Goal: Task Accomplishment & Management: Complete application form

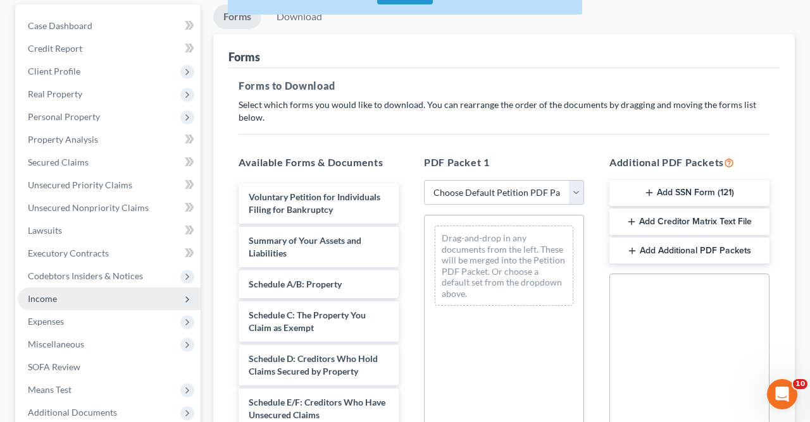
click at [61, 300] on span "Income" at bounding box center [109, 299] width 183 height 23
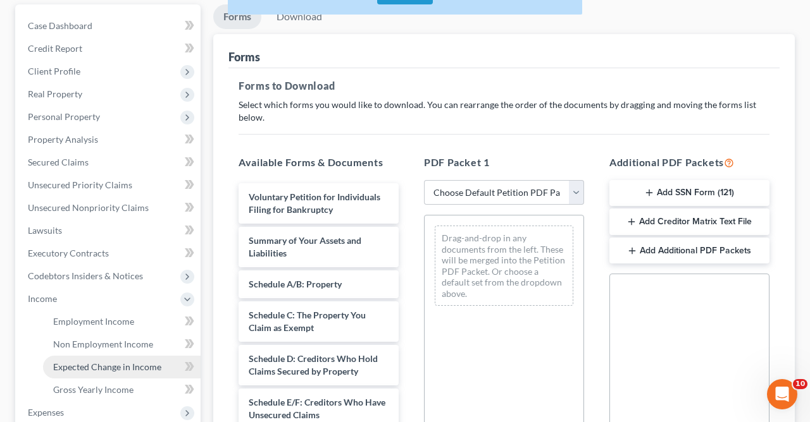
click at [118, 366] on span "Expected Change in Income" at bounding box center [107, 367] width 108 height 11
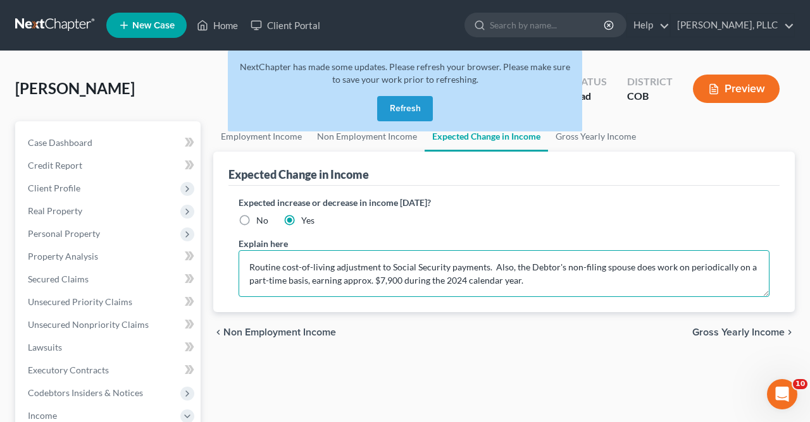
click at [553, 288] on textarea "Routine cost-of-living adjustment to Social Security payments. Also, the Debtor…" at bounding box center [503, 273] width 531 height 47
type textarea "Routine cost-of-living adjustment to Social Security payments. Also, the Debtor…"
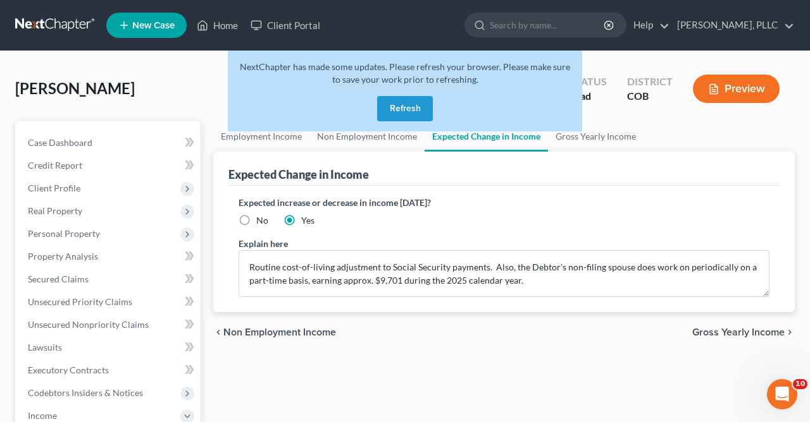
click at [407, 108] on button "Refresh" at bounding box center [405, 108] width 56 height 25
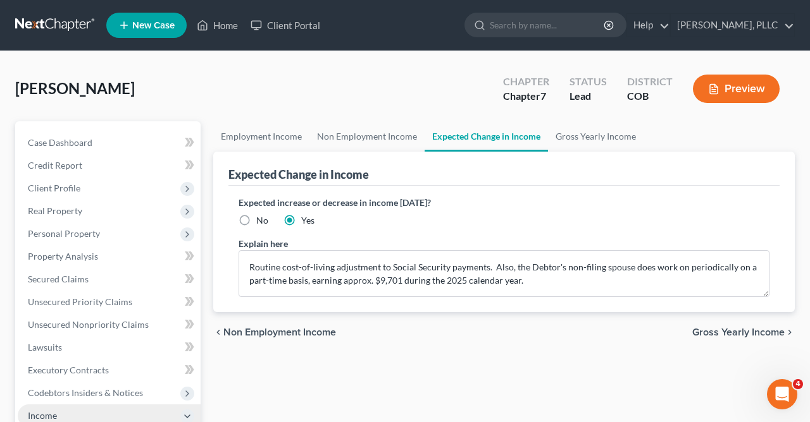
click at [48, 416] on span "Income" at bounding box center [42, 415] width 29 height 11
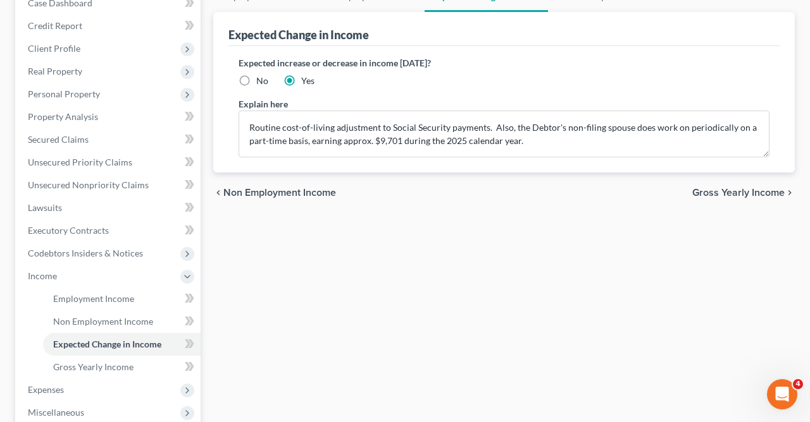
scroll to position [202, 0]
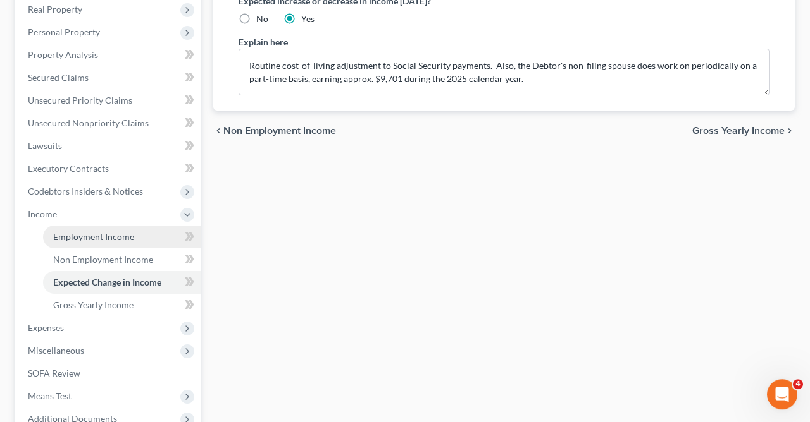
click at [121, 237] on span "Employment Income" at bounding box center [93, 236] width 81 height 11
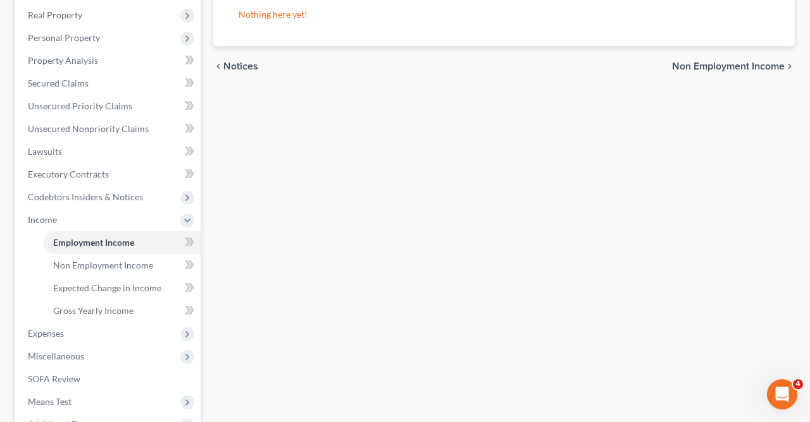
scroll to position [195, 0]
click at [111, 310] on span "Gross Yearly Income" at bounding box center [93, 311] width 80 height 11
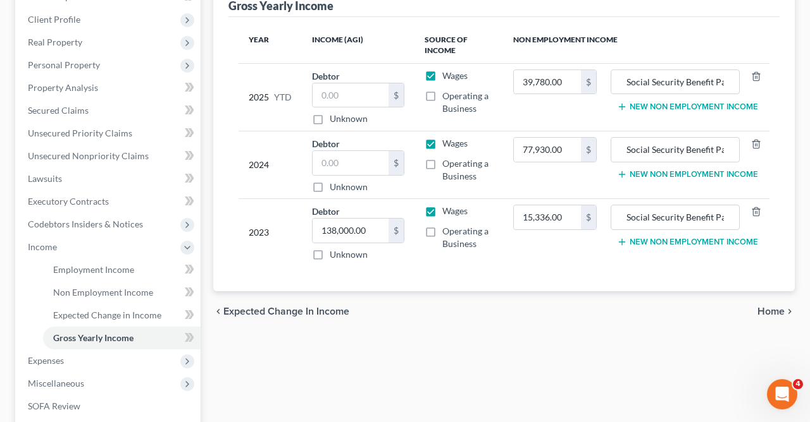
scroll to position [194, 0]
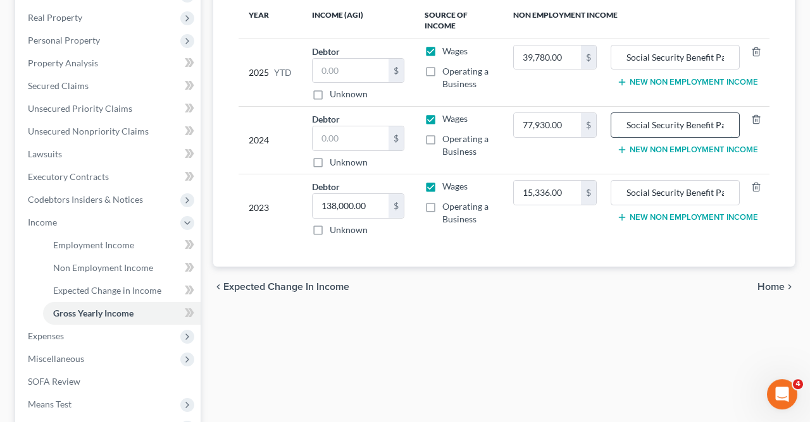
click at [716, 126] on input "Social Security Benefit Payments ($46,008.00) / Retirement Bonus ($31,922.00)" at bounding box center [674, 125] width 115 height 24
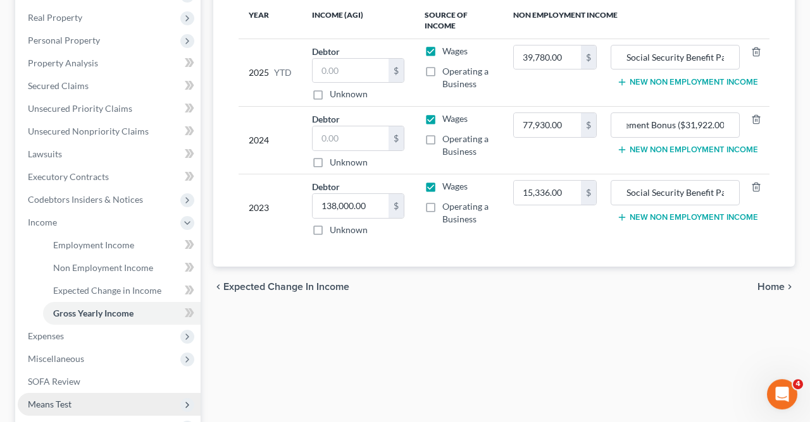
click at [52, 405] on span "Means Test" at bounding box center [50, 404] width 44 height 11
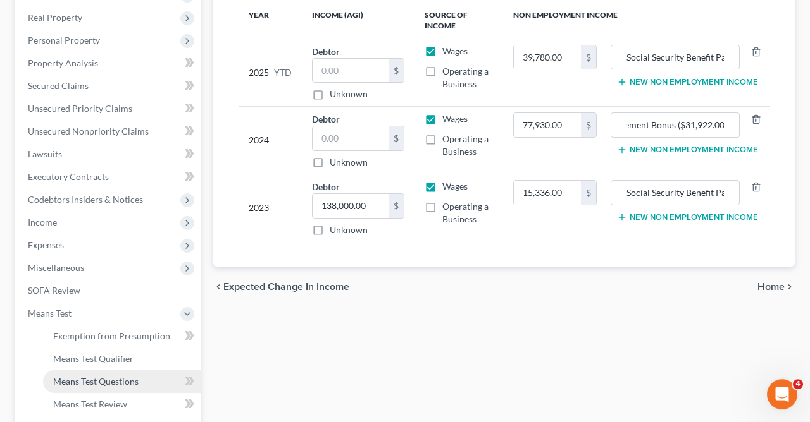
click at [127, 378] on span "Means Test Questions" at bounding box center [95, 381] width 85 height 11
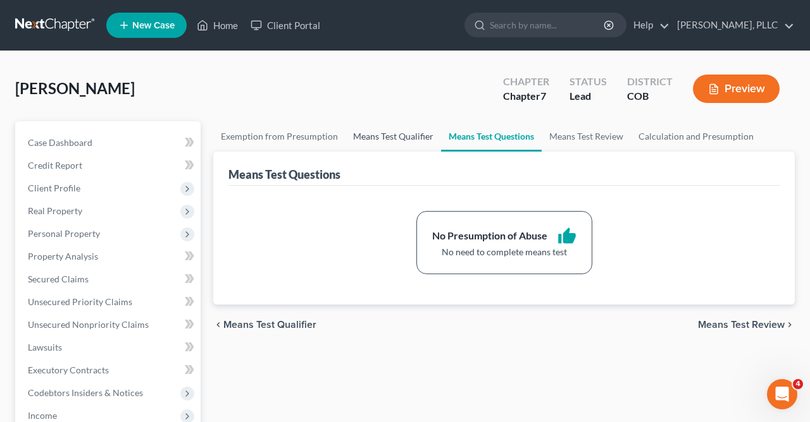
click at [391, 136] on link "Means Test Qualifier" at bounding box center [393, 136] width 96 height 30
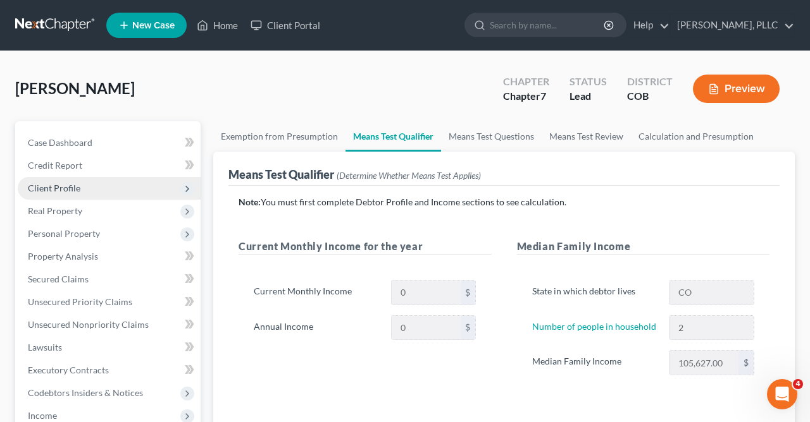
click at [61, 189] on span "Client Profile" at bounding box center [54, 188] width 52 height 11
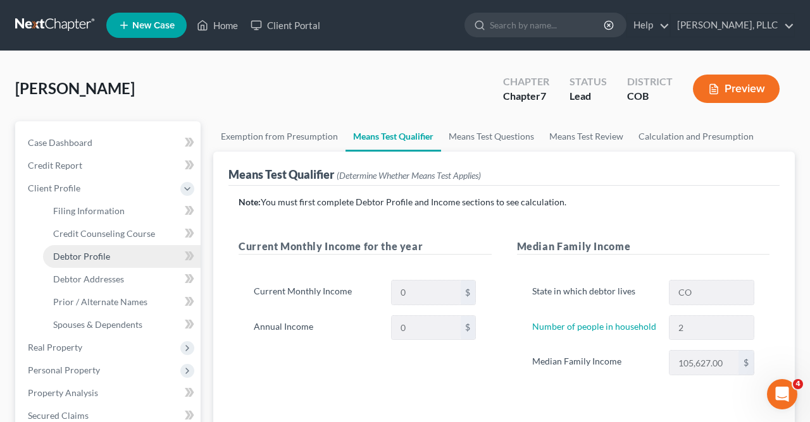
click at [97, 257] on span "Debtor Profile" at bounding box center [81, 256] width 57 height 11
select select "1"
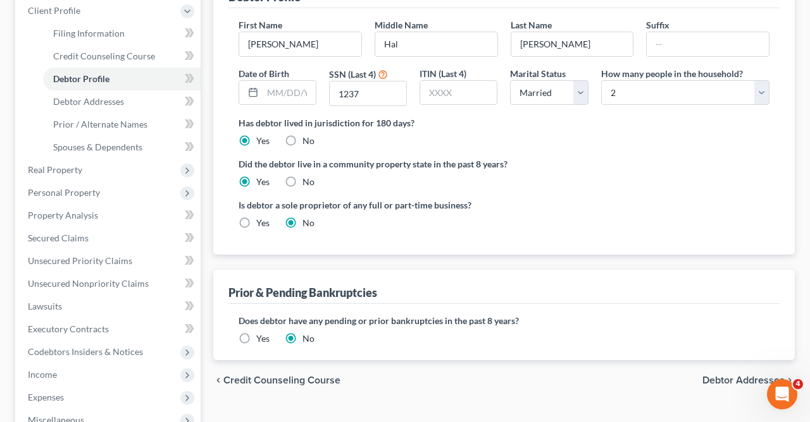
scroll to position [230, 0]
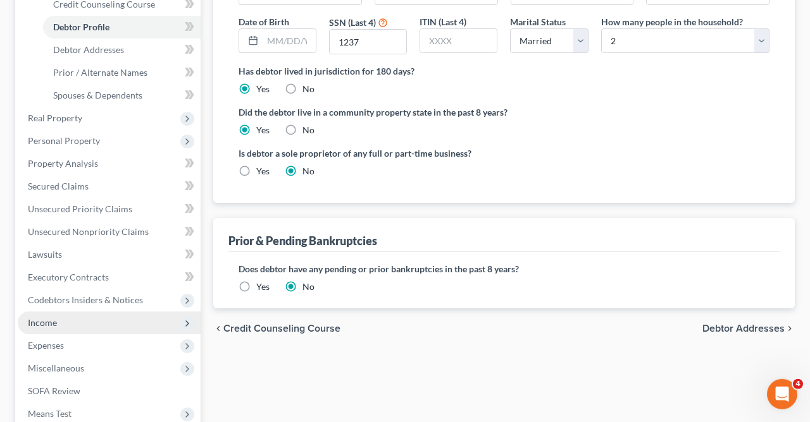
click at [45, 322] on span "Income" at bounding box center [42, 322] width 29 height 11
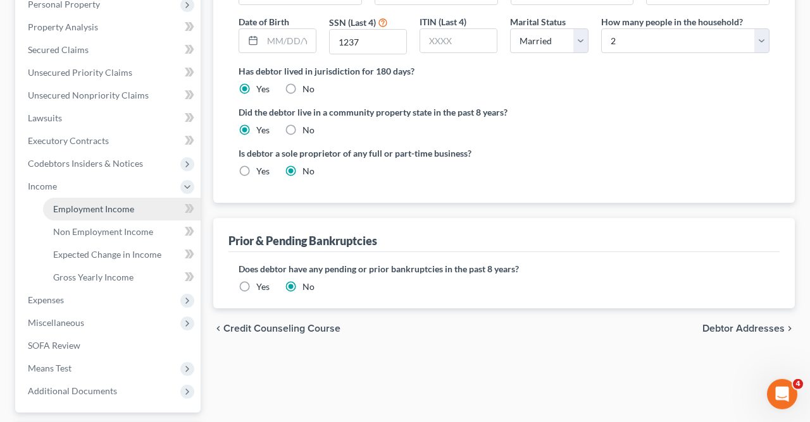
click at [123, 207] on span "Employment Income" at bounding box center [93, 209] width 81 height 11
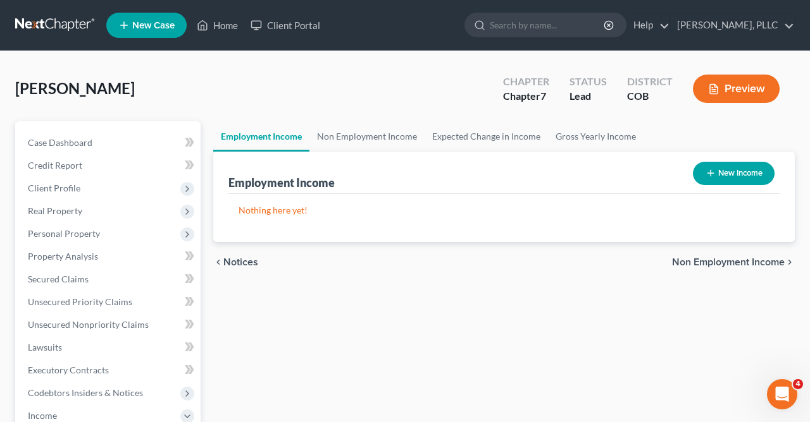
click at [725, 168] on button "New Income" at bounding box center [734, 173] width 82 height 23
select select "0"
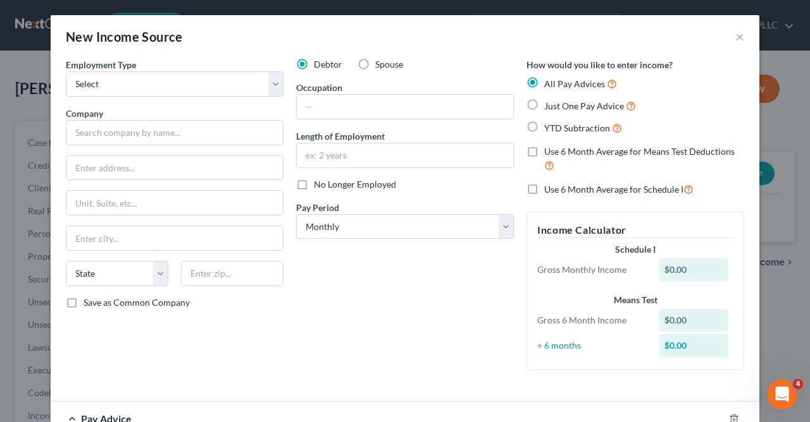
click at [375, 65] on label "Spouse" at bounding box center [389, 64] width 28 height 13
click at [380, 65] on input "Spouse" at bounding box center [384, 62] width 8 height 8
radio input "true"
click at [66, 71] on select "Select Full or [DEMOGRAPHIC_DATA] Employment Self Employment" at bounding box center [175, 83] width 218 height 25
select select "0"
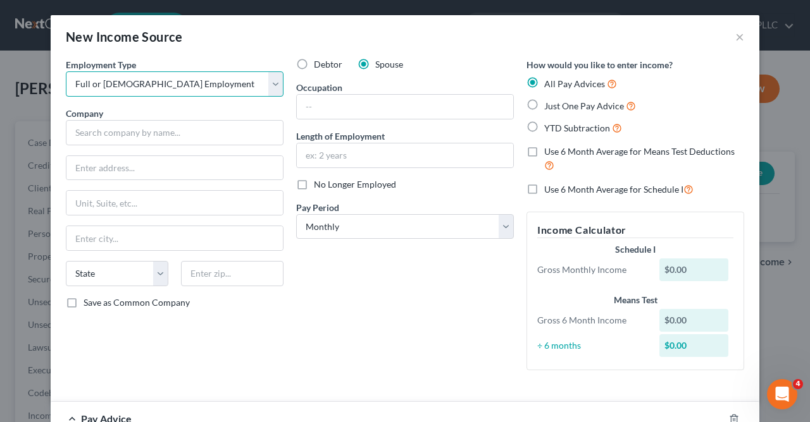
click option "Full or [DEMOGRAPHIC_DATA] Employment" at bounding box center [0, 0] width 0 height 0
click at [314, 187] on label "No Longer Employed" at bounding box center [355, 184] width 82 height 13
click at [319, 187] on input "No Longer Employed" at bounding box center [323, 182] width 8 height 8
checkbox input "true"
click at [364, 157] on input "text" at bounding box center [405, 156] width 216 height 24
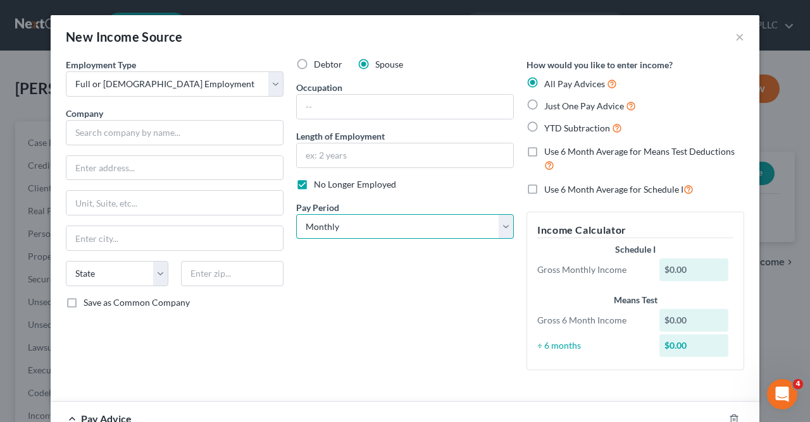
click at [296, 214] on select "Select Monthly Twice Monthly Every Other Week Weekly" at bounding box center [405, 226] width 218 height 25
click at [460, 336] on div "Debtor Spouse Occupation Length of Employment No Longer Employed Pay Period * S…" at bounding box center [405, 219] width 230 height 323
click at [695, 322] on div "$0.00" at bounding box center [694, 320] width 70 height 23
click at [544, 152] on label "Use 6 Month Average for Means Test Deductions" at bounding box center [644, 158] width 200 height 27
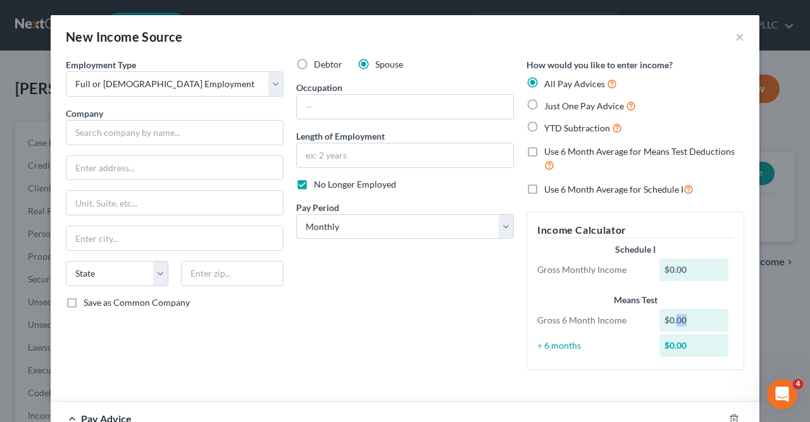
click at [549, 152] on input "Use 6 Month Average for Means Test Deductions" at bounding box center [553, 149] width 8 height 8
checkbox input "true"
click at [692, 314] on div "$0.00" at bounding box center [694, 320] width 70 height 23
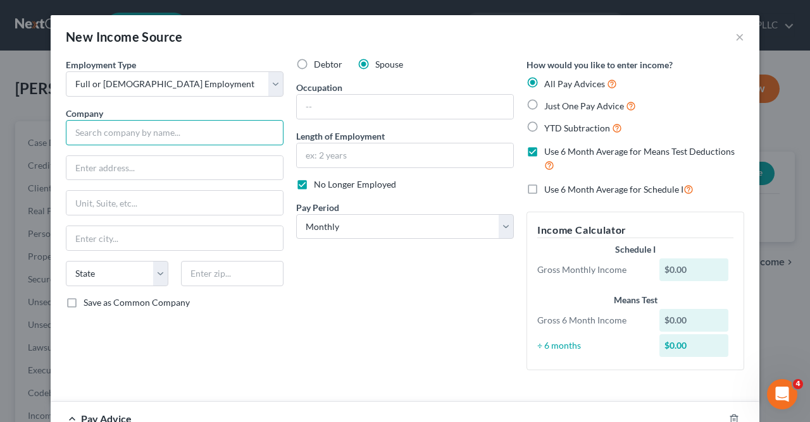
click at [223, 141] on input "text" at bounding box center [175, 132] width 218 height 25
type input "[PERSON_NAME] Thai Restaurant, LLC"
click at [176, 300] on span "Save as Common Company" at bounding box center [136, 302] width 106 height 11
click at [97, 300] on input "Save as Common Company" at bounding box center [93, 301] width 8 height 8
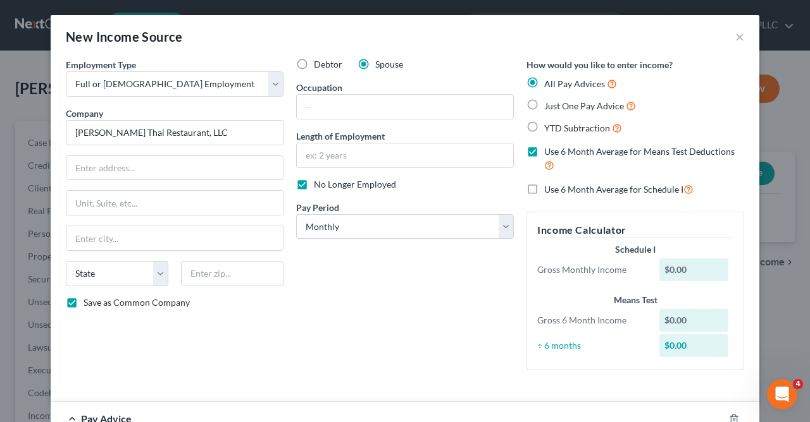
click at [83, 304] on label "Save as Common Company" at bounding box center [136, 303] width 106 height 13
click at [89, 304] on input "Save as Common Company" at bounding box center [93, 301] width 8 height 8
checkbox input "false"
click at [66, 261] on select "State [US_STATE] AK AR AZ CA CO CT DE DC [GEOGRAPHIC_DATA] [GEOGRAPHIC_DATA] GU…" at bounding box center [117, 273] width 102 height 25
select select "5"
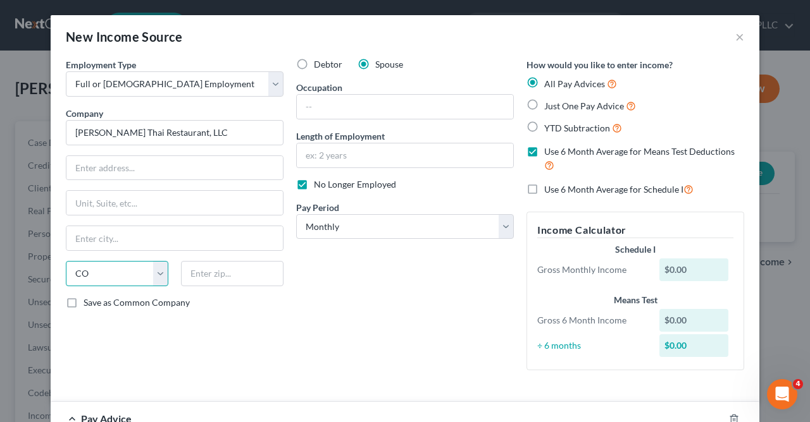
click option "CO" at bounding box center [0, 0] width 0 height 0
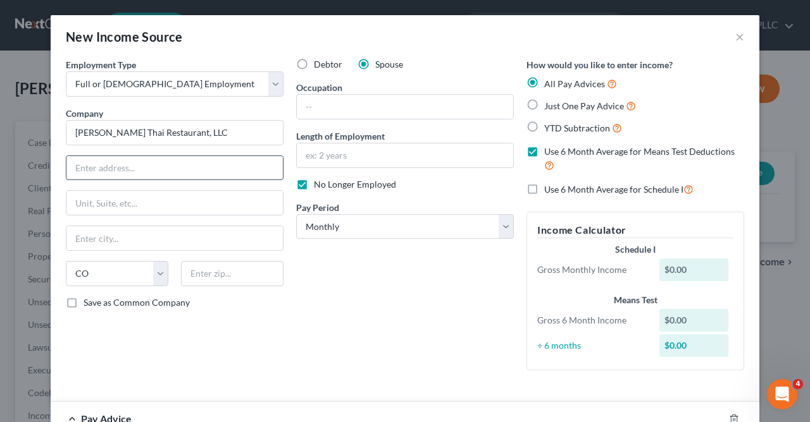
click at [240, 173] on input "text" at bounding box center [174, 168] width 216 height 24
type input "[STREET_ADDRESS] A"
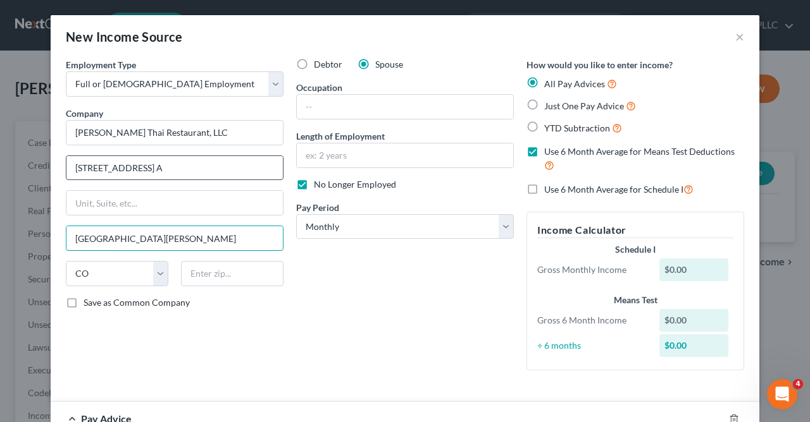
type input "[GEOGRAPHIC_DATA][PERSON_NAME]"
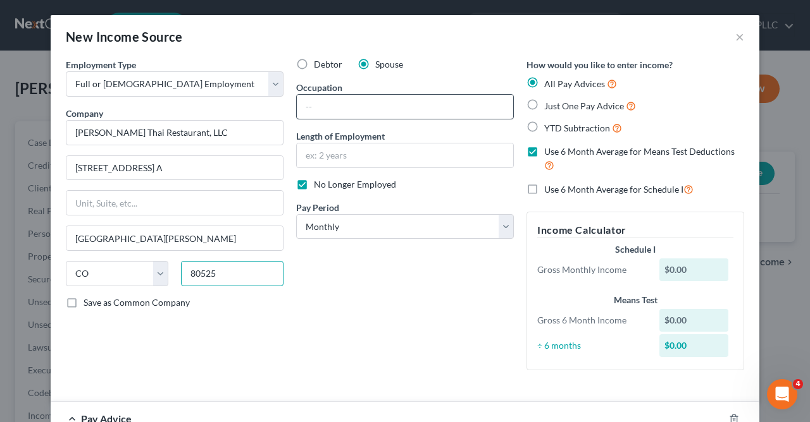
type input "80525"
click at [328, 110] on input "text" at bounding box center [405, 107] width 216 height 24
type input "Restaurant Worker"
click at [405, 153] on input "text" at bounding box center [405, 156] width 216 height 24
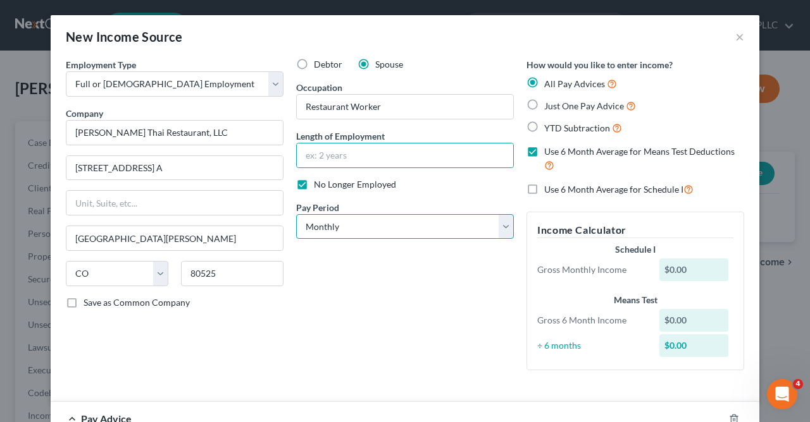
click at [296, 214] on select "Select Monthly Twice Monthly Every Other Week Weekly" at bounding box center [405, 226] width 218 height 25
select select "1"
click option "Twice Monthly" at bounding box center [0, 0] width 0 height 0
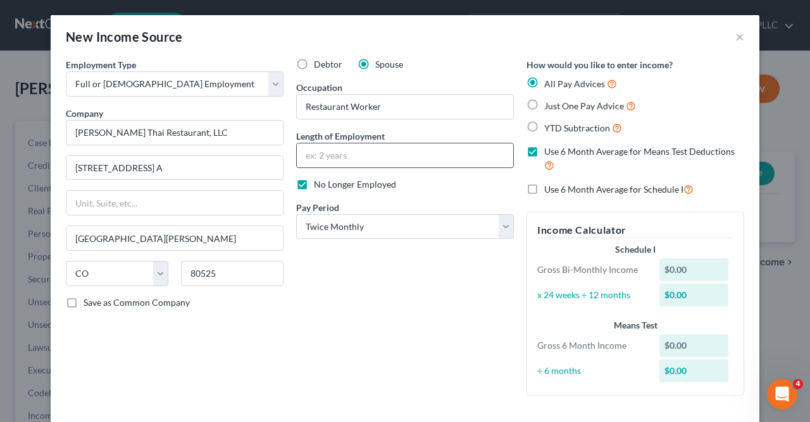
click at [396, 154] on input "text" at bounding box center [405, 156] width 216 height 24
click at [544, 99] on label "Just One Pay Advice" at bounding box center [590, 106] width 92 height 15
click at [549, 99] on input "Just One Pay Advice" at bounding box center [553, 103] width 8 height 8
radio input "true"
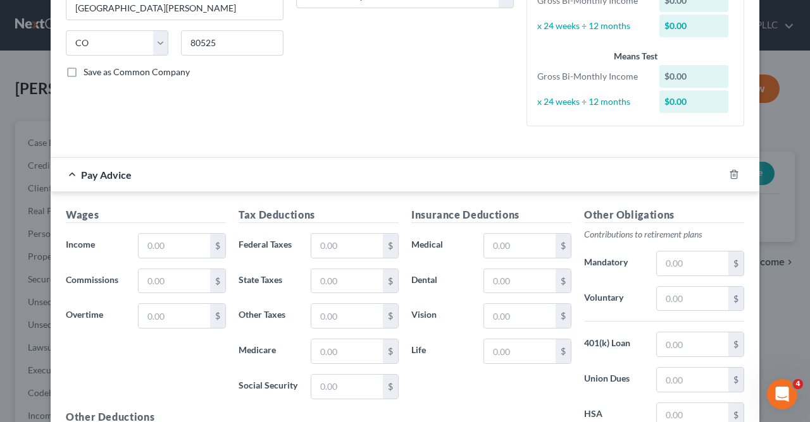
scroll to position [170, 0]
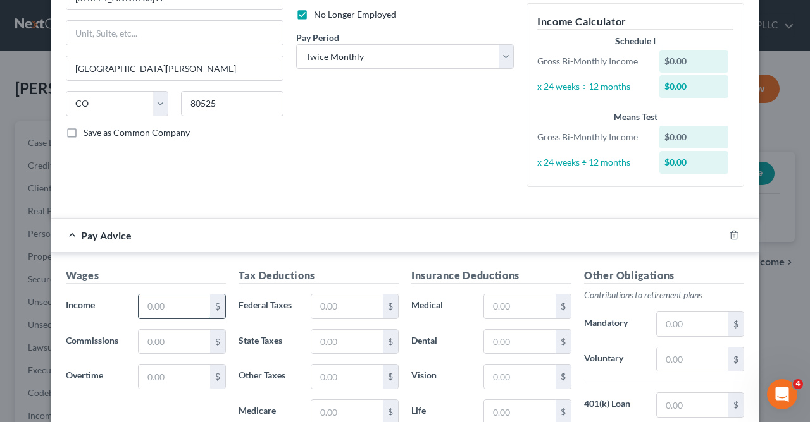
click at [177, 309] on input "text" at bounding box center [174, 307] width 71 height 24
type input "808.42"
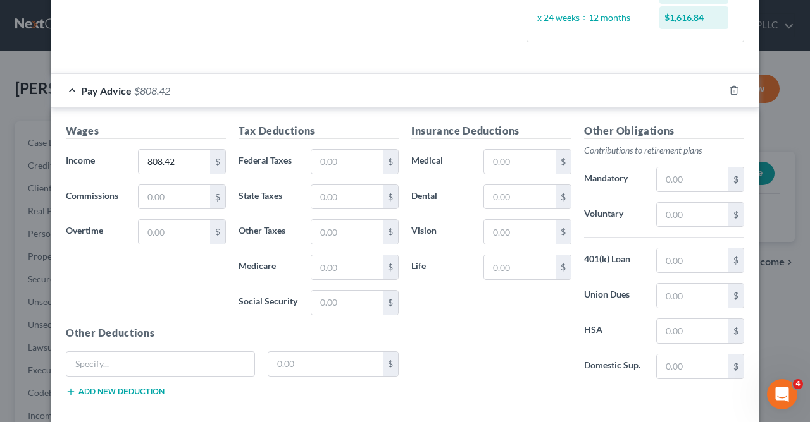
scroll to position [329, 0]
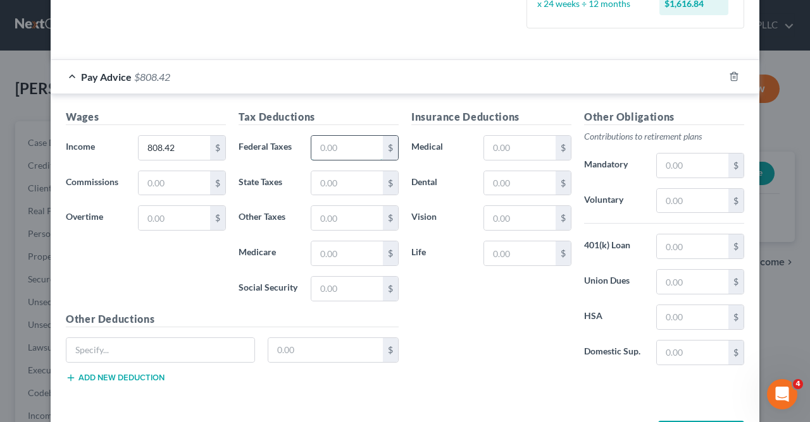
click at [342, 149] on input "text" at bounding box center [346, 148] width 71 height 24
type input "35.00"
type input "28.75"
type input "3.64"
click at [348, 254] on input "text" at bounding box center [346, 254] width 71 height 24
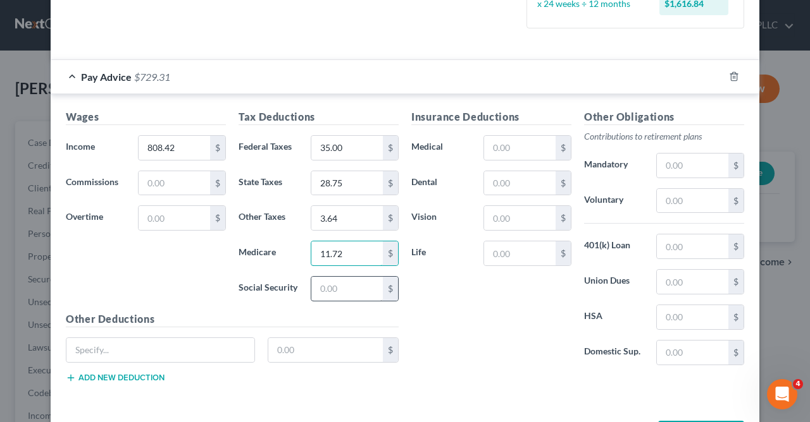
type input "11.72"
click at [345, 290] on input "text" at bounding box center [346, 289] width 71 height 24
type input "50.12"
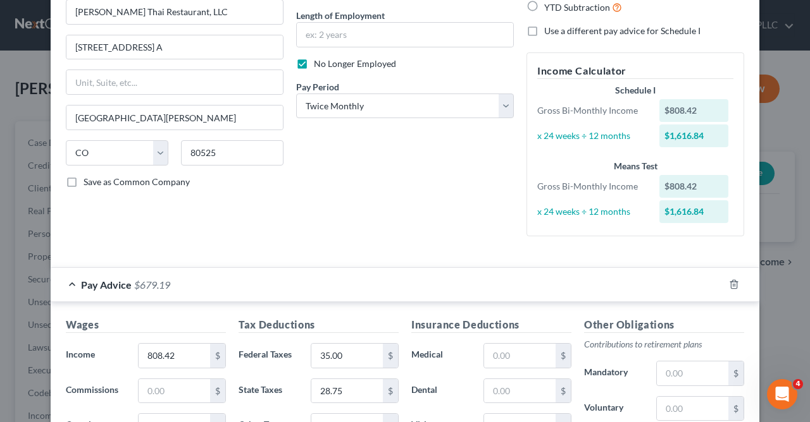
scroll to position [123, 0]
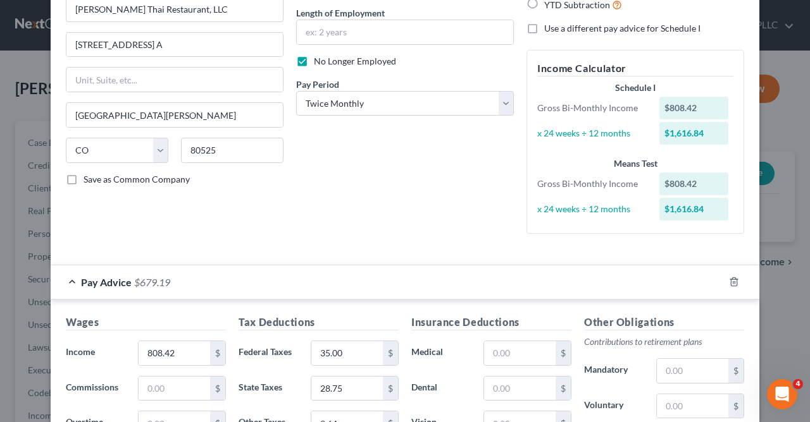
click at [696, 108] on div "$808.42" at bounding box center [694, 108] width 70 height 23
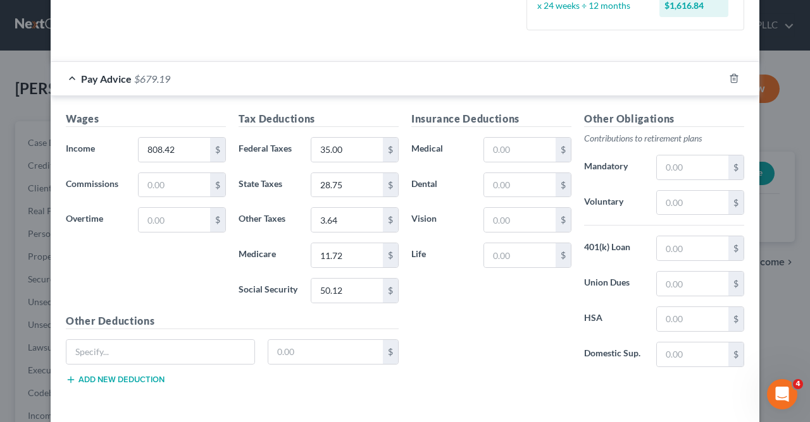
scroll to position [379, 0]
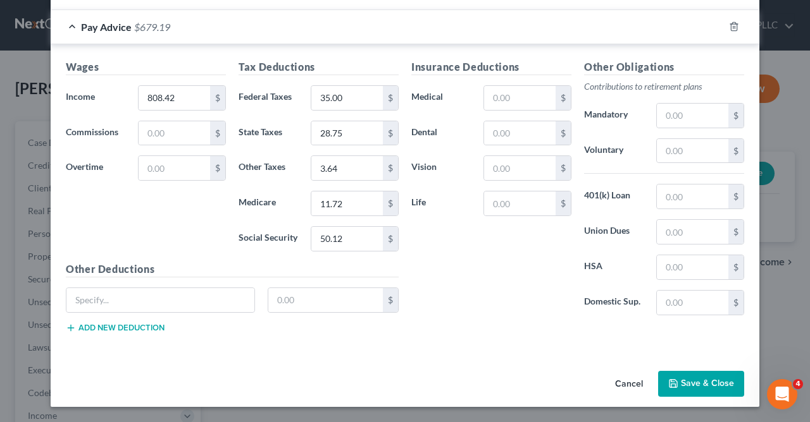
click at [702, 385] on button "Save & Close" at bounding box center [701, 384] width 86 height 27
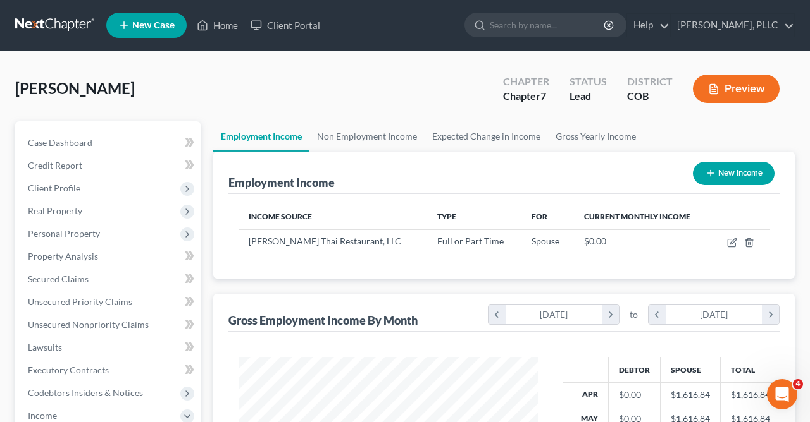
scroll to position [5, 0]
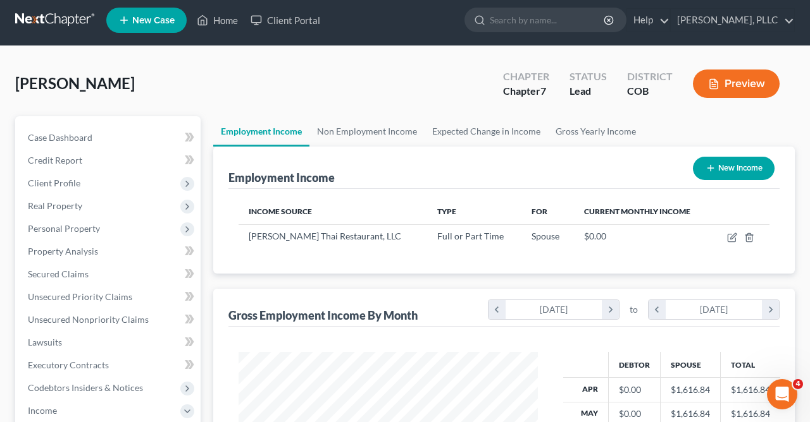
click at [731, 82] on button "Preview" at bounding box center [736, 84] width 87 height 28
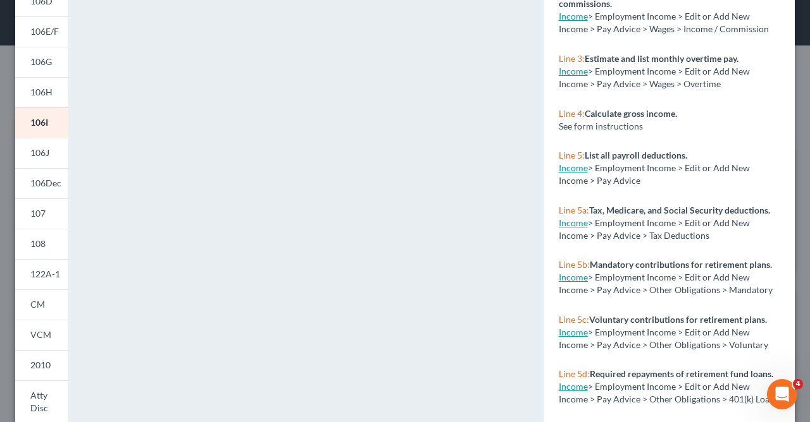
scroll to position [230, 0]
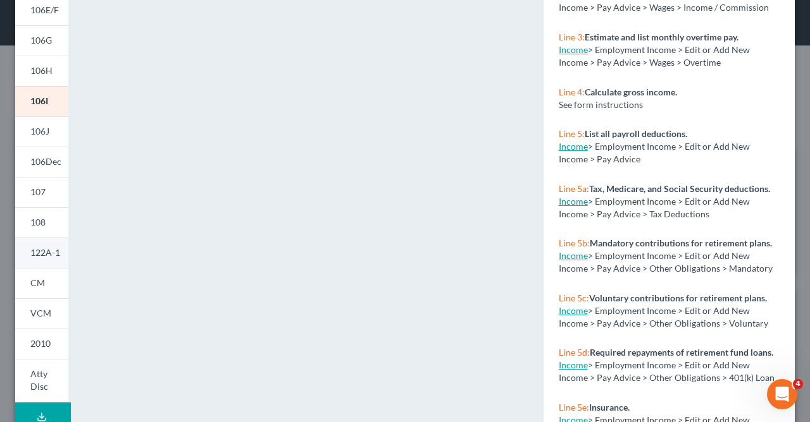
click at [47, 254] on span "122A-1" at bounding box center [45, 252] width 30 height 11
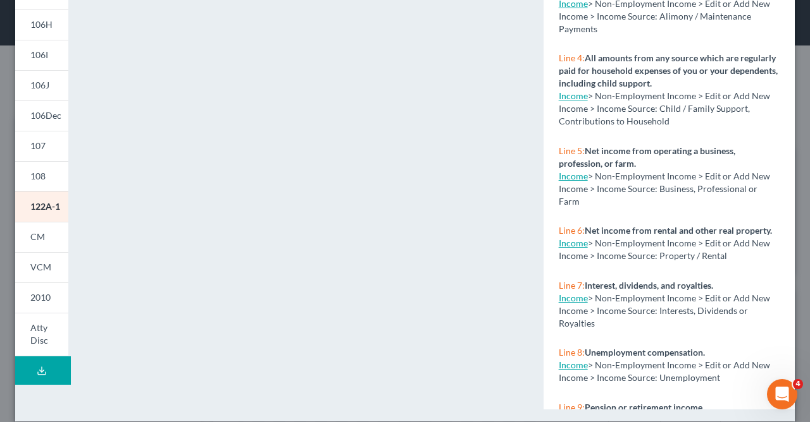
scroll to position [291, 0]
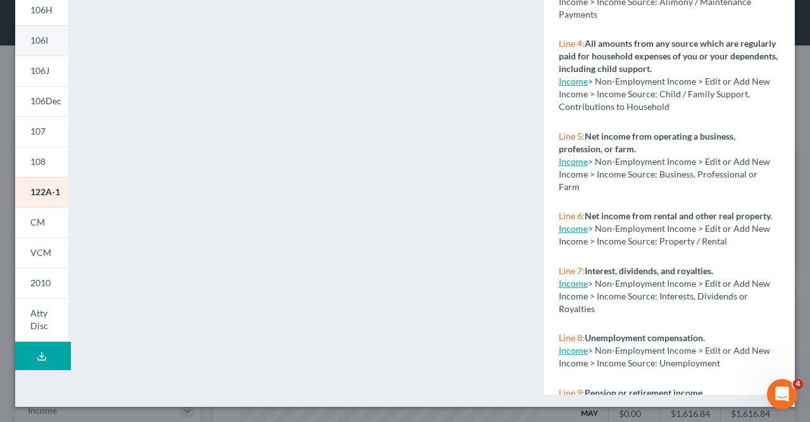
click at [44, 39] on span "106I" at bounding box center [39, 40] width 18 height 11
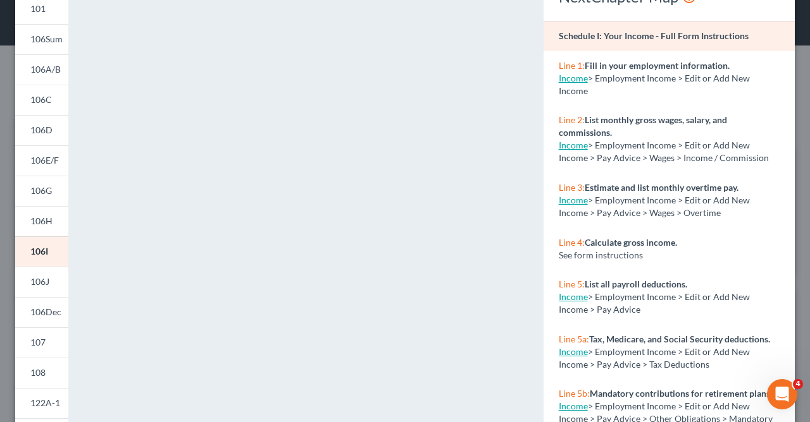
scroll to position [0, 0]
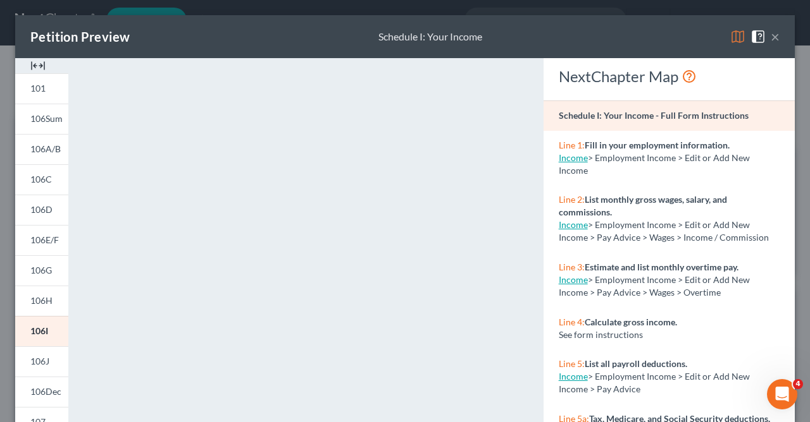
click at [773, 35] on button "×" at bounding box center [774, 36] width 9 height 15
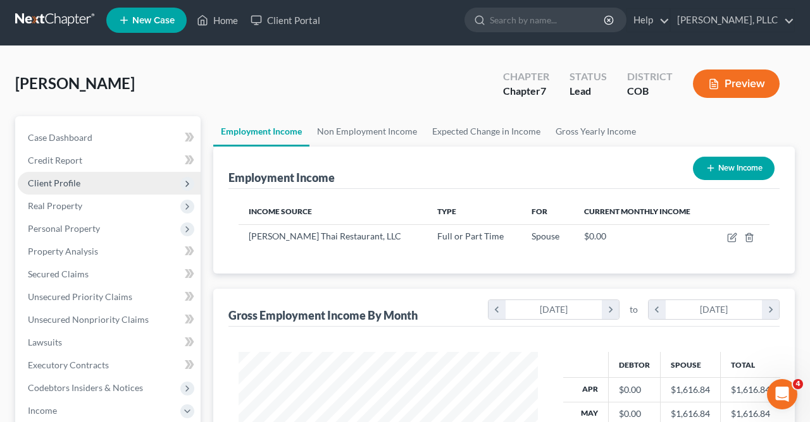
click at [49, 180] on span "Client Profile" at bounding box center [54, 183] width 52 height 11
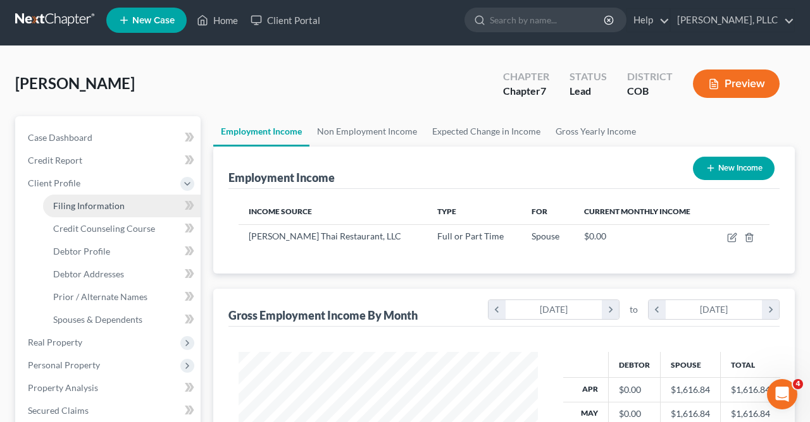
click at [86, 206] on span "Filing Information" at bounding box center [88, 205] width 71 height 11
select select "1"
select select "0"
select select "5"
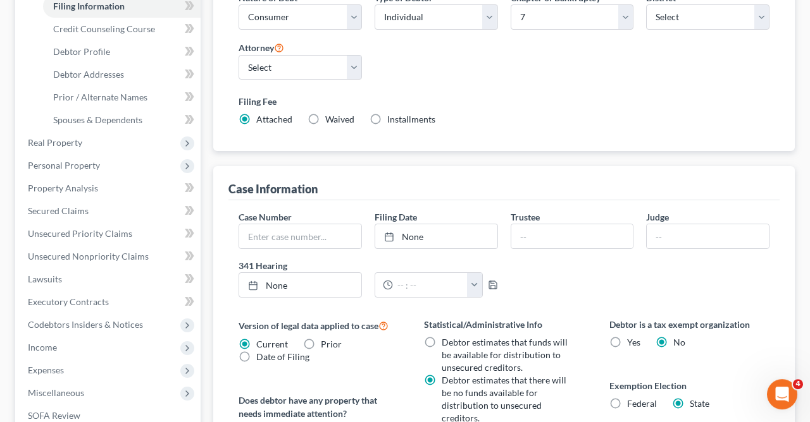
scroll to position [112, 0]
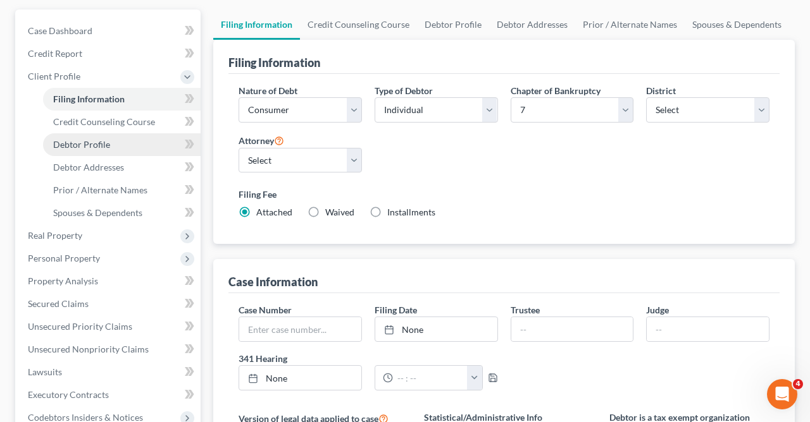
click at [87, 141] on span "Debtor Profile" at bounding box center [81, 144] width 57 height 11
select select "1"
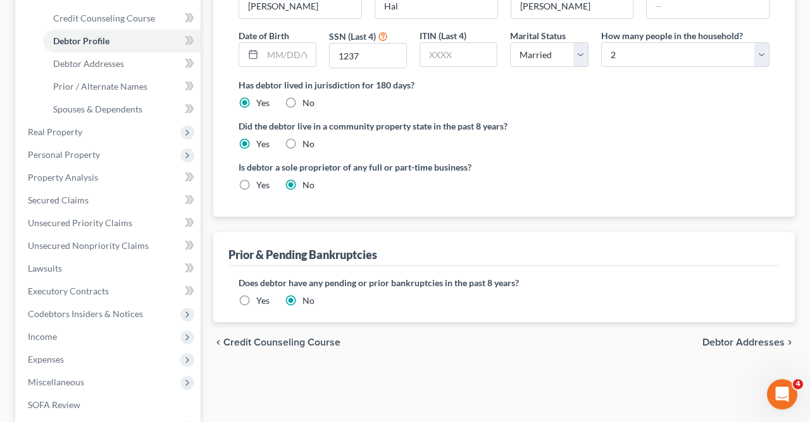
scroll to position [242, 0]
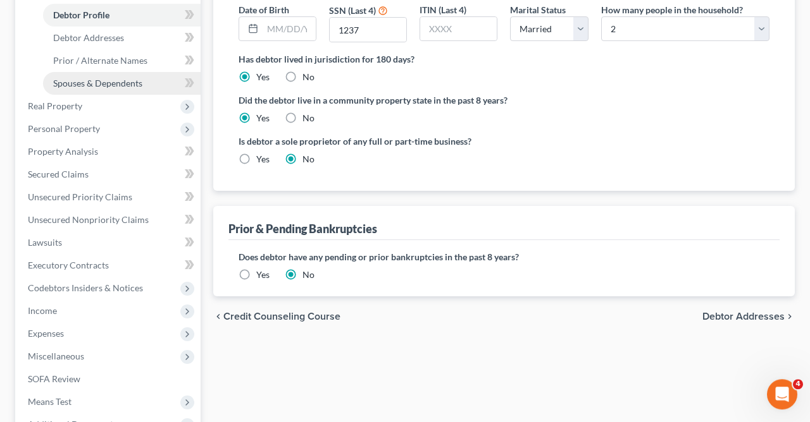
click at [101, 80] on span "Spouses & Dependents" at bounding box center [97, 83] width 89 height 11
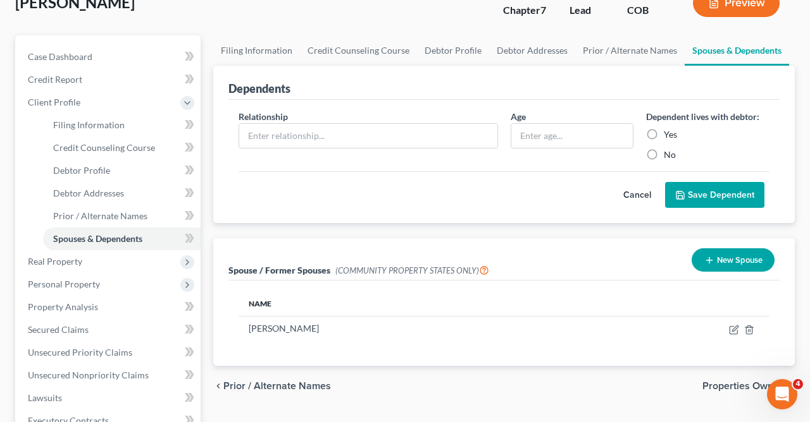
scroll to position [132, 0]
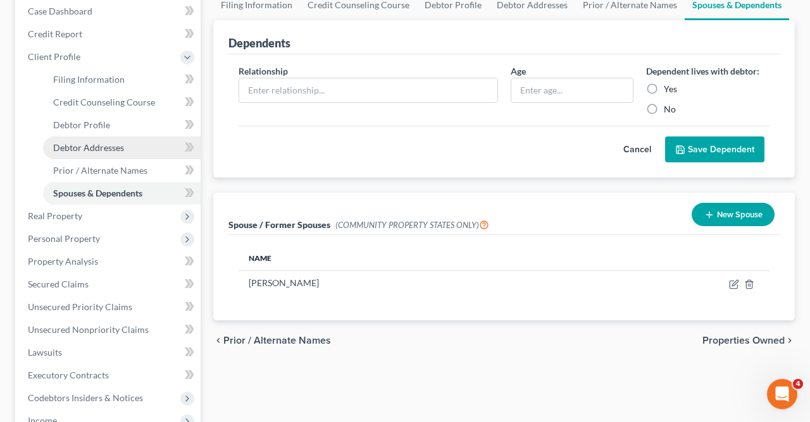
click at [102, 145] on span "Debtor Addresses" at bounding box center [88, 147] width 71 height 11
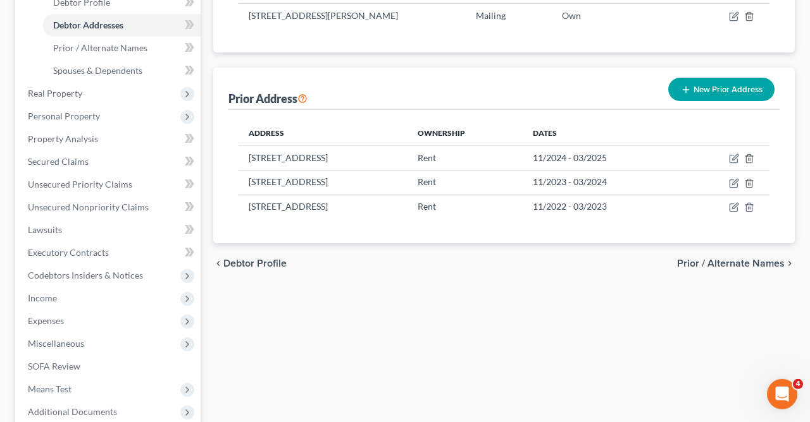
scroll to position [273, 0]
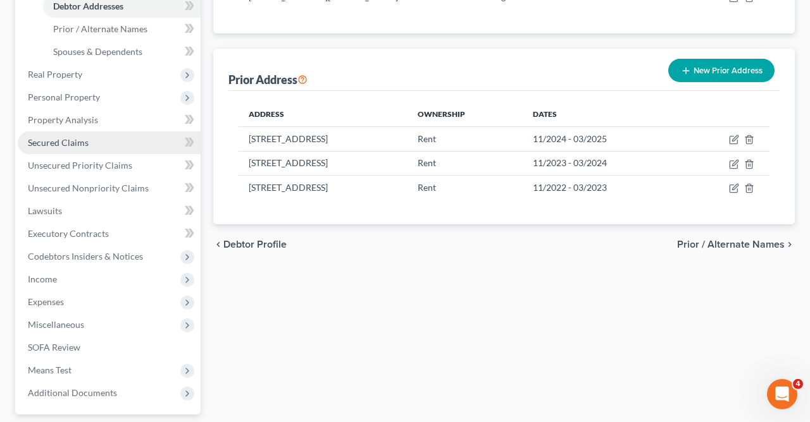
click at [94, 137] on link "Secured Claims" at bounding box center [109, 143] width 183 height 23
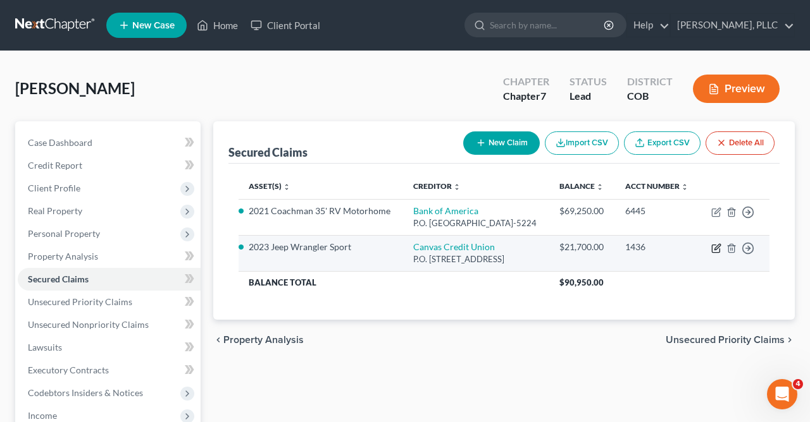
click at [715, 254] on icon "button" at bounding box center [716, 248] width 10 height 10
select select "5"
select select "2"
select select "0"
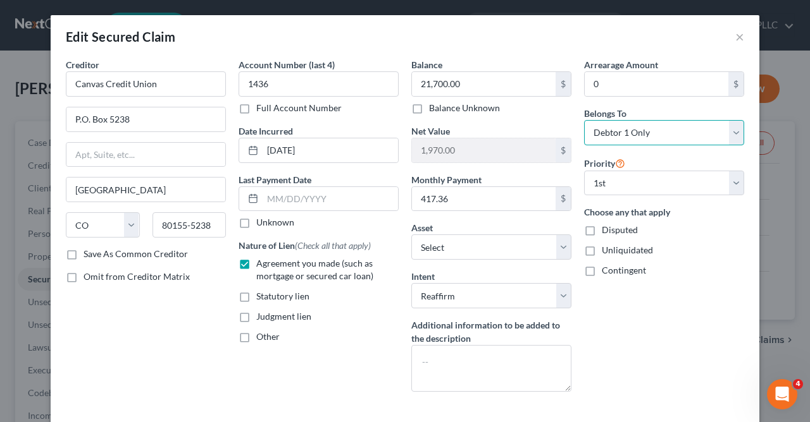
click at [584, 120] on select "Select Debtor 1 Only Debtor 2 Only Debtor 1 And Debtor 2 Only At Least One Of T…" at bounding box center [664, 132] width 160 height 25
select select "3"
click option "At Least One Of The Debtors And Another" at bounding box center [0, 0] width 0 height 0
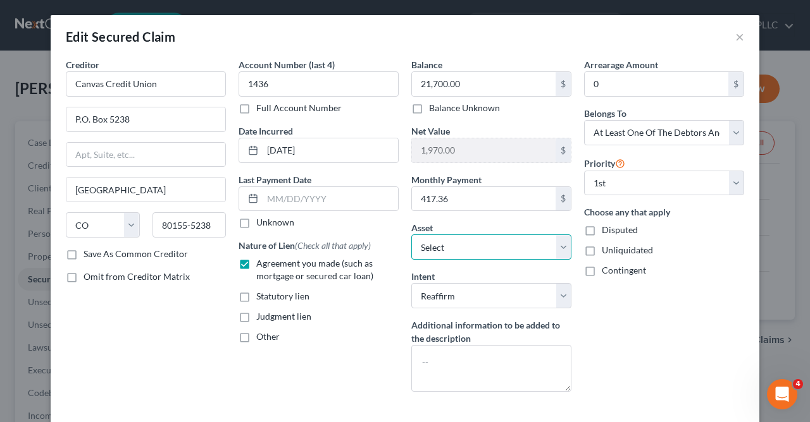
click at [411, 235] on select "Select Other Multiple Assets Clothing - Miscellaneous necessary wearing apparel…" at bounding box center [491, 247] width 160 height 25
click at [762, 313] on div "Edit Secured Claim × Creditor * Canvas Credit Union P.O. [GEOGRAPHIC_DATA] [US_…" at bounding box center [405, 211] width 810 height 422
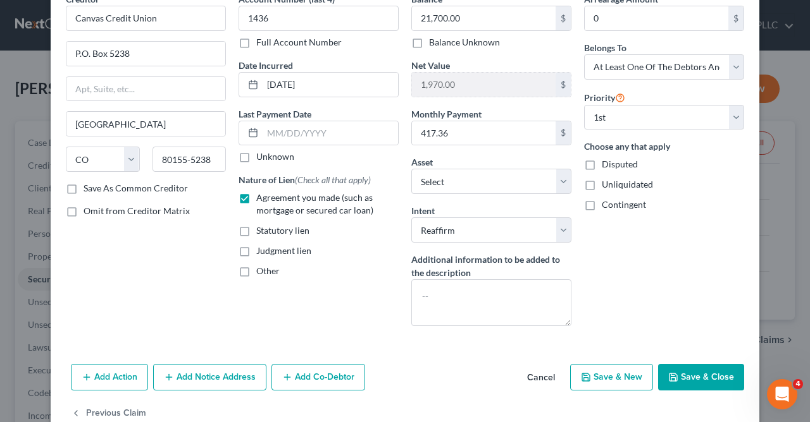
scroll to position [96, 0]
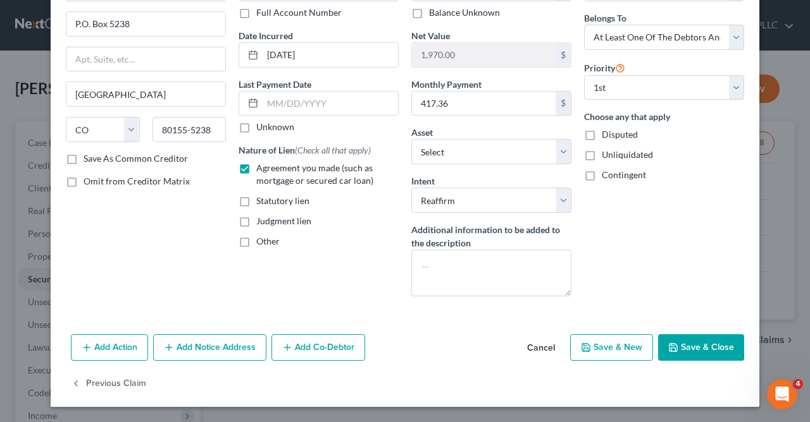
click at [307, 347] on button "Add Co-Debtor" at bounding box center [318, 348] width 94 height 27
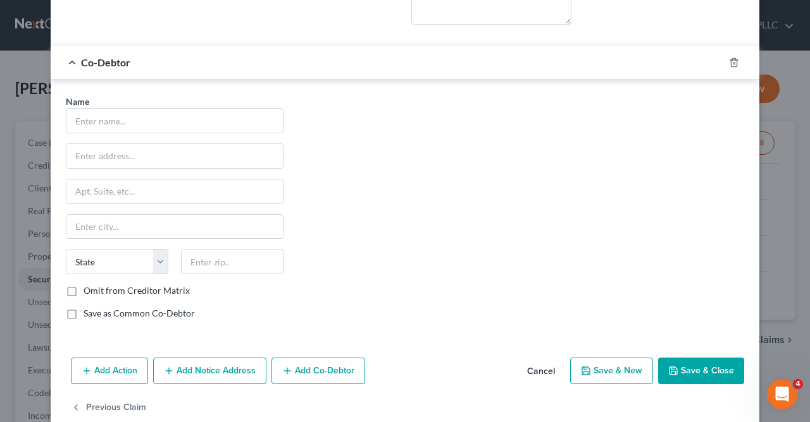
scroll to position [370, 0]
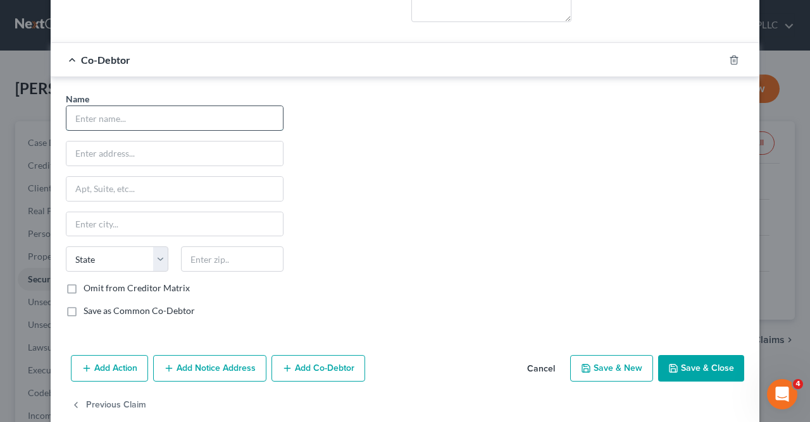
click at [257, 116] on input "text" at bounding box center [174, 118] width 216 height 24
type input "[PERSON_NAME]"
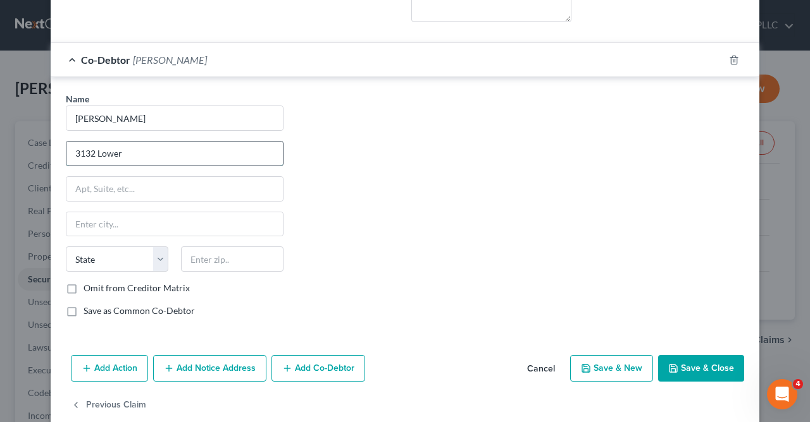
type input "[STREET_ADDRESS]"
type input "[GEOGRAPHIC_DATA][PERSON_NAME]"
type input "80524"
select select "5"
click at [704, 365] on button "Save & Close" at bounding box center [701, 368] width 86 height 27
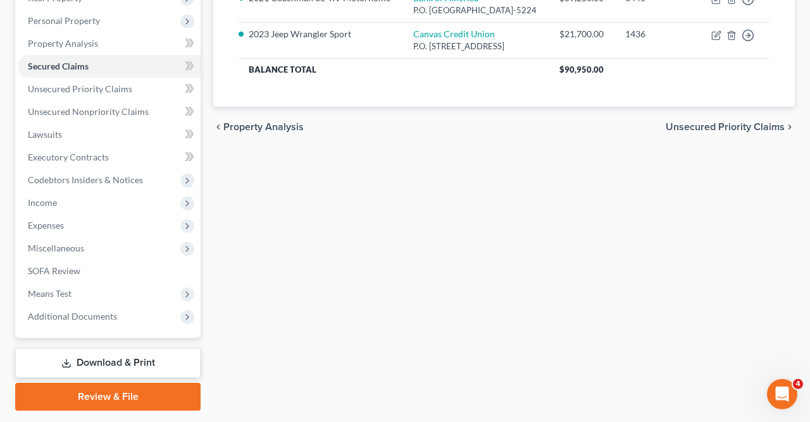
scroll to position [212, 0]
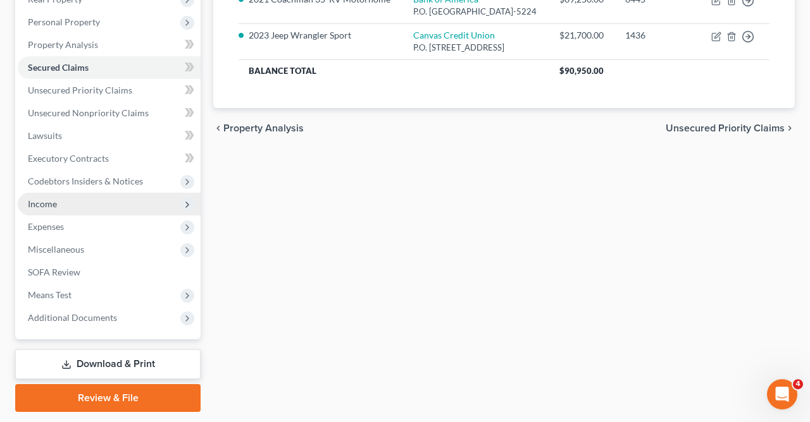
click at [92, 210] on span "Income" at bounding box center [109, 204] width 183 height 23
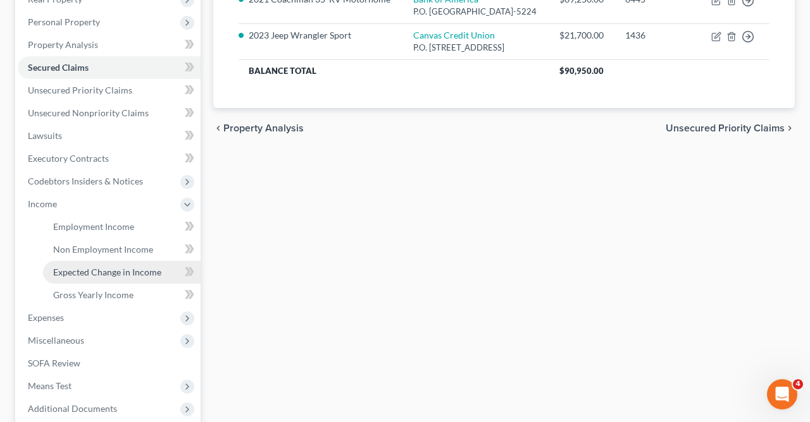
click at [118, 273] on span "Expected Change in Income" at bounding box center [107, 272] width 108 height 11
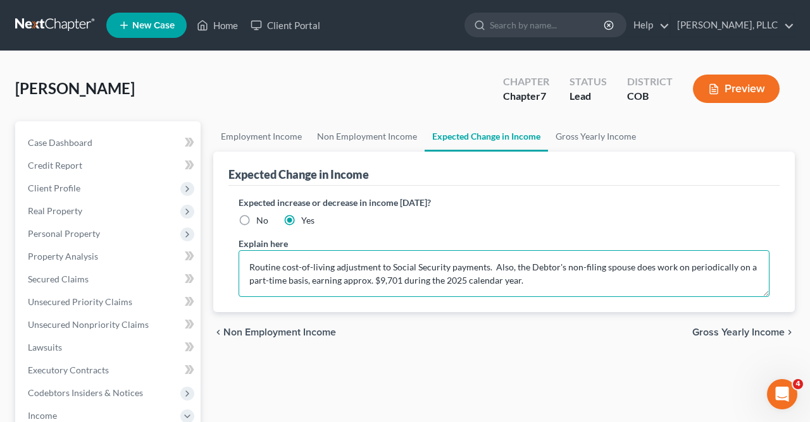
click at [544, 284] on textarea "Routine cost-of-living adjustment to Social Security payments. Also, the Debtor…" at bounding box center [503, 273] width 531 height 47
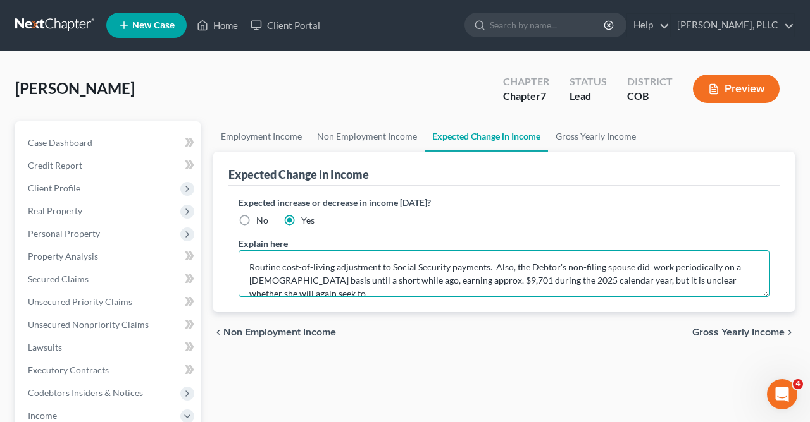
scroll to position [3, 0]
type textarea "Routine cost-of-living adjustment to Social Security payments. Also, the Debtor…"
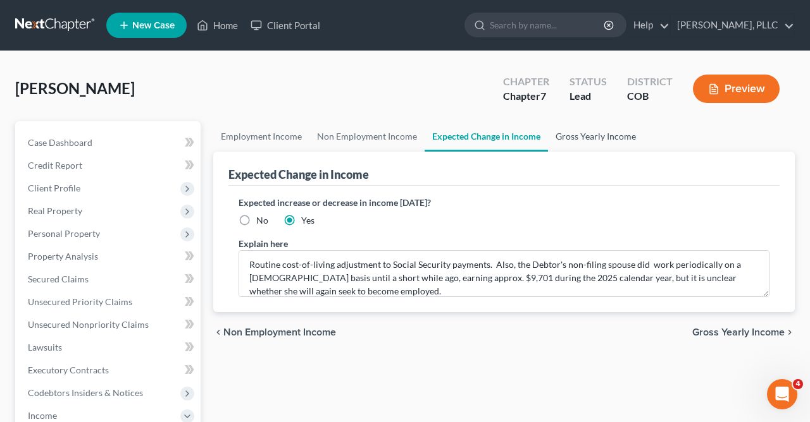
click at [598, 132] on link "Gross Yearly Income" at bounding box center [596, 136] width 96 height 30
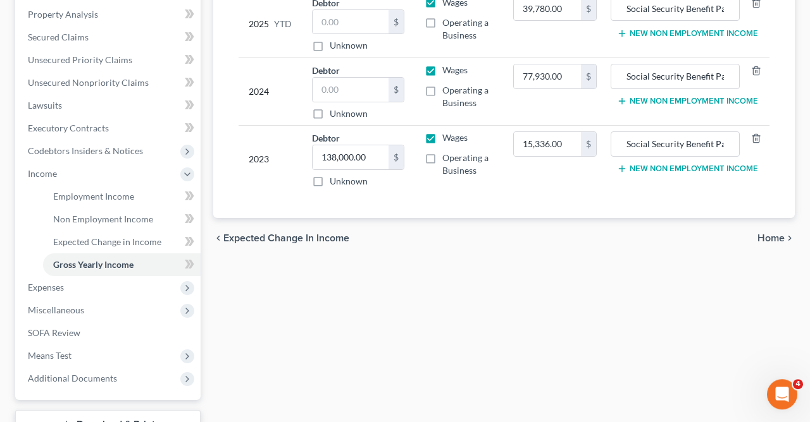
scroll to position [253, 0]
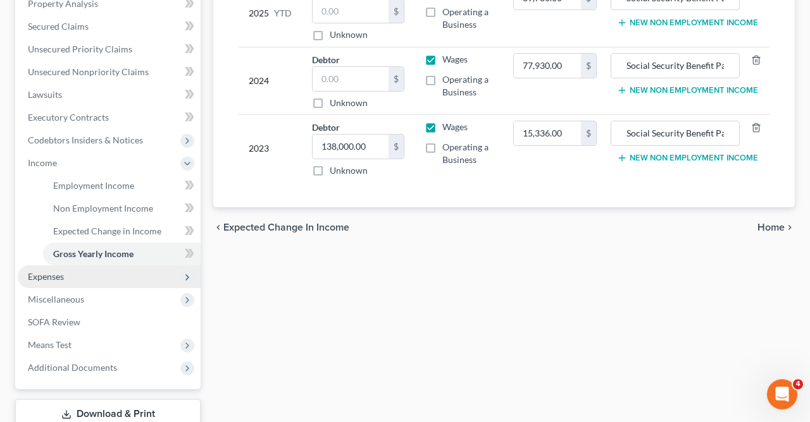
click at [48, 273] on span "Expenses" at bounding box center [46, 276] width 36 height 11
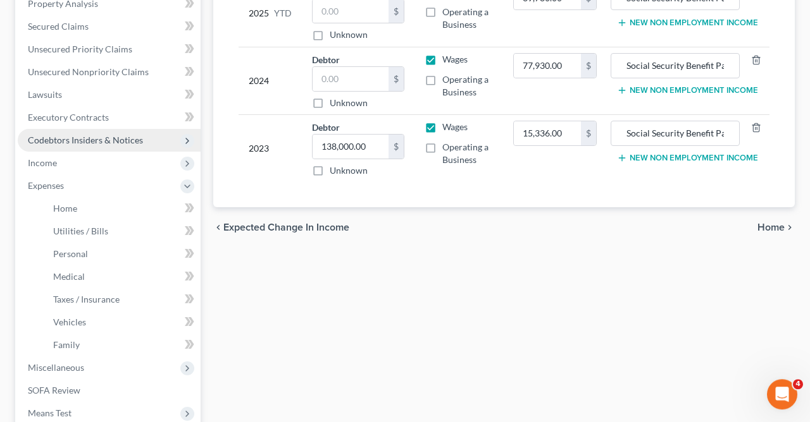
click at [77, 139] on span "Codebtors Insiders & Notices" at bounding box center [85, 140] width 115 height 11
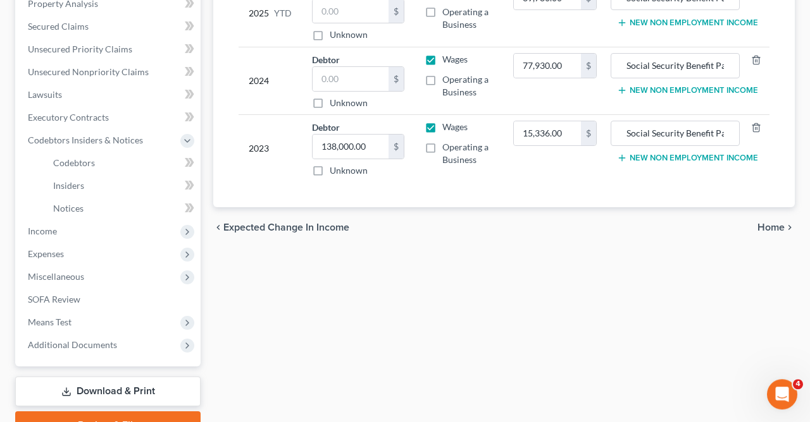
click at [777, 229] on span "Home" at bounding box center [770, 228] width 27 height 10
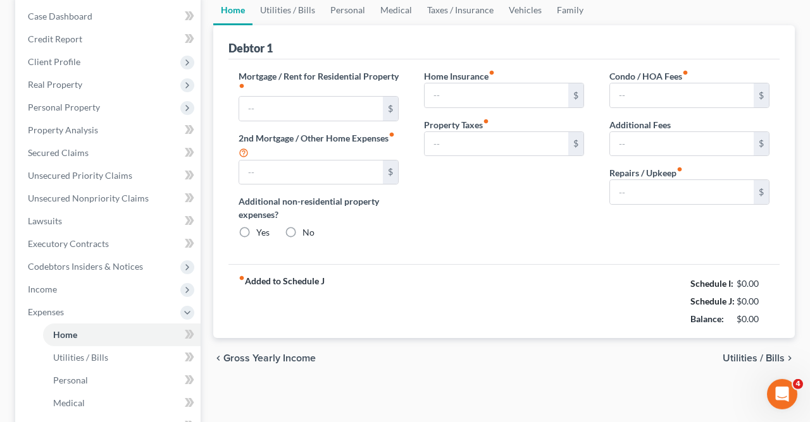
type input "280.00"
type input "0.00"
radio input "true"
type input "0.00"
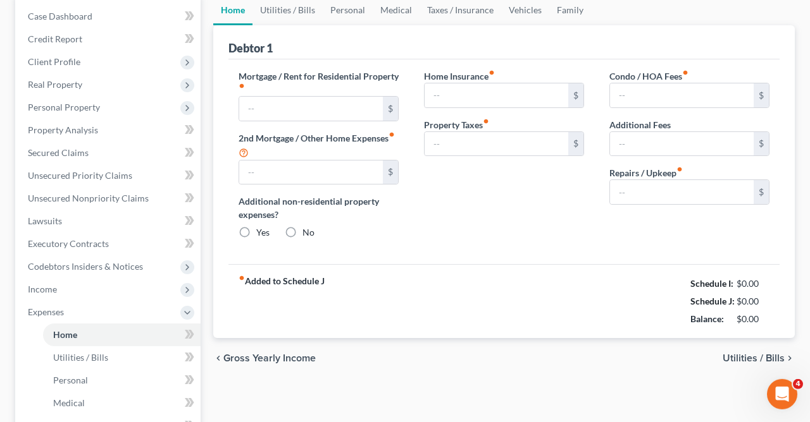
type input "0.00"
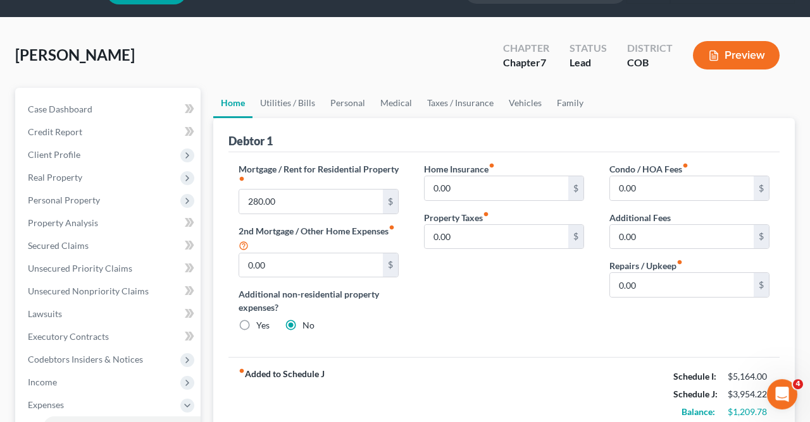
scroll to position [15, 0]
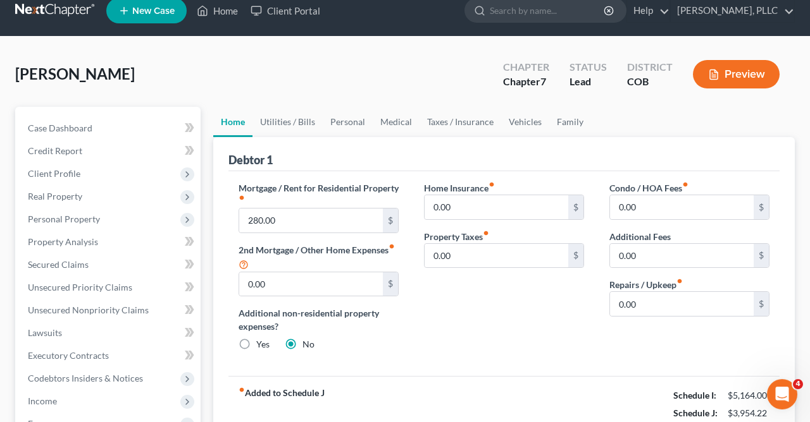
click at [777, 229] on div "Condo / HOA Fees fiber_manual_record 0.00 $ Additional Fees 0.00 $ Repairs / Up…" at bounding box center [688, 272] width 185 height 180
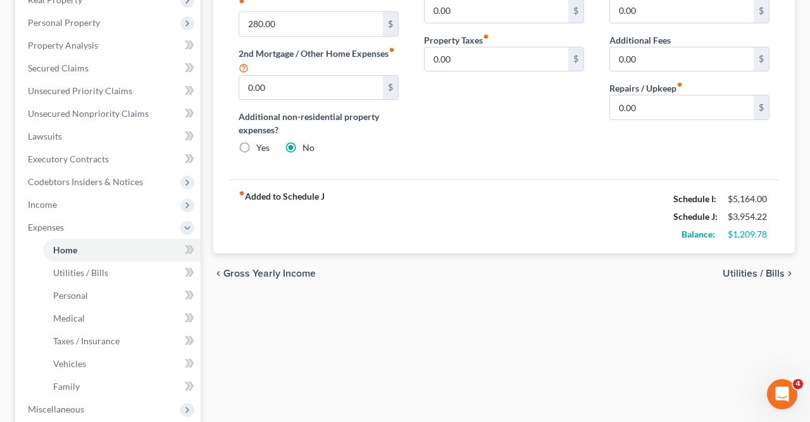
scroll to position [386, 0]
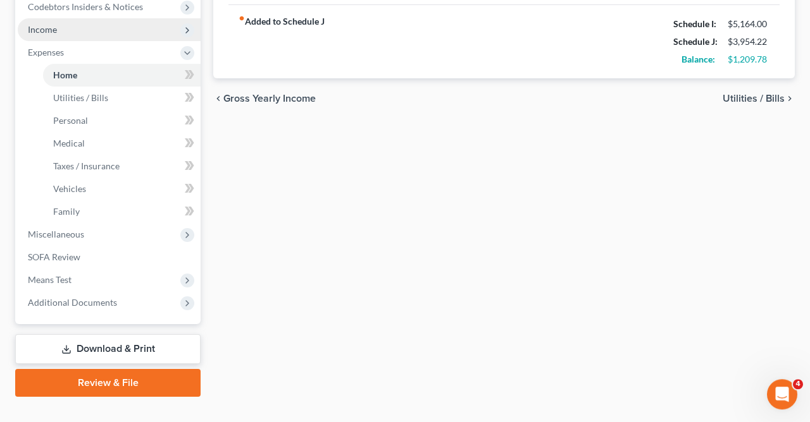
click at [59, 35] on span "Income" at bounding box center [109, 29] width 183 height 23
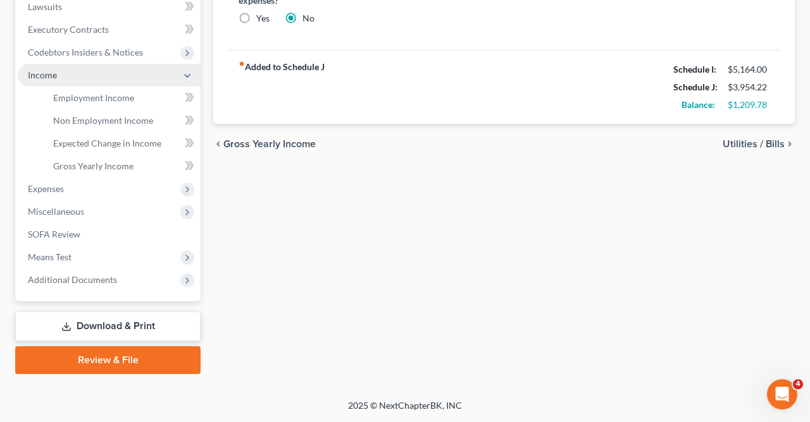
scroll to position [340, 0]
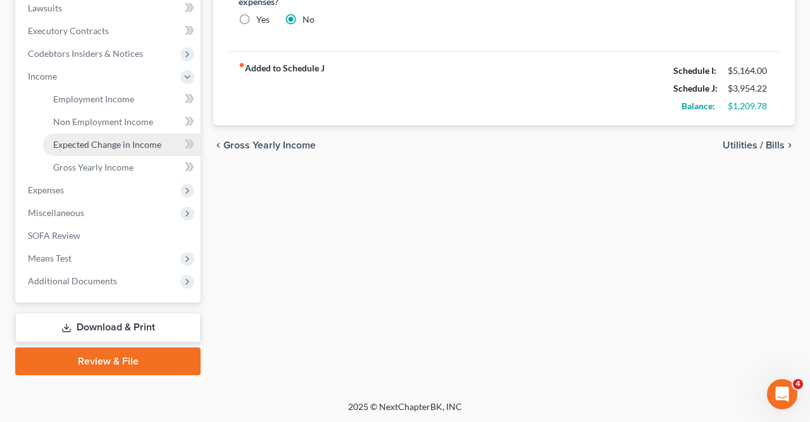
click at [131, 142] on span "Expected Change in Income" at bounding box center [107, 144] width 108 height 11
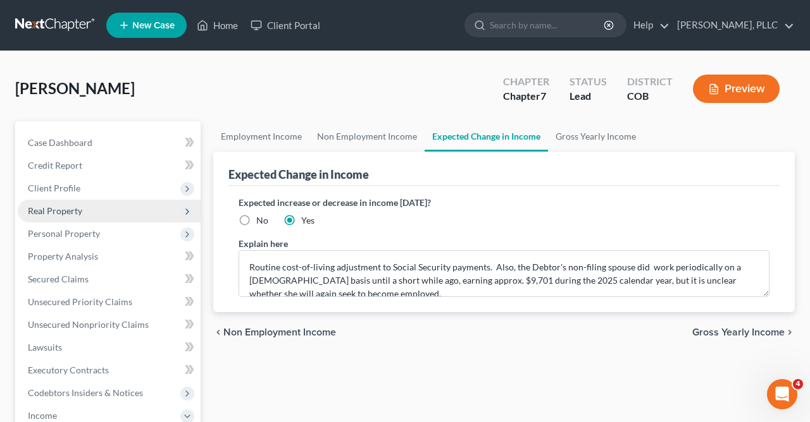
click at [80, 209] on span "Real Property" at bounding box center [55, 211] width 54 height 11
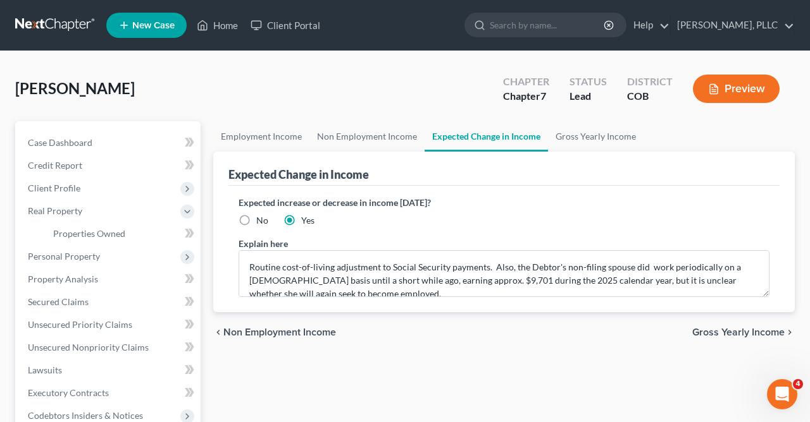
click at [718, 87] on icon "button" at bounding box center [713, 88] width 11 height 11
drag, startPoint x: 802, startPoint y: 107, endPoint x: 810, endPoint y: 131, distance: 25.2
click at [739, 85] on button "Preview" at bounding box center [736, 89] width 87 height 28
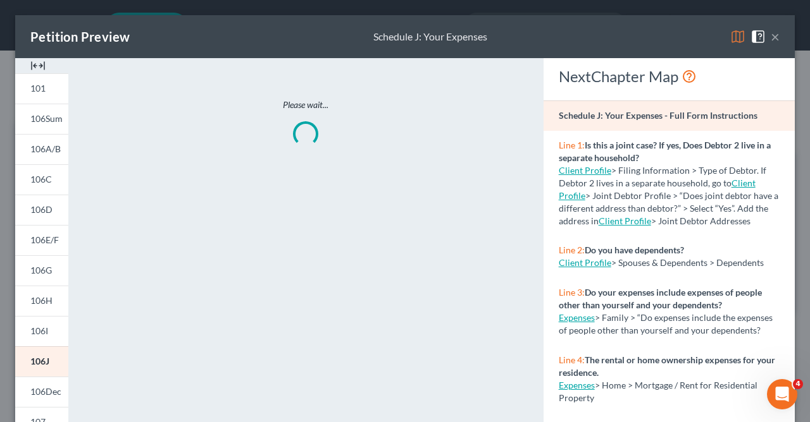
scroll to position [34, 0]
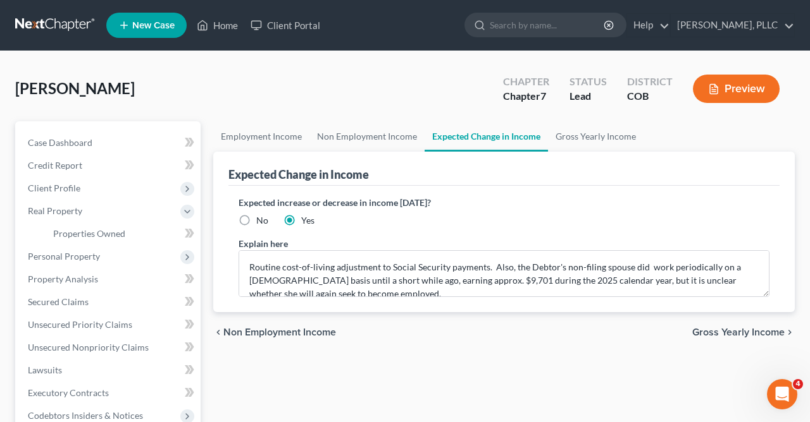
drag, startPoint x: 803, startPoint y: 78, endPoint x: 808, endPoint y: 122, distance: 44.6
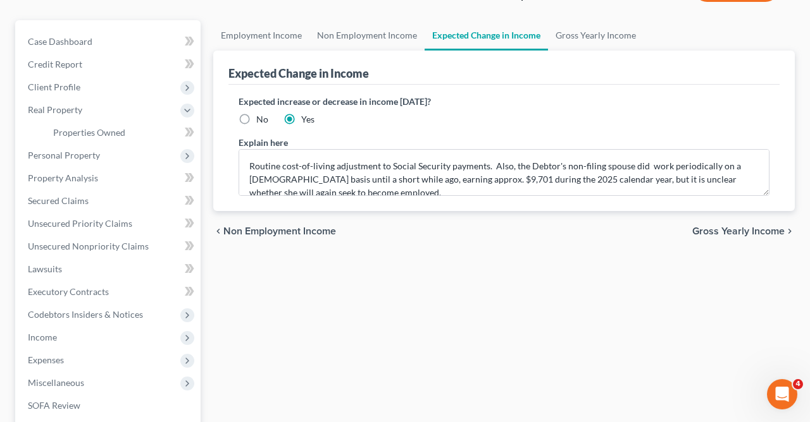
scroll to position [81, 0]
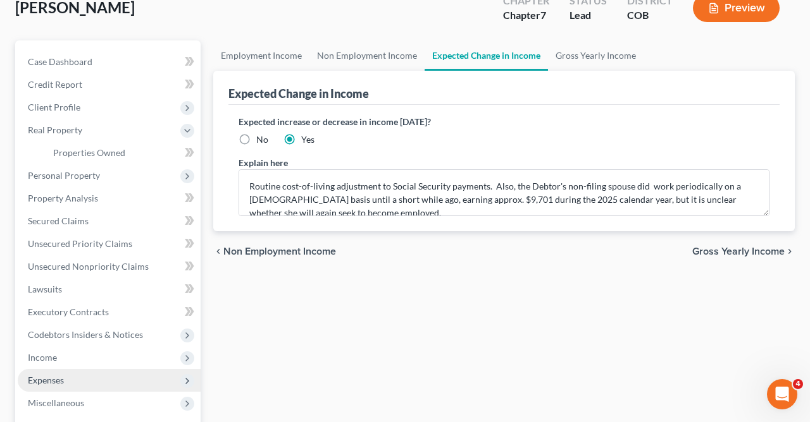
click at [54, 378] on span "Expenses" at bounding box center [46, 380] width 36 height 11
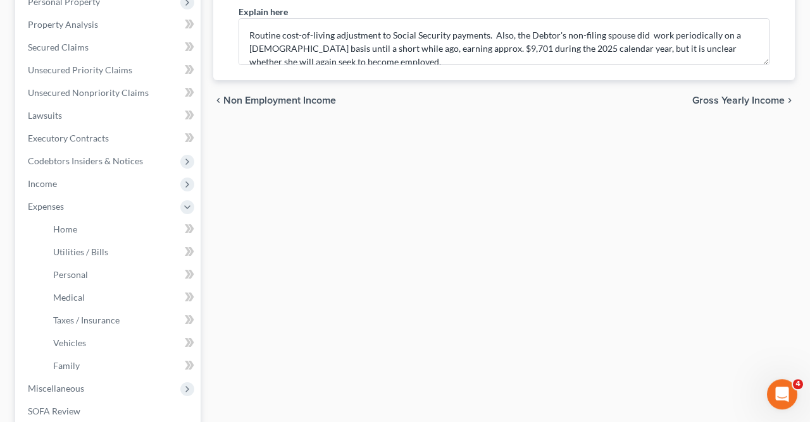
scroll to position [277, 0]
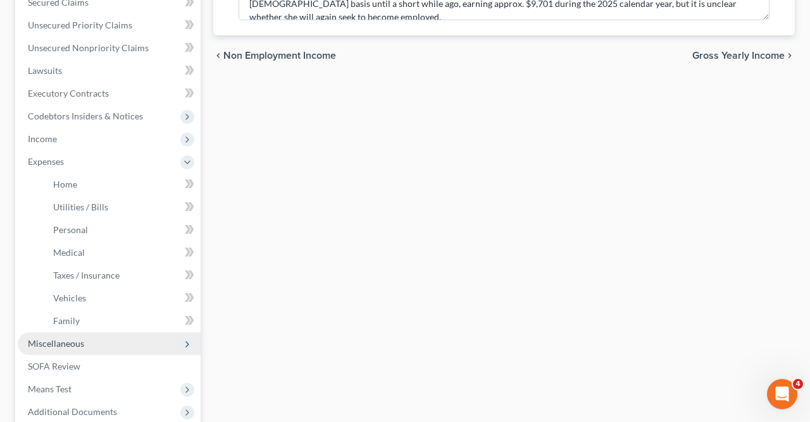
click at [56, 348] on span "Miscellaneous" at bounding box center [56, 343] width 56 height 11
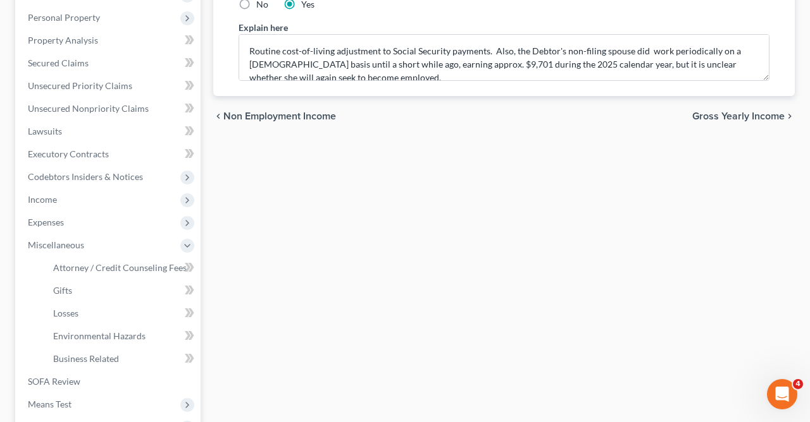
scroll to position [276, 0]
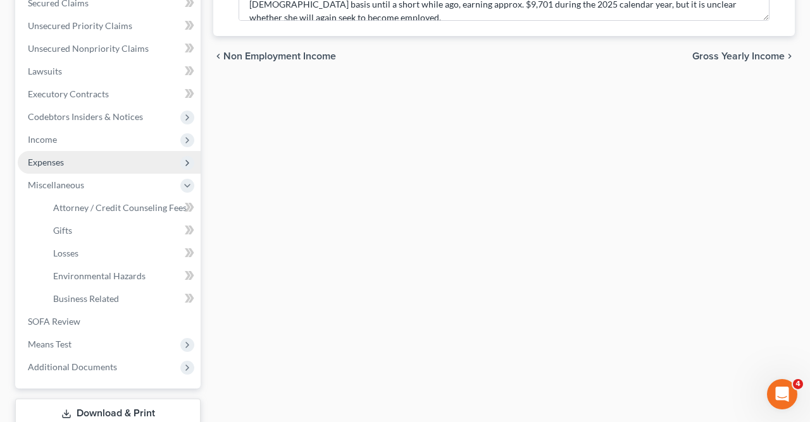
click at [61, 158] on span "Expenses" at bounding box center [46, 162] width 36 height 11
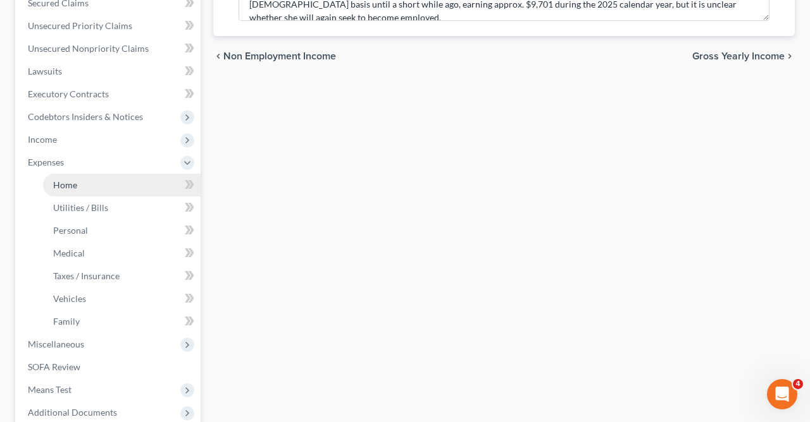
click at [89, 178] on link "Home" at bounding box center [121, 185] width 157 height 23
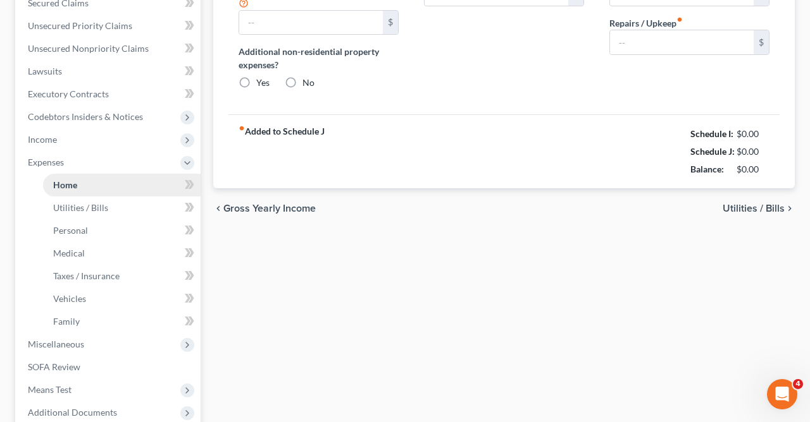
type input "280.00"
type input "0.00"
radio input "true"
type input "0.00"
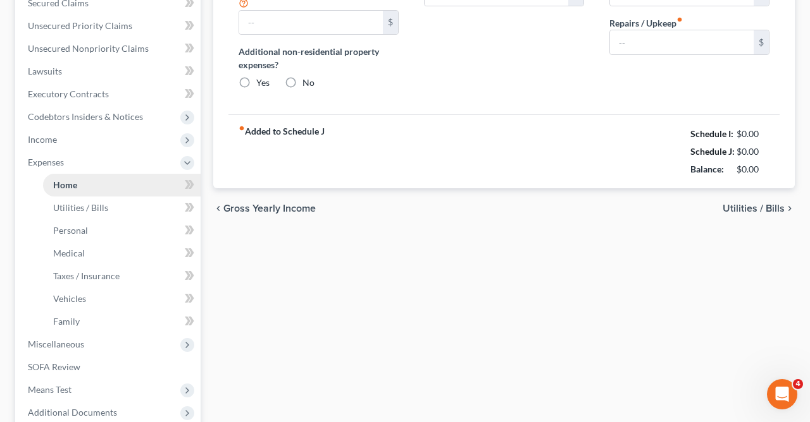
type input "0.00"
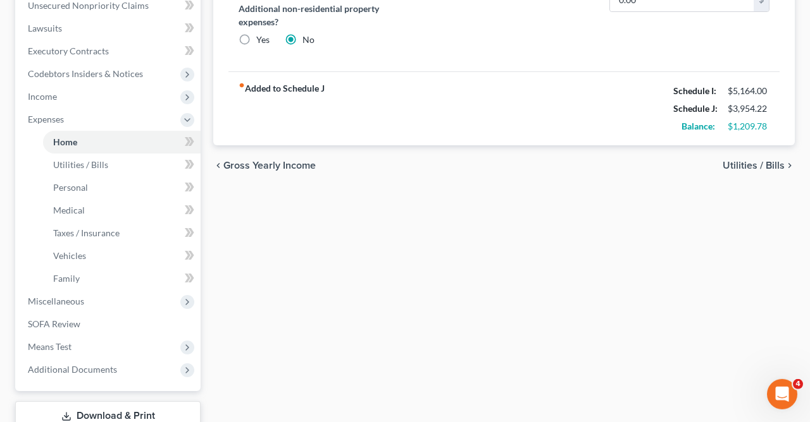
scroll to position [408, 0]
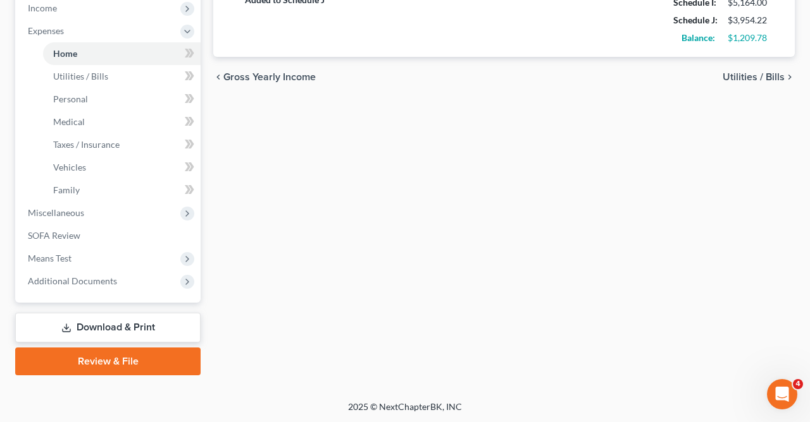
drag, startPoint x: 486, startPoint y: 144, endPoint x: 588, endPoint y: 143, distance: 101.2
click at [588, 143] on div "Home Utilities / Bills Personal Medical Taxes / Insurance Vehicles Family Debto…" at bounding box center [504, 44] width 594 height 662
click at [771, 73] on span "Utilities / Bills" at bounding box center [753, 77] width 62 height 10
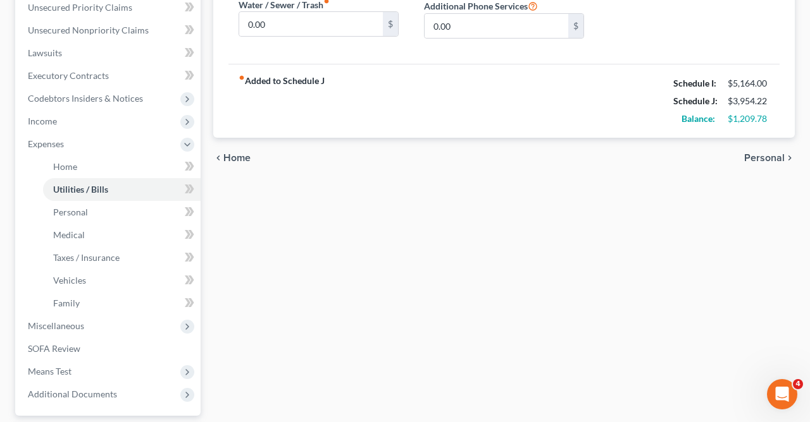
scroll to position [297, 0]
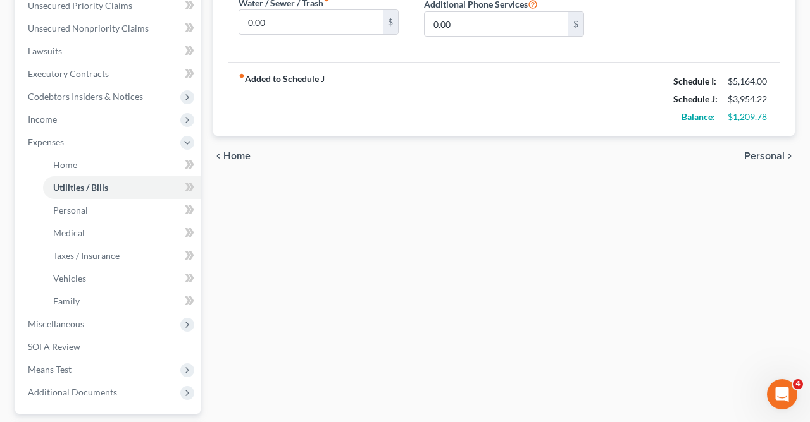
click at [763, 154] on span "Personal" at bounding box center [764, 156] width 40 height 10
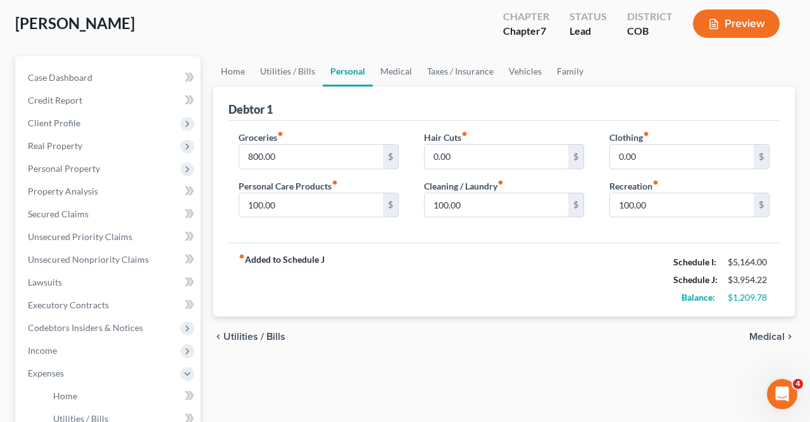
scroll to position [85, 0]
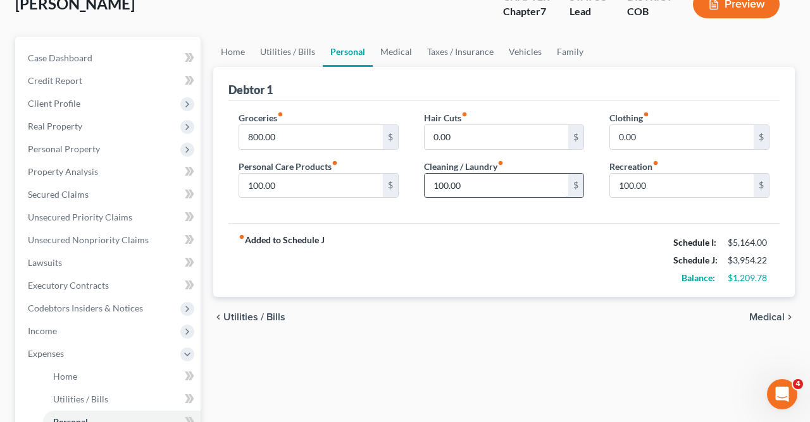
click at [512, 181] on input "100.00" at bounding box center [496, 186] width 144 height 24
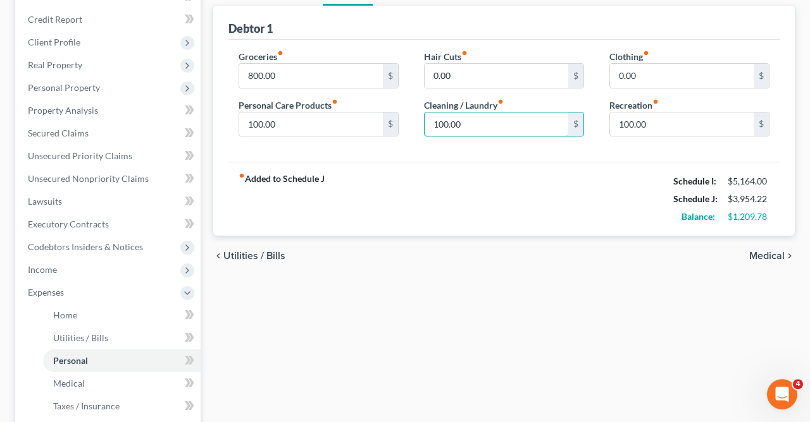
scroll to position [175, 0]
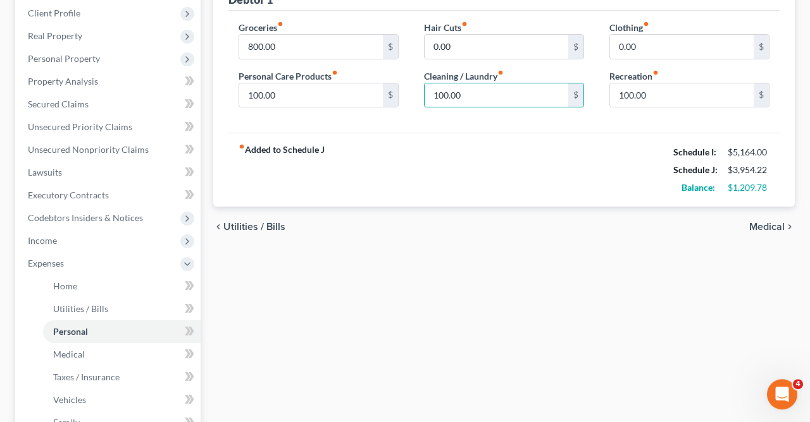
click at [770, 224] on span "Medical" at bounding box center [766, 227] width 35 height 10
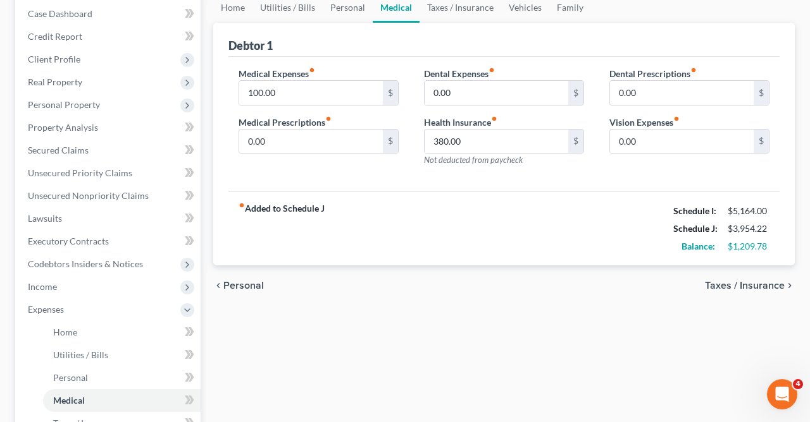
scroll to position [190, 0]
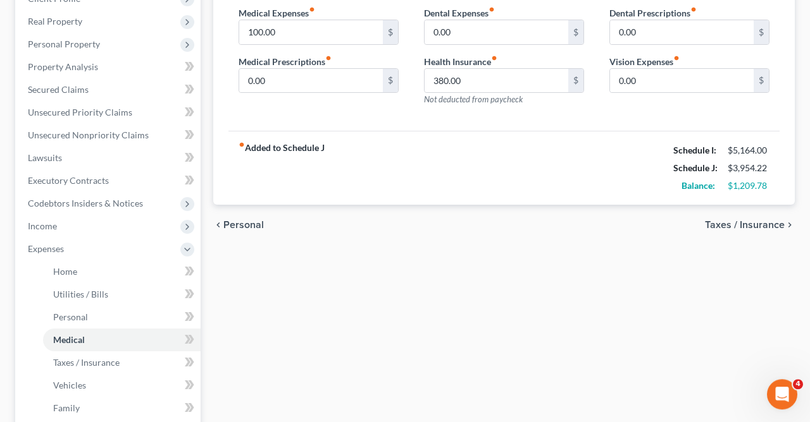
click at [756, 221] on span "Taxes / Insurance" at bounding box center [745, 225] width 80 height 10
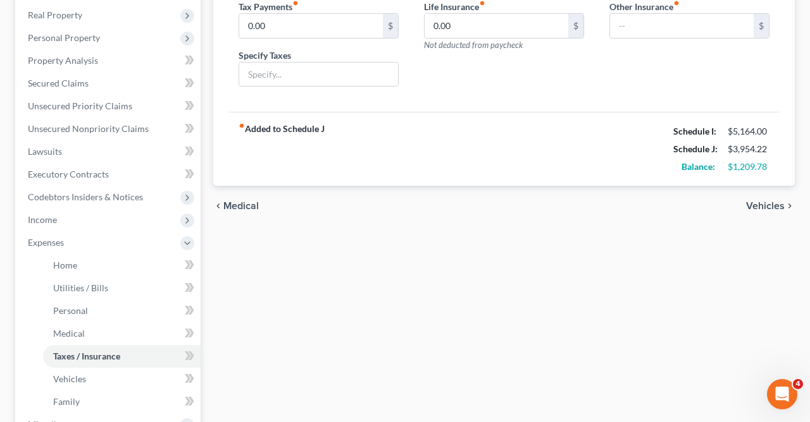
scroll to position [255, 0]
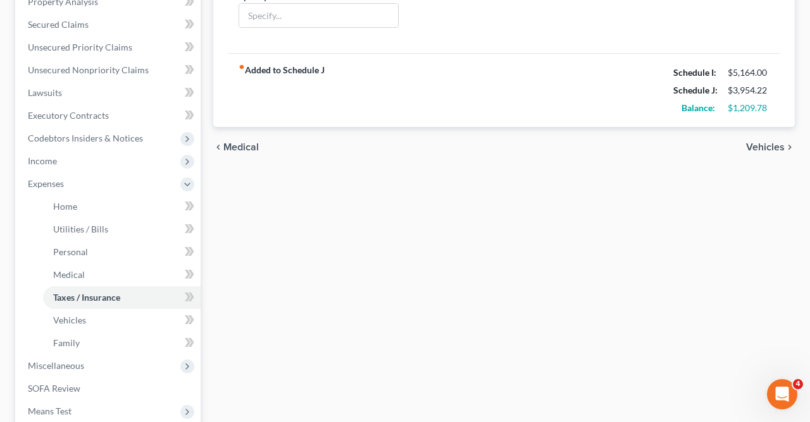
click at [769, 147] on span "Vehicles" at bounding box center [765, 147] width 39 height 10
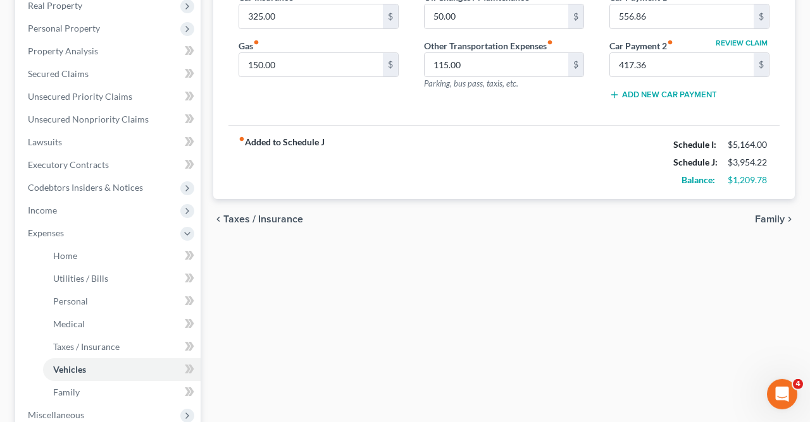
scroll to position [249, 0]
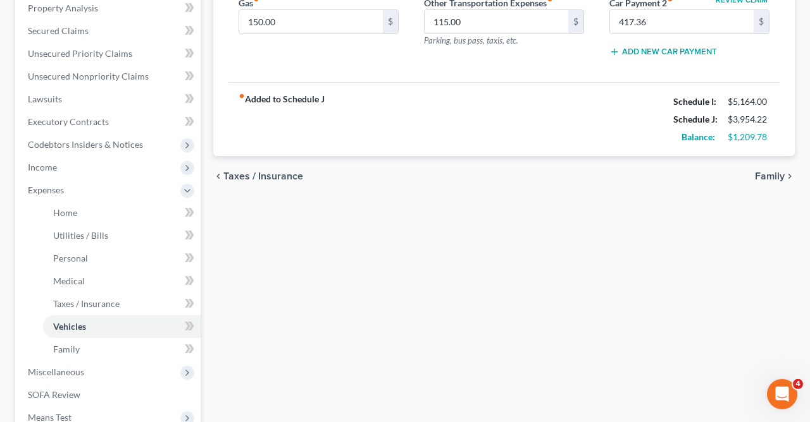
click at [770, 175] on span "Family" at bounding box center [770, 176] width 30 height 10
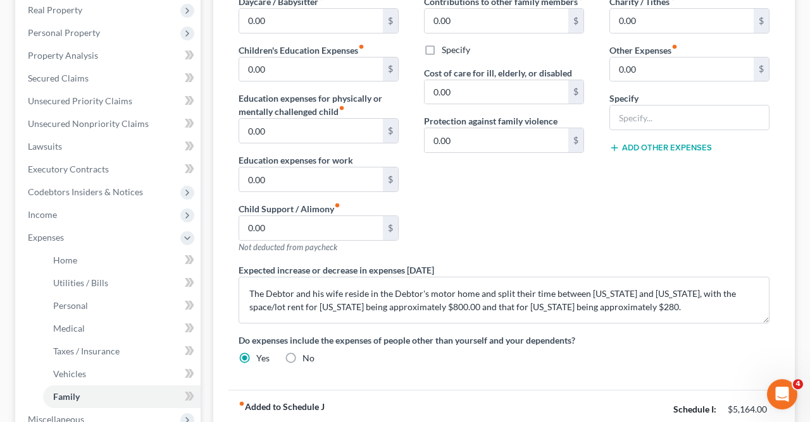
scroll to position [263, 0]
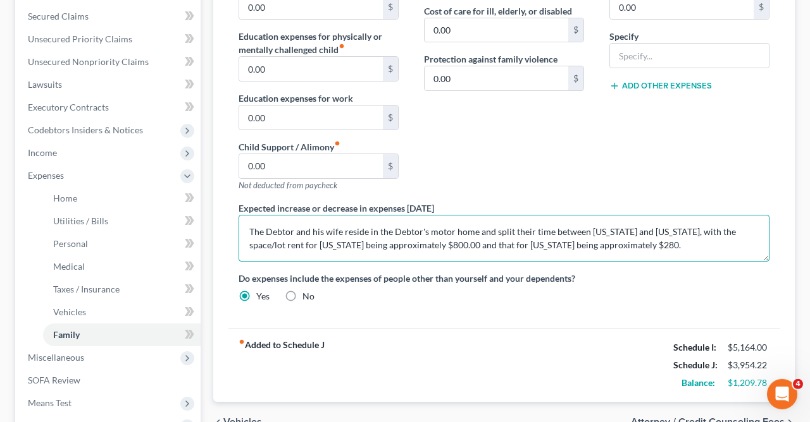
click at [672, 250] on textarea "The Debtor and his wife reside in the Debtor's motor home and split their time …" at bounding box center [503, 238] width 531 height 47
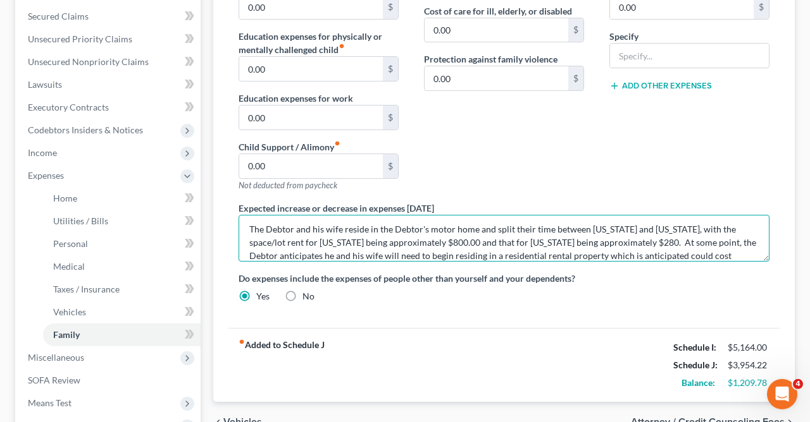
scroll to position [16, 0]
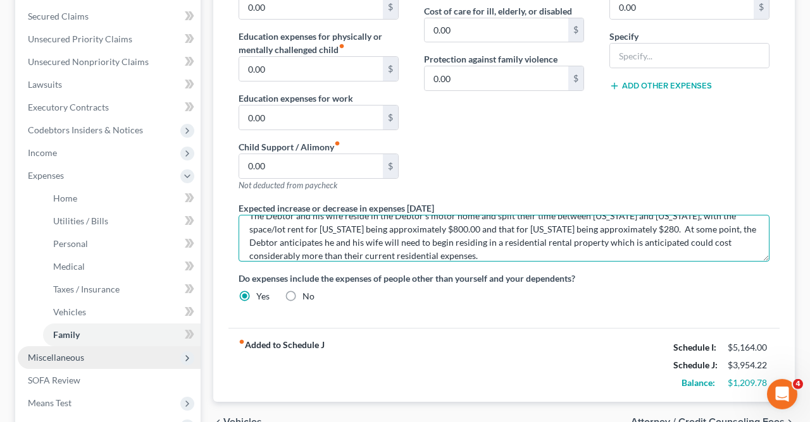
type textarea "The Debtor and his wife reside in the Debtor's motor home and split their time …"
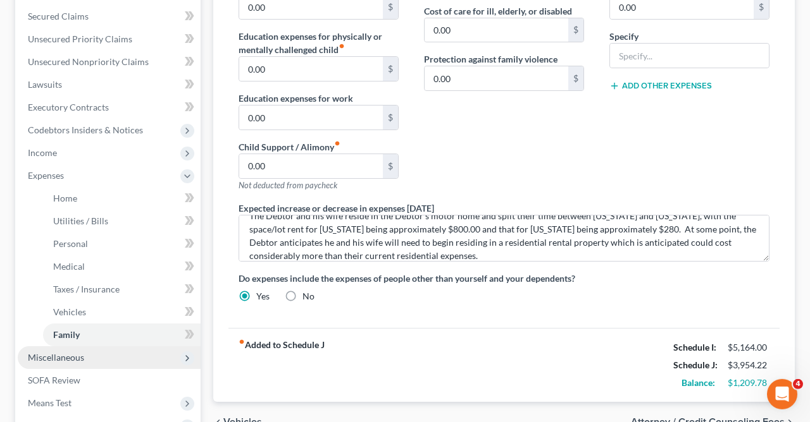
click at [77, 358] on span "Miscellaneous" at bounding box center [56, 357] width 56 height 11
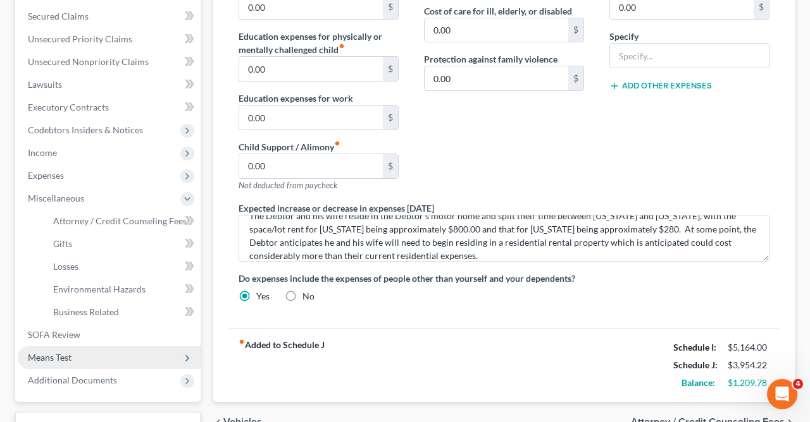
click at [75, 354] on span "Means Test" at bounding box center [109, 358] width 183 height 23
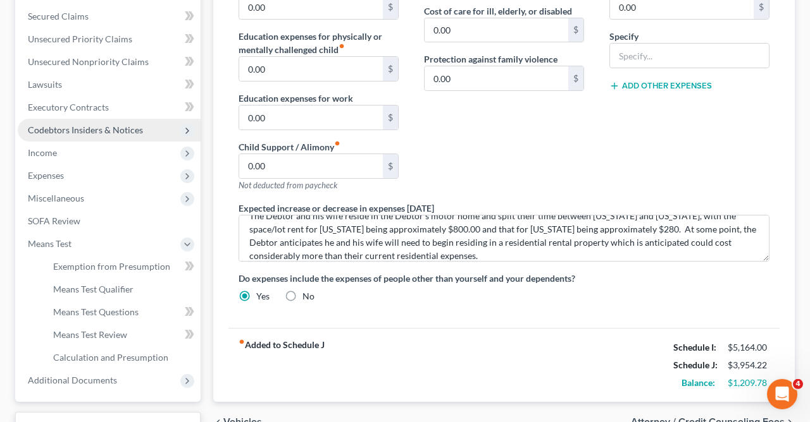
click at [113, 128] on span "Codebtors Insiders & Notices" at bounding box center [85, 130] width 115 height 11
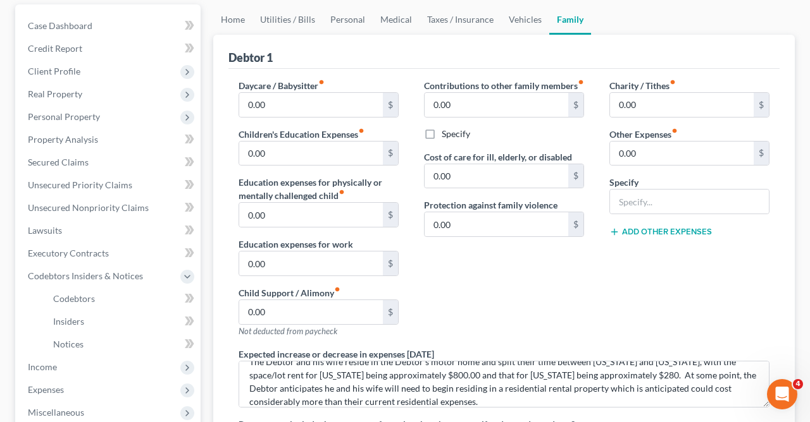
scroll to position [0, 0]
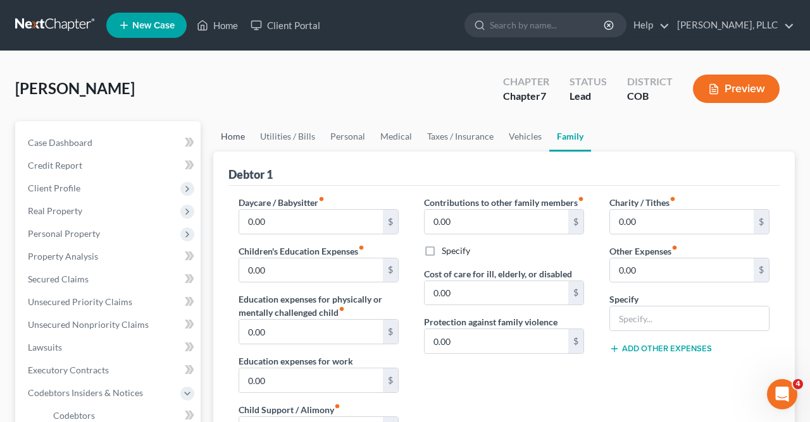
click at [230, 131] on link "Home" at bounding box center [232, 136] width 39 height 30
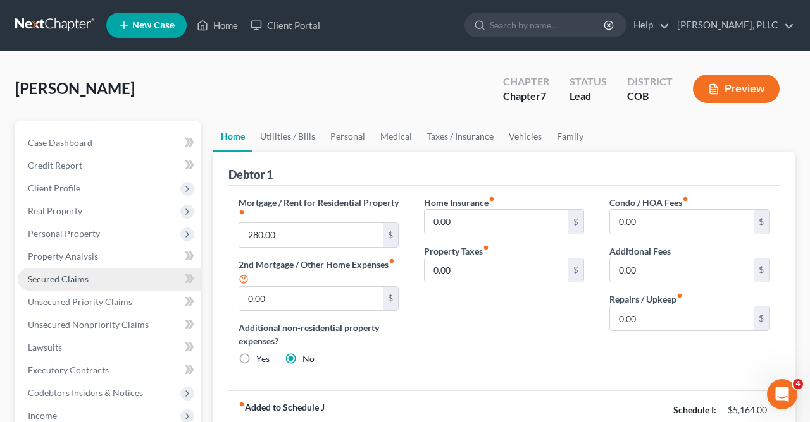
click at [73, 280] on span "Secured Claims" at bounding box center [58, 279] width 61 height 11
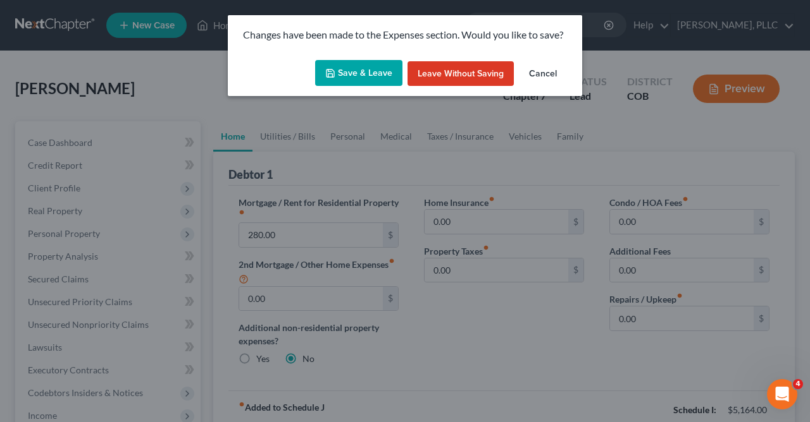
click at [369, 68] on button "Save & Leave" at bounding box center [358, 73] width 87 height 27
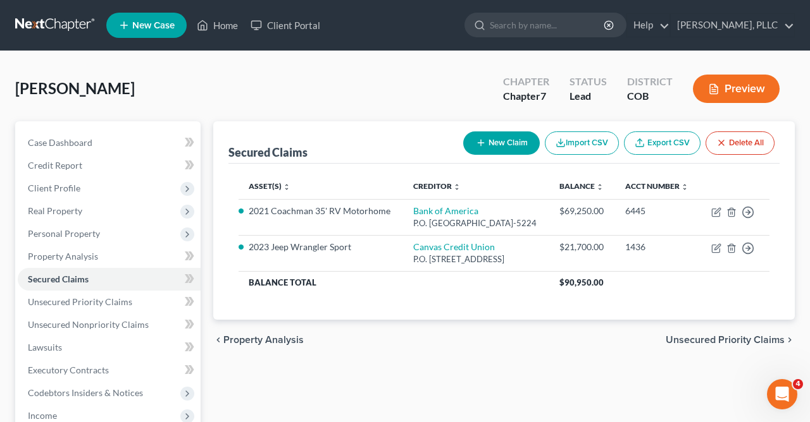
click at [737, 94] on button "Preview" at bounding box center [736, 89] width 87 height 28
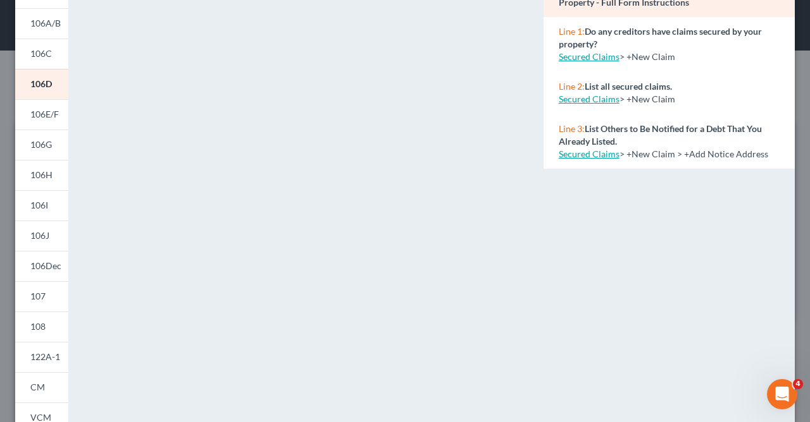
scroll to position [156, 0]
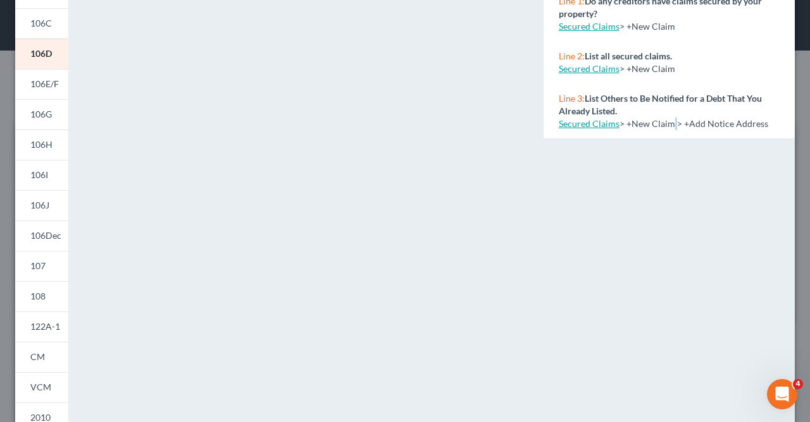
click at [670, 190] on div "NextChapter Map Schedule D: Creditors Who Hold Claims Secured by Property - Ful…" at bounding box center [669, 216] width 264 height 628
click at [40, 261] on span "107" at bounding box center [37, 266] width 15 height 11
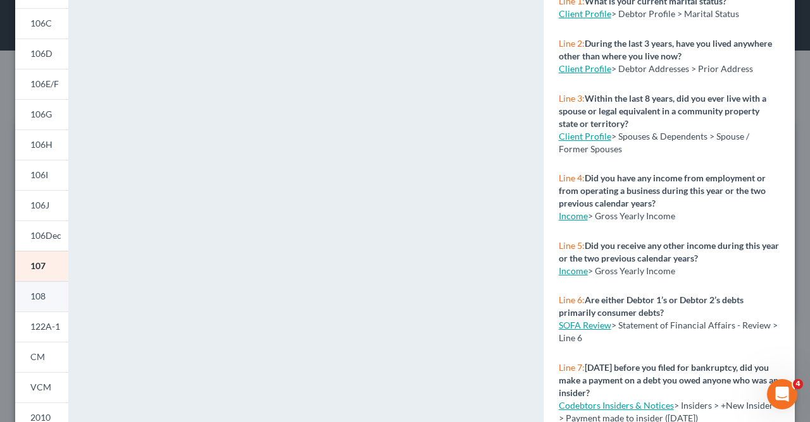
click at [47, 295] on link "108" at bounding box center [41, 296] width 53 height 30
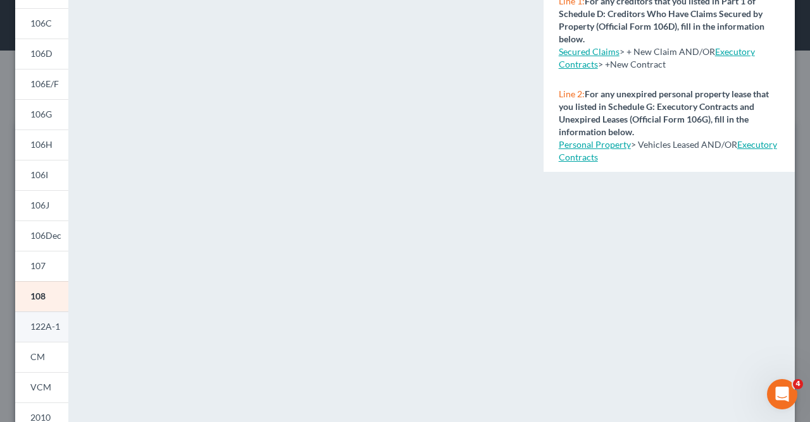
click at [52, 329] on span "122A-1" at bounding box center [45, 326] width 30 height 11
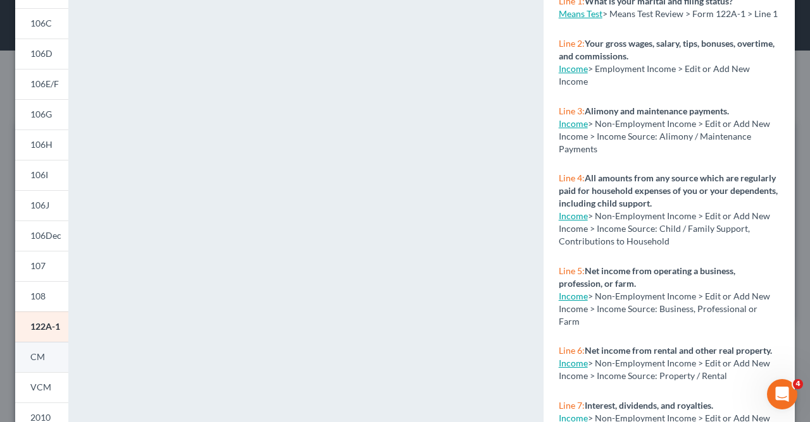
click at [42, 358] on span "CM" at bounding box center [37, 357] width 15 height 11
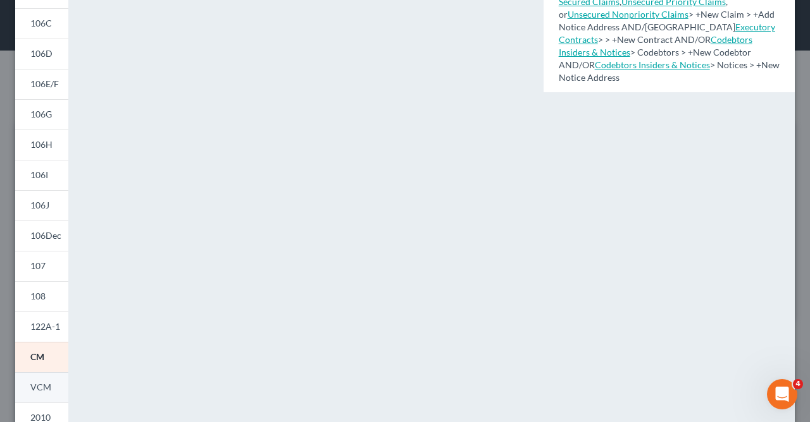
click at [41, 386] on span "VCM" at bounding box center [40, 387] width 21 height 11
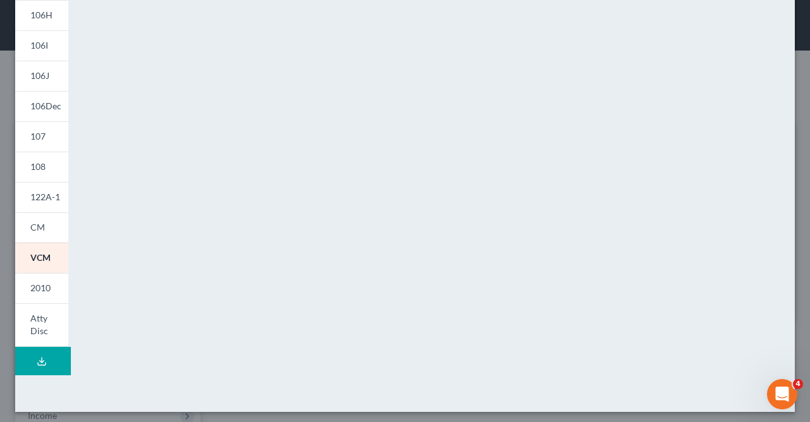
scroll to position [291, 0]
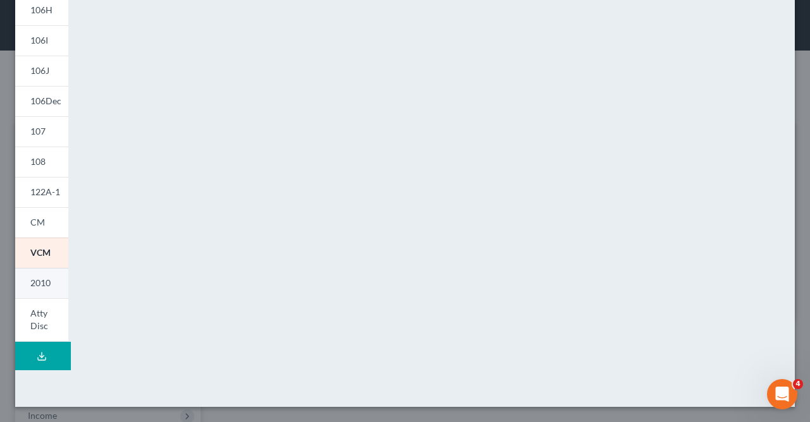
click at [42, 279] on span "2010" at bounding box center [40, 283] width 20 height 11
click at [37, 157] on span "108" at bounding box center [37, 161] width 15 height 11
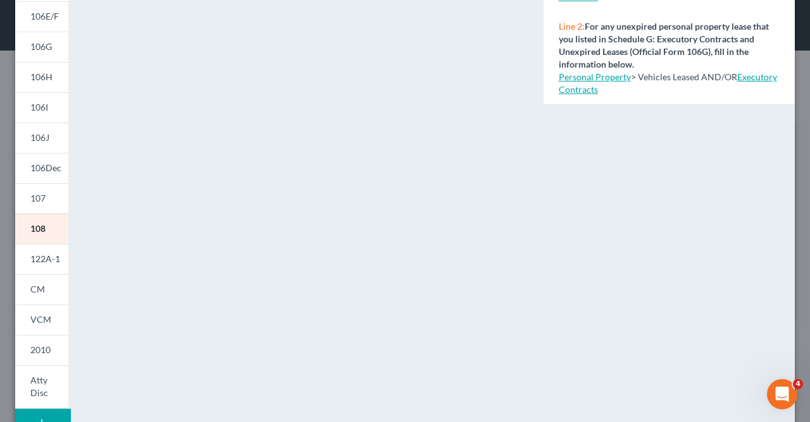
scroll to position [259, 0]
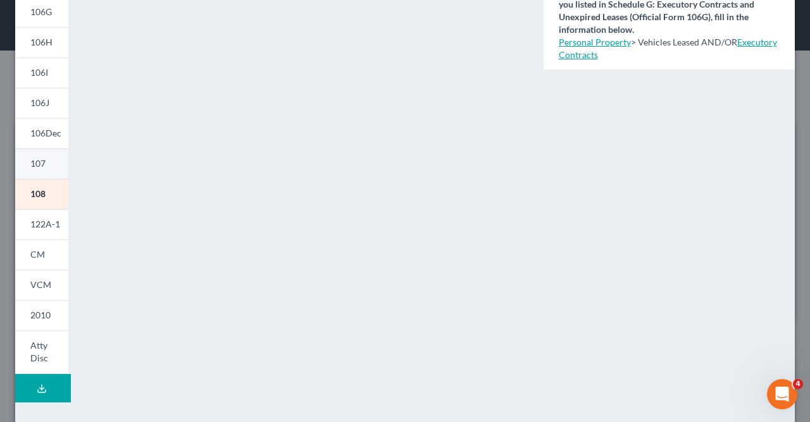
click at [47, 159] on link "107" at bounding box center [41, 164] width 53 height 30
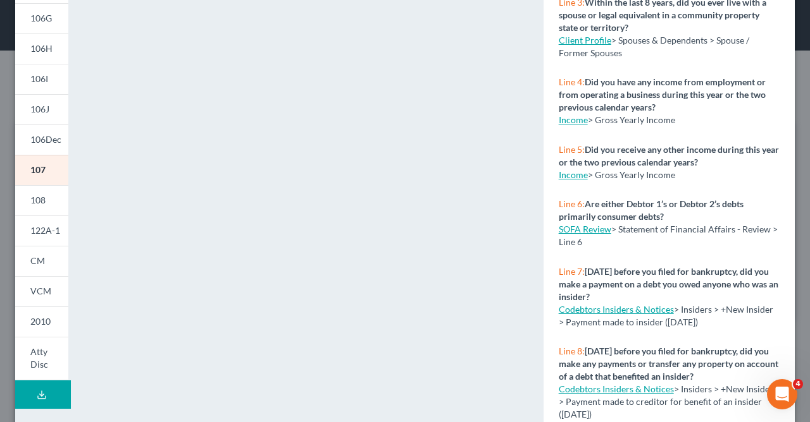
scroll to position [246, 0]
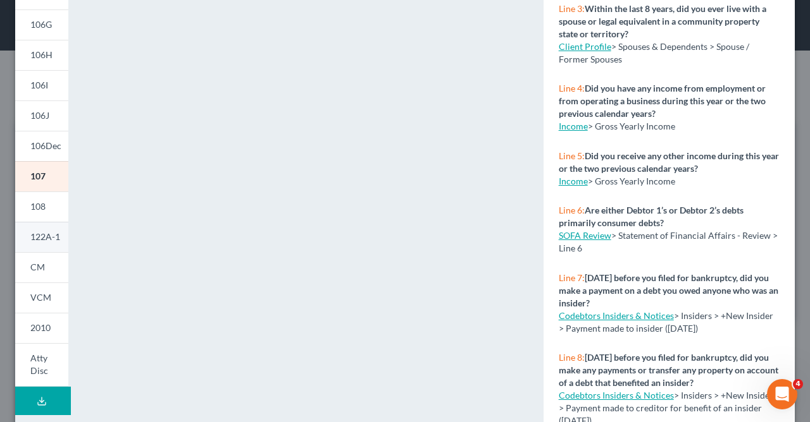
click at [39, 237] on span "122A-1" at bounding box center [45, 236] width 30 height 11
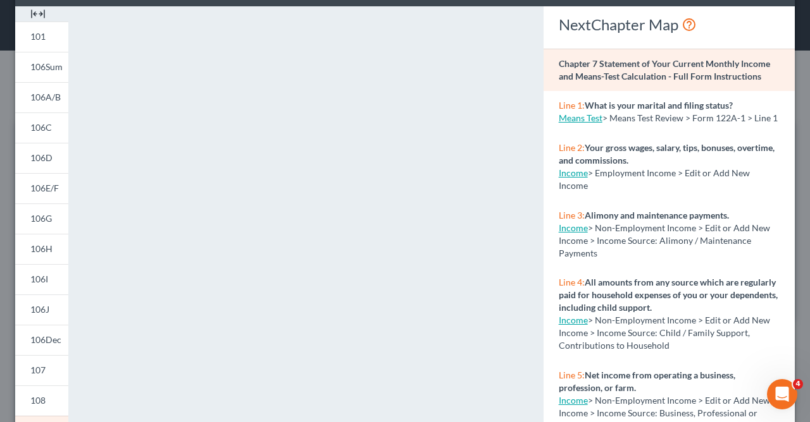
scroll to position [0, 0]
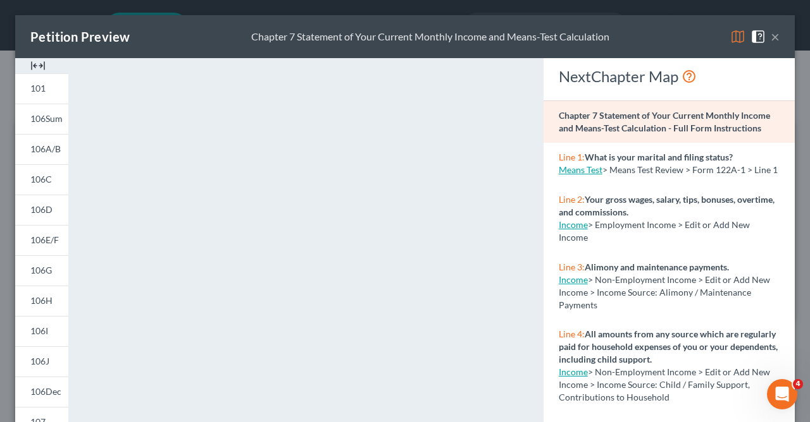
click at [774, 36] on button "×" at bounding box center [774, 36] width 9 height 15
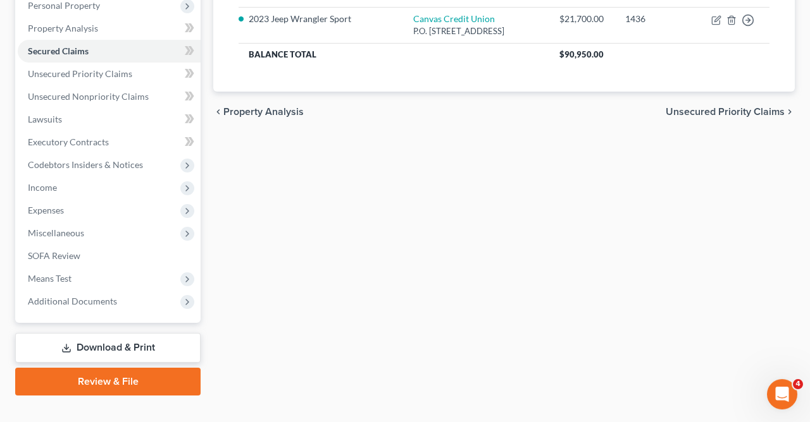
scroll to position [249, 0]
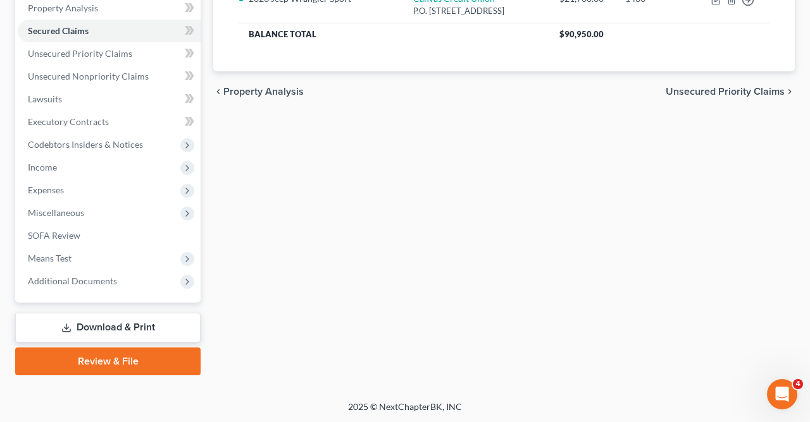
click at [108, 325] on link "Download & Print" at bounding box center [107, 328] width 185 height 30
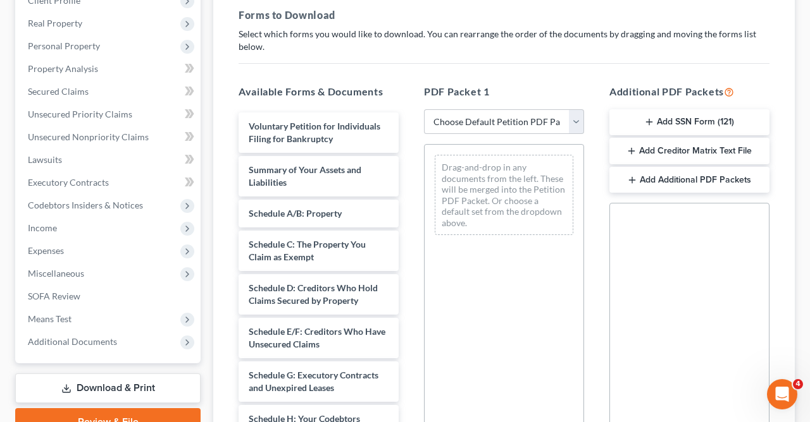
scroll to position [237, 0]
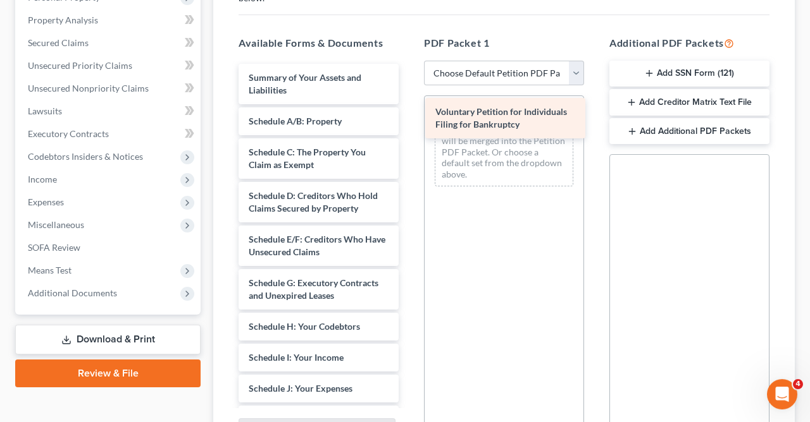
drag, startPoint x: 330, startPoint y: 78, endPoint x: 516, endPoint y: 113, distance: 189.9
click at [409, 113] on div "Voluntary Petition for Individuals Filing for Bankruptcy Voluntary Petition for…" at bounding box center [318, 414] width 180 height 701
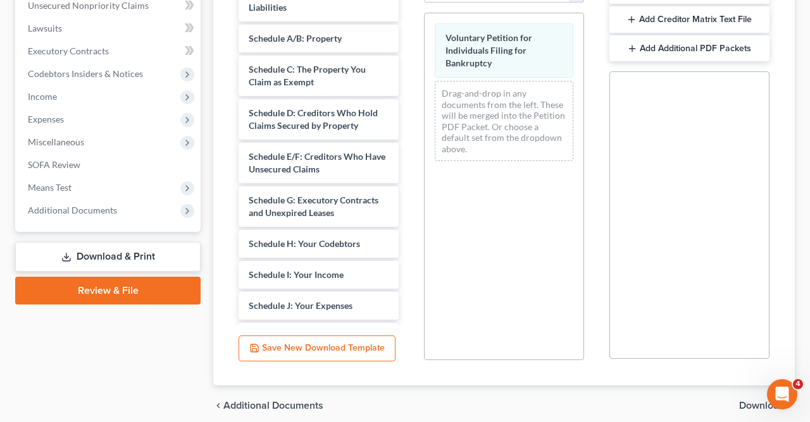
scroll to position [331, 0]
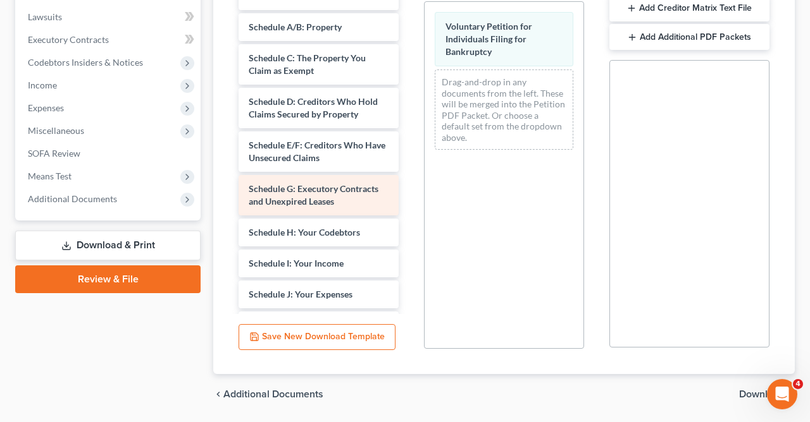
click at [383, 197] on div "Schedule G: Executory Contracts and Unexpired Leases" at bounding box center [318, 195] width 160 height 40
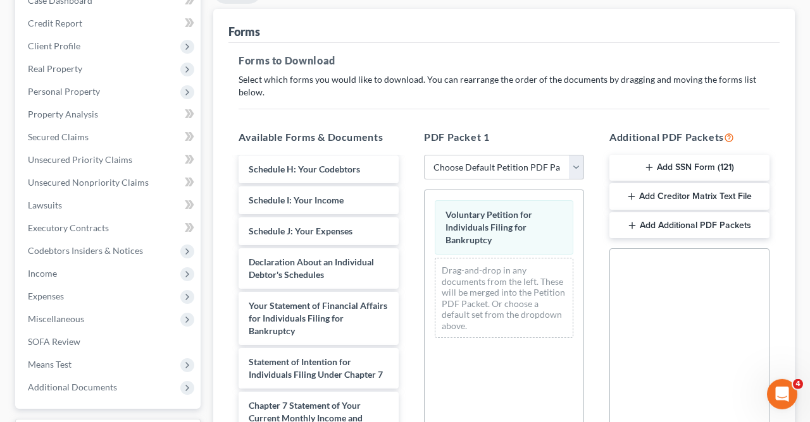
scroll to position [249, 0]
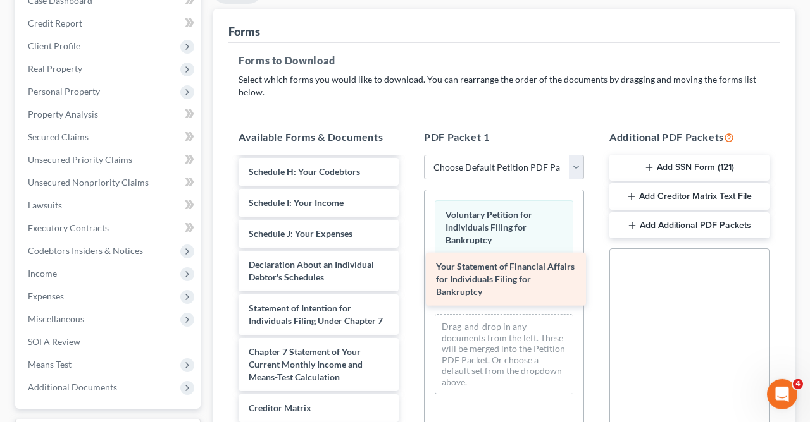
drag, startPoint x: 350, startPoint y: 310, endPoint x: 537, endPoint y: 270, distance: 191.4
click at [409, 270] on div "Your Statement of Financial Affairs for Individuals Filing for Bankruptcy Summa…" at bounding box center [318, 231] width 180 height 644
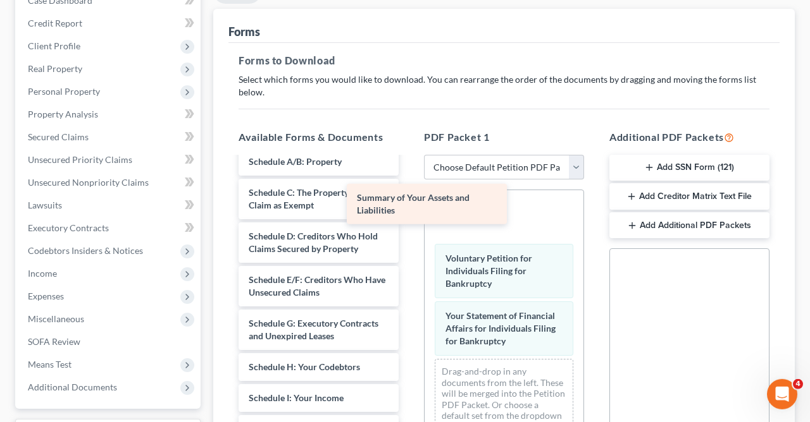
scroll to position [0, 0]
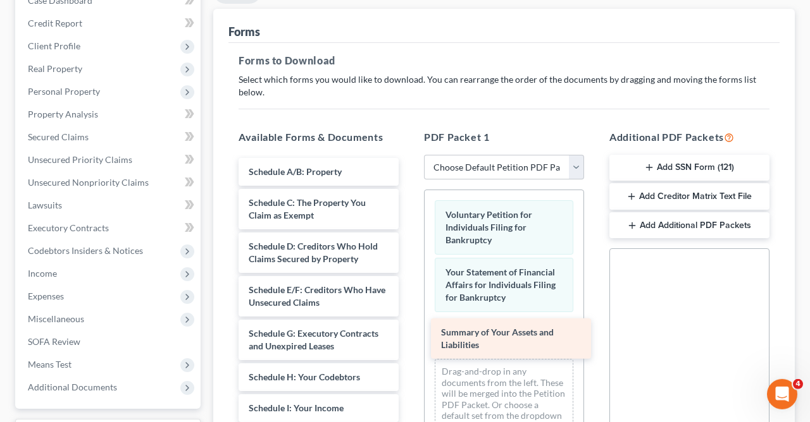
drag, startPoint x: 338, startPoint y: 177, endPoint x: 529, endPoint y: 348, distance: 256.2
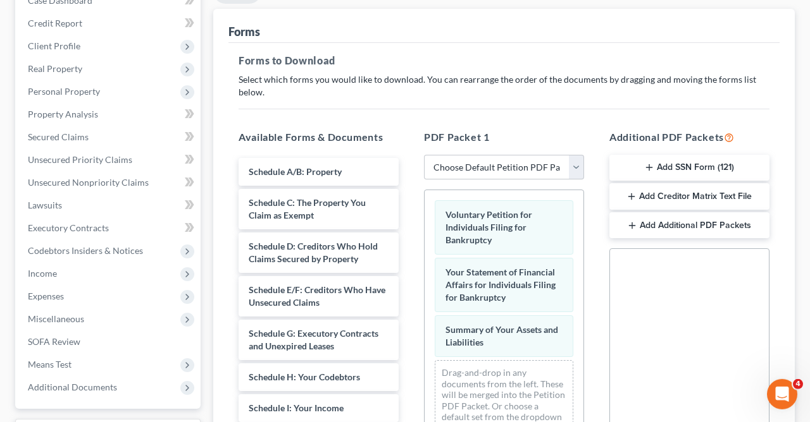
click at [529, 348] on div "Summary of Your Assets and Liabilities" at bounding box center [504, 337] width 139 height 42
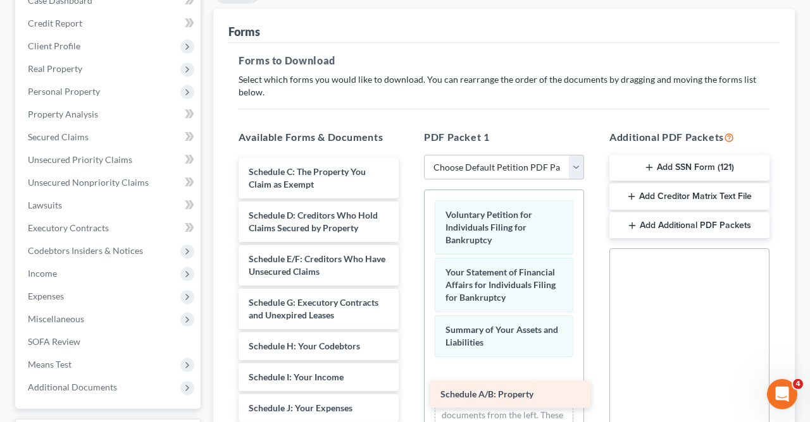
drag, startPoint x: 337, startPoint y: 164, endPoint x: 529, endPoint y: 386, distance: 294.2
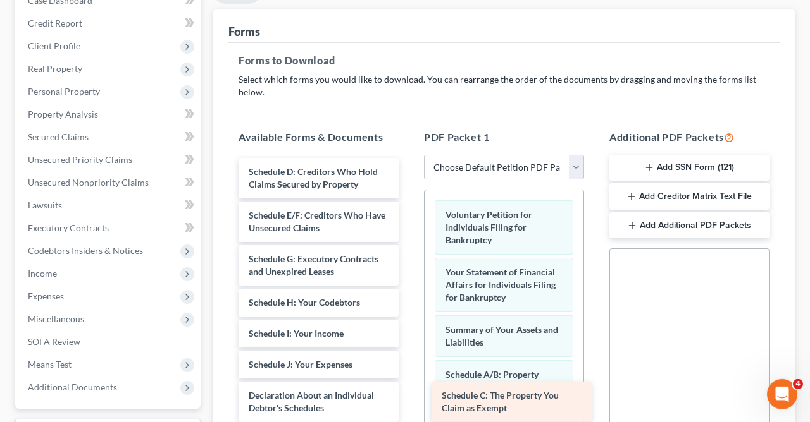
drag, startPoint x: 305, startPoint y: 164, endPoint x: 498, endPoint y: 390, distance: 296.5
click at [409, 390] on div "Schedule C: The Property You Claim as Exempt Schedule C: The Property You Claim…" at bounding box center [318, 421] width 180 height 526
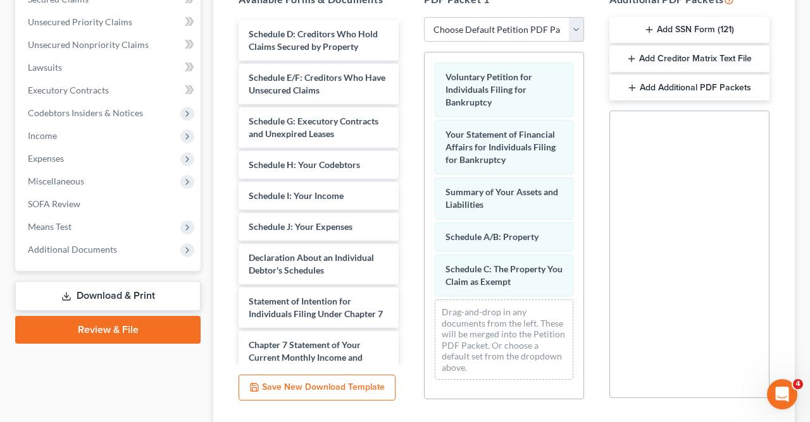
scroll to position [279, 0]
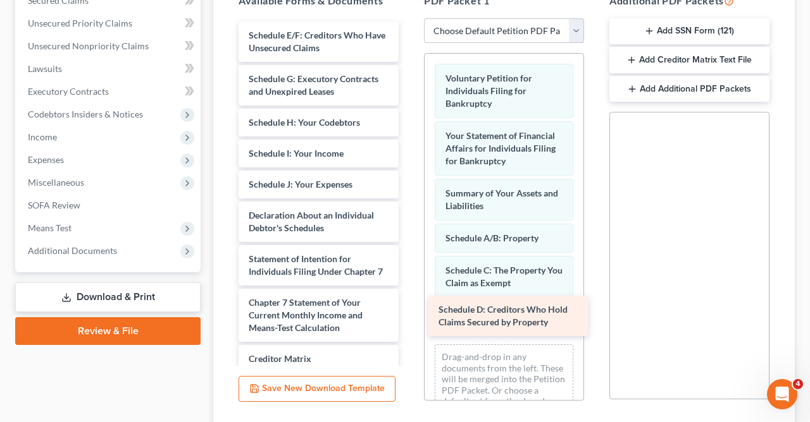
drag, startPoint x: 316, startPoint y: 40, endPoint x: 505, endPoint y: 318, distance: 336.3
click at [409, 318] on div "Schedule D: Creditors Who Hold Claims Secured by Property Schedule D: Creditors…" at bounding box center [318, 263] width 180 height 483
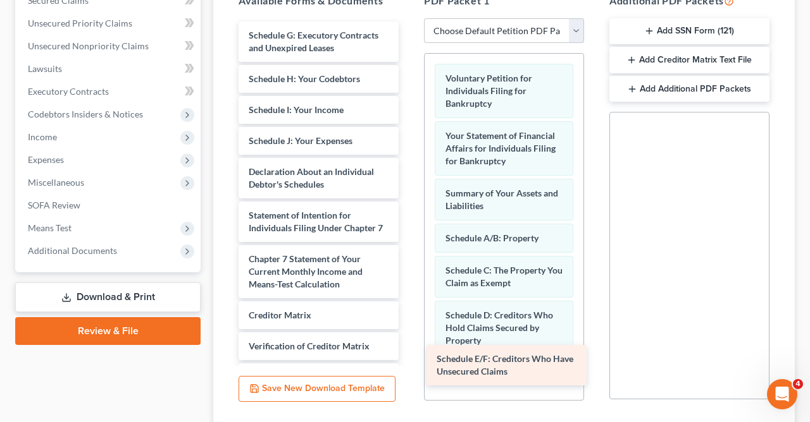
drag, startPoint x: 310, startPoint y: 38, endPoint x: 498, endPoint y: 363, distance: 375.5
click at [409, 363] on div "Schedule E/F: Creditors Who Have Unsecured Claims Schedule E/F: Creditors Who H…" at bounding box center [318, 241] width 180 height 439
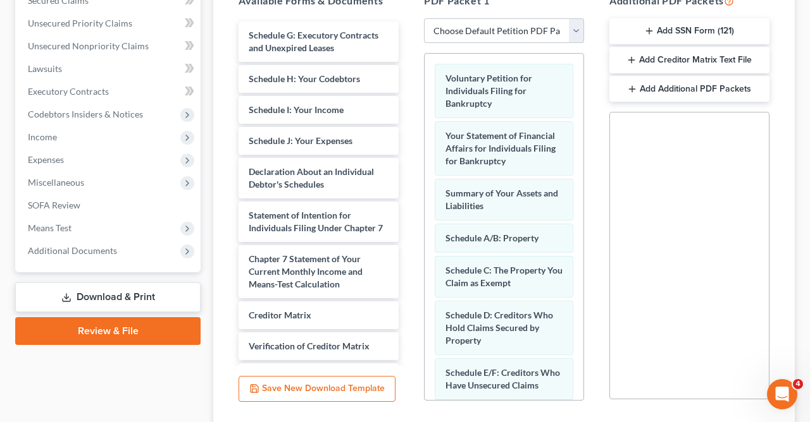
scroll to position [82, 0]
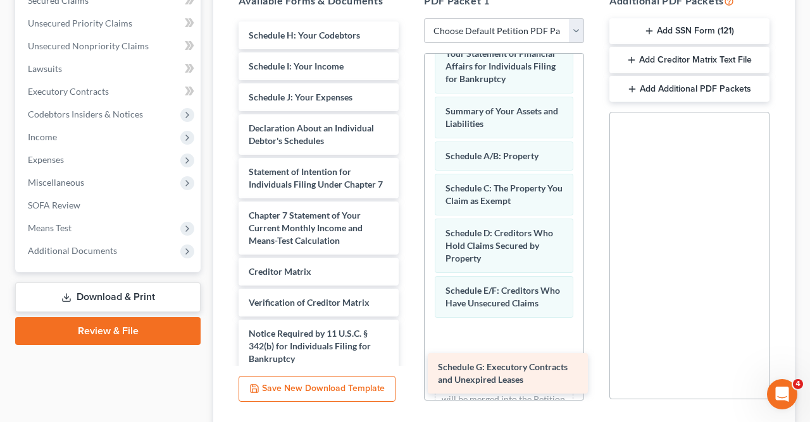
drag, startPoint x: 305, startPoint y: 49, endPoint x: 495, endPoint y: 382, distance: 383.2
click at [409, 382] on div "Schedule G: Executory Contracts and Unexpired Leases Schedule G: Executory Cont…" at bounding box center [318, 219] width 180 height 395
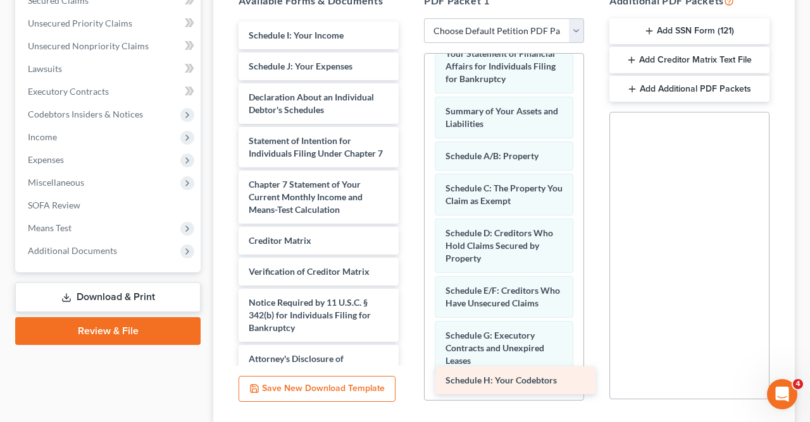
drag, startPoint x: 293, startPoint y: 28, endPoint x: 490, endPoint y: 375, distance: 398.5
click at [409, 375] on div "Schedule H: Your Codebtors Schedule H: Your Codebtors Schedule I: Your Income S…" at bounding box center [318, 204] width 180 height 364
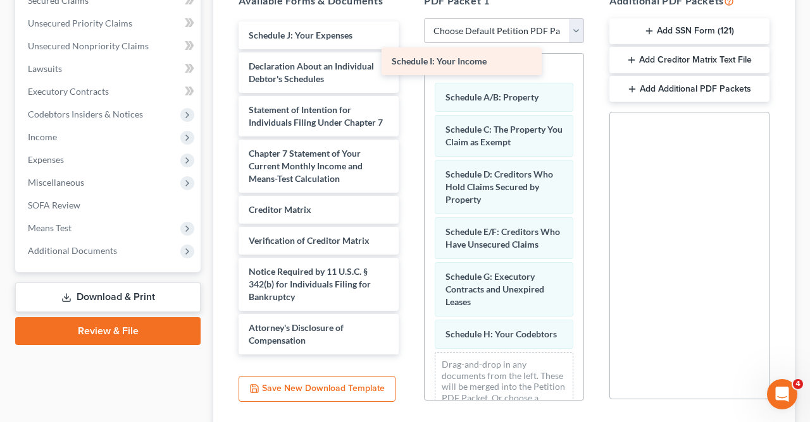
scroll to position [172, 0]
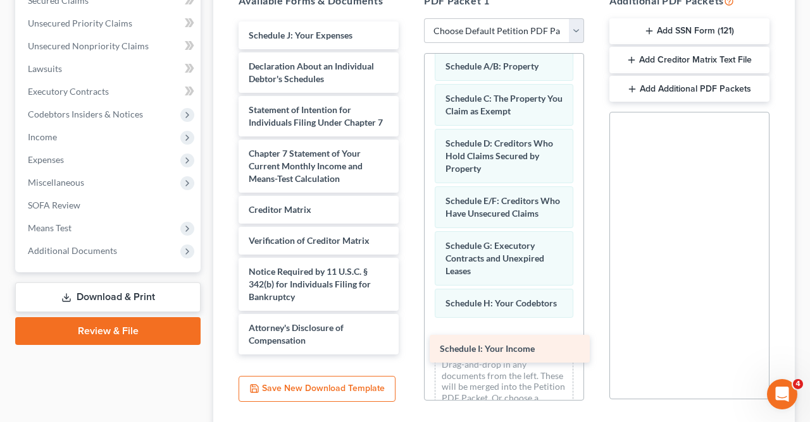
drag, startPoint x: 312, startPoint y: 33, endPoint x: 502, endPoint y: 353, distance: 372.4
click at [409, 353] on div "Schedule I: Your Income Schedule I: Your Income Schedule J: Your Expenses Decla…" at bounding box center [318, 188] width 180 height 333
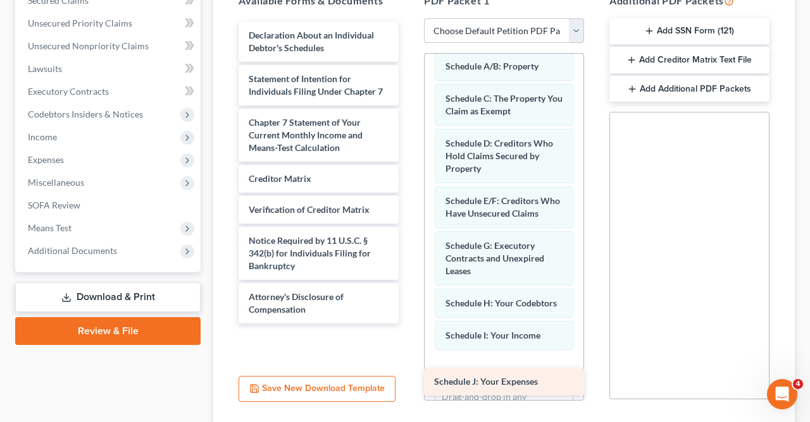
drag, startPoint x: 324, startPoint y: 34, endPoint x: 510, endPoint y: 381, distance: 394.1
click at [409, 324] on div "Schedule J: Your Expenses Schedule J: Your Expenses Declaration About an Indivi…" at bounding box center [318, 173] width 180 height 302
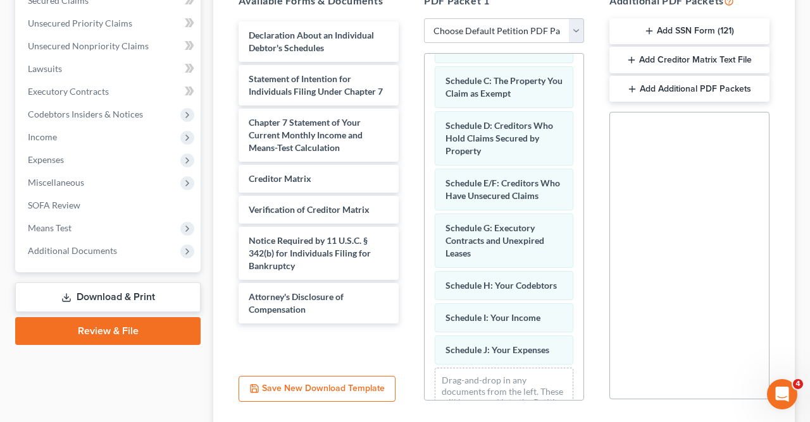
scroll to position [233, 0]
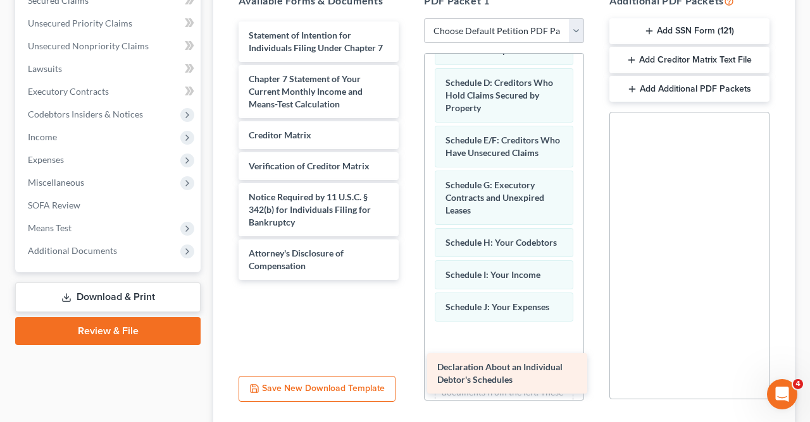
drag, startPoint x: 331, startPoint y: 37, endPoint x: 519, endPoint y: 370, distance: 382.9
click at [409, 280] on div "Declaration About an Individual Debtor's Schedules Declaration About an Individ…" at bounding box center [318, 151] width 180 height 259
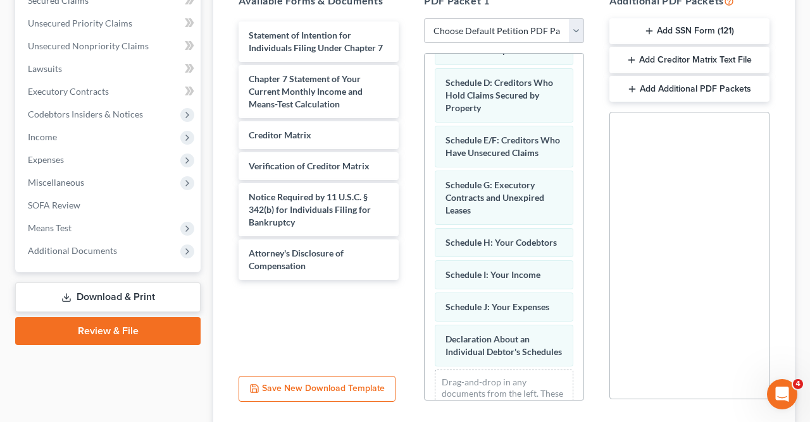
scroll to position [371, 0]
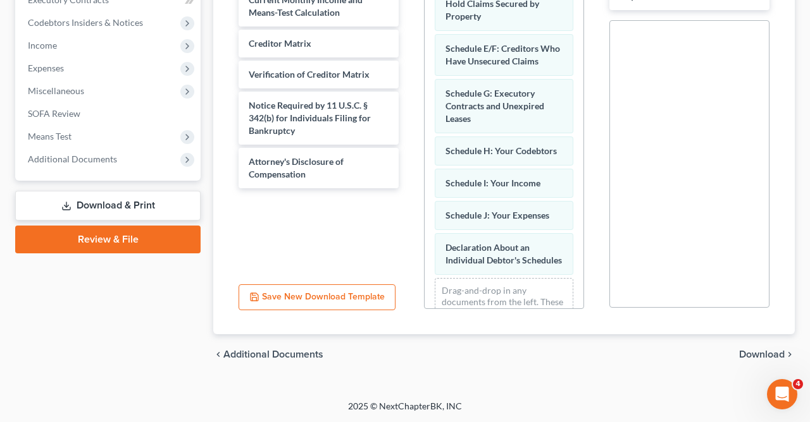
click at [761, 354] on span "Download" at bounding box center [762, 355] width 46 height 10
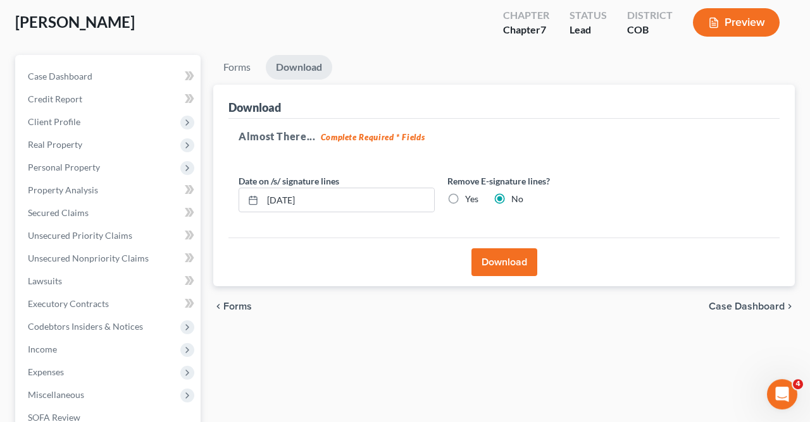
scroll to position [52, 0]
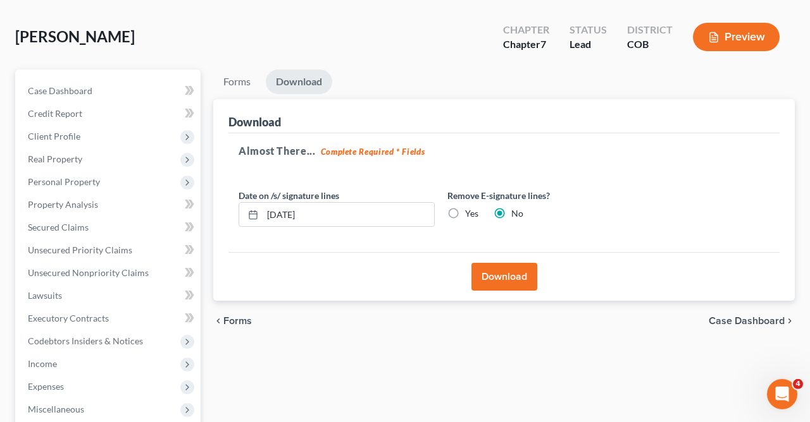
click at [465, 212] on label "Yes" at bounding box center [471, 213] width 13 height 13
click at [470, 212] on input "Yes" at bounding box center [474, 211] width 8 height 8
radio input "true"
radio input "false"
click at [362, 213] on input "[DATE]" at bounding box center [347, 215] width 171 height 24
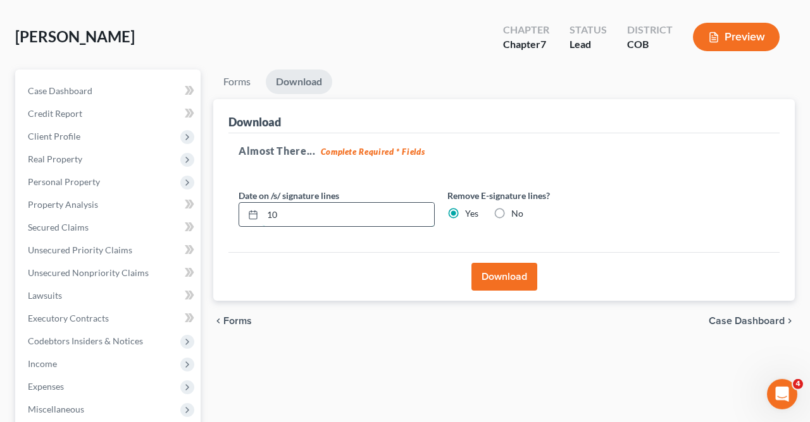
type input "1"
click at [502, 273] on button "Download" at bounding box center [504, 277] width 66 height 28
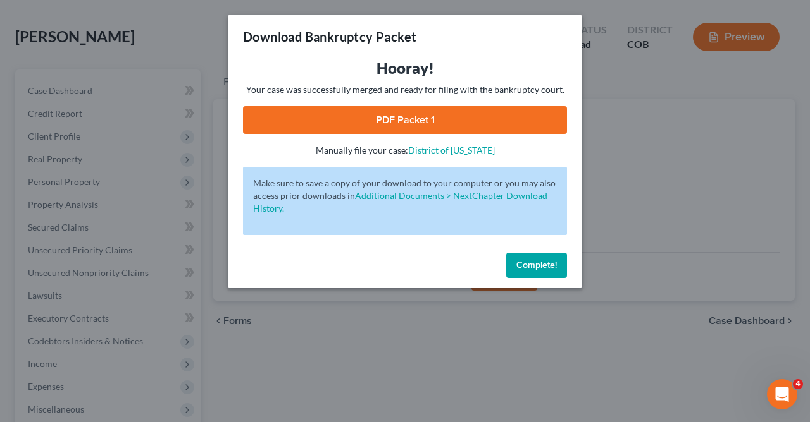
click at [389, 121] on link "PDF Packet 1" at bounding box center [405, 120] width 324 height 28
click at [537, 264] on span "Complete!" at bounding box center [536, 265] width 40 height 11
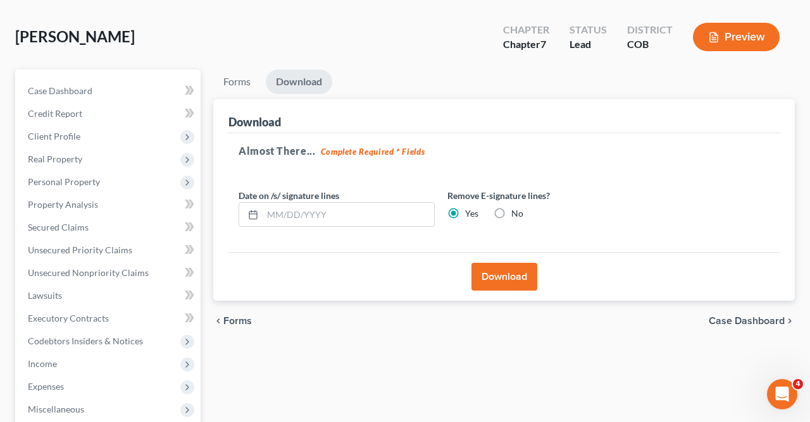
click at [511, 213] on label "No" at bounding box center [517, 213] width 12 height 13
click at [516, 213] on input "No" at bounding box center [520, 211] width 8 height 8
radio input "true"
radio input "false"
click at [381, 221] on input "text" at bounding box center [347, 215] width 171 height 24
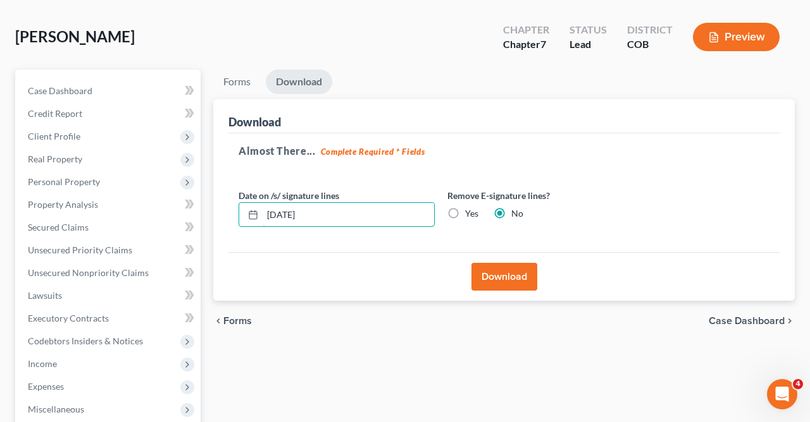
type input "[DATE]"
click at [508, 269] on button "Download" at bounding box center [504, 277] width 66 height 28
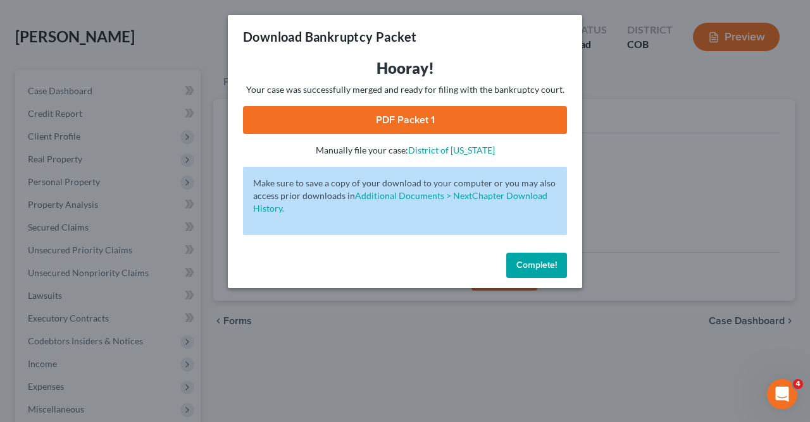
click at [419, 117] on link "PDF Packet 1" at bounding box center [405, 120] width 324 height 28
click at [537, 271] on button "Complete!" at bounding box center [536, 265] width 61 height 25
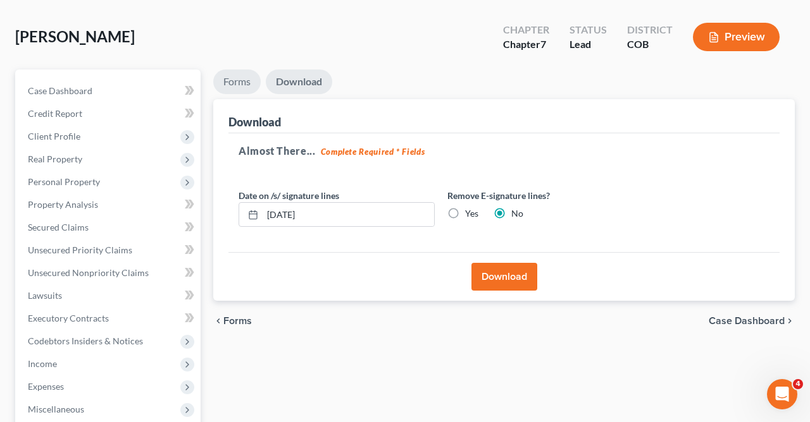
click at [235, 80] on link "Forms" at bounding box center [236, 82] width 47 height 25
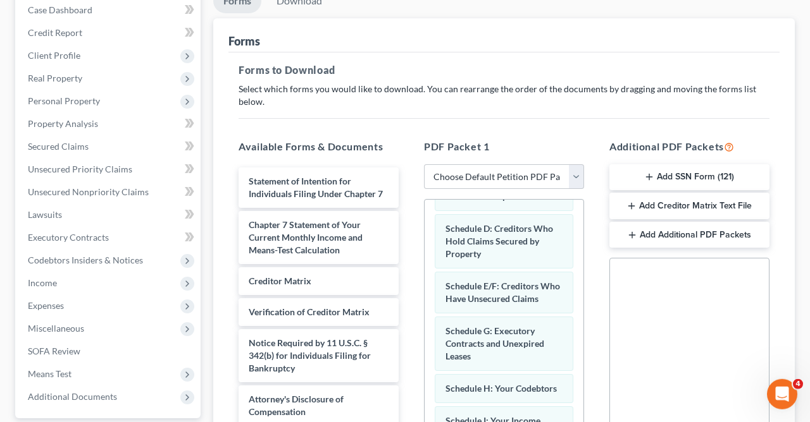
scroll to position [168, 0]
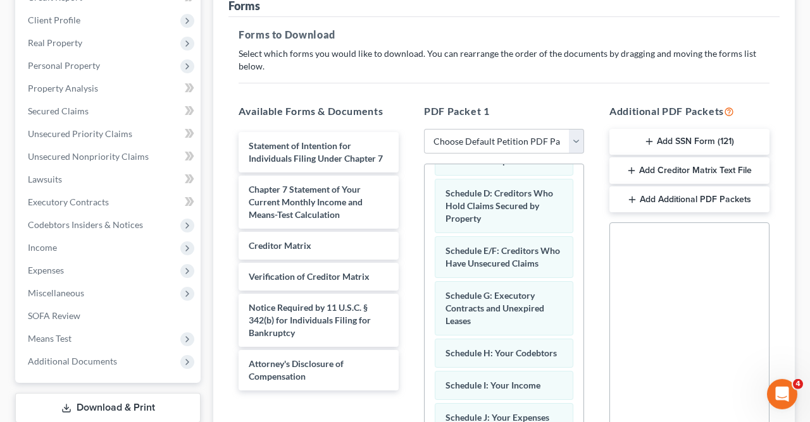
click at [653, 138] on icon "button" at bounding box center [649, 142] width 10 height 10
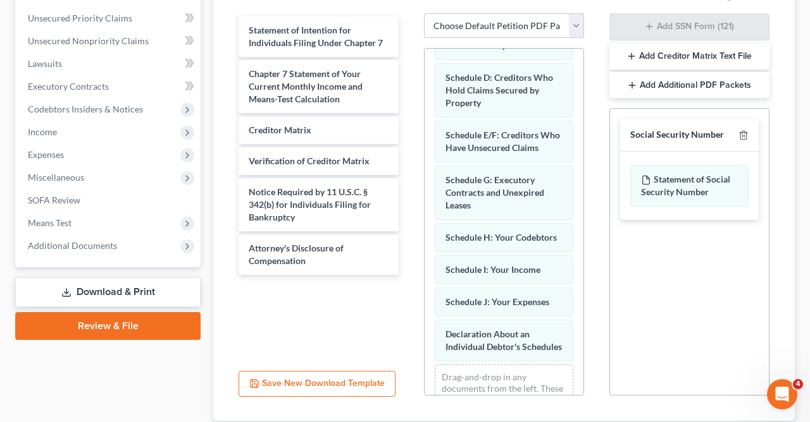
scroll to position [367, 0]
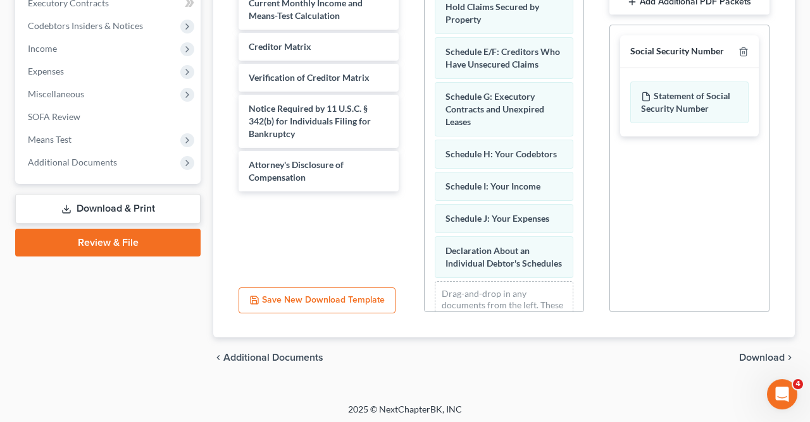
click at [755, 356] on span "Download" at bounding box center [762, 358] width 46 height 10
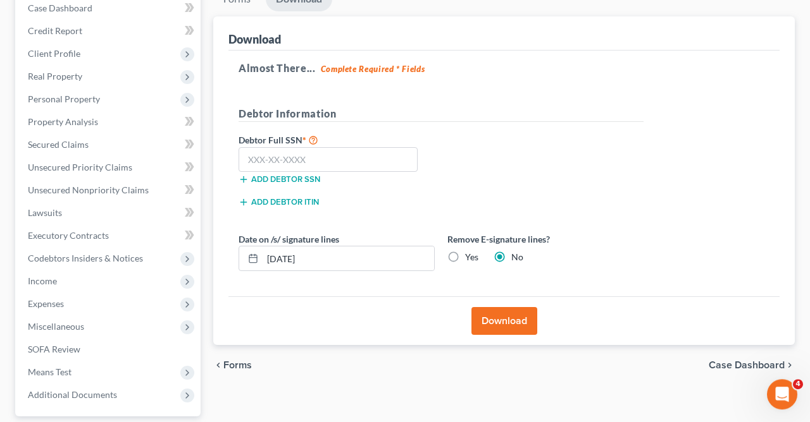
scroll to position [130, 0]
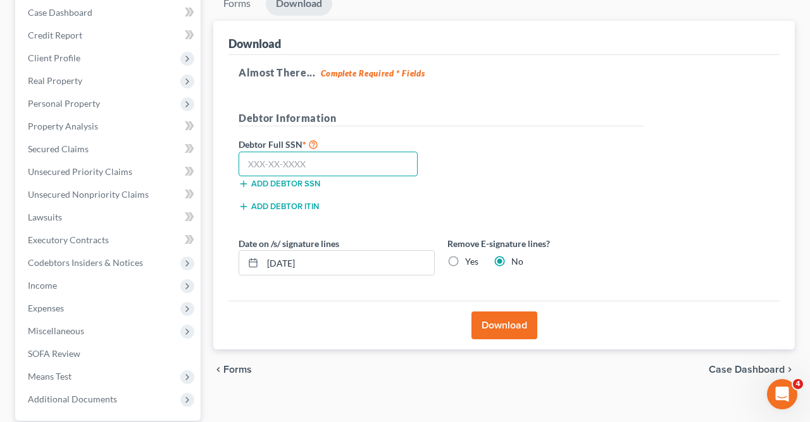
click at [328, 159] on input "text" at bounding box center [327, 164] width 179 height 25
type input "506-78-8018"
click at [508, 323] on button "Download" at bounding box center [504, 326] width 66 height 28
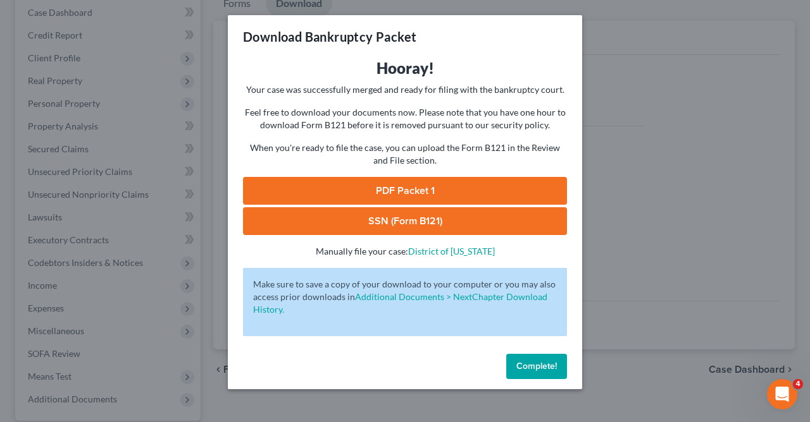
click at [402, 218] on link "SSN (Form B121)" at bounding box center [405, 221] width 324 height 28
click at [536, 373] on button "Complete!" at bounding box center [536, 366] width 61 height 25
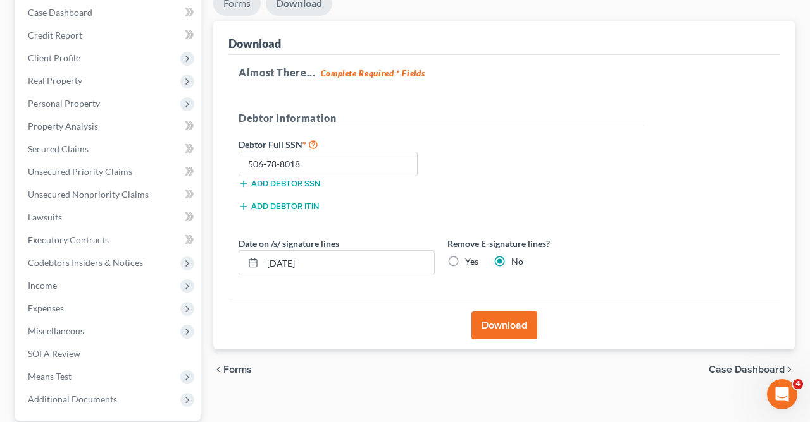
click at [238, 3] on link "Forms" at bounding box center [236, 3] width 47 height 25
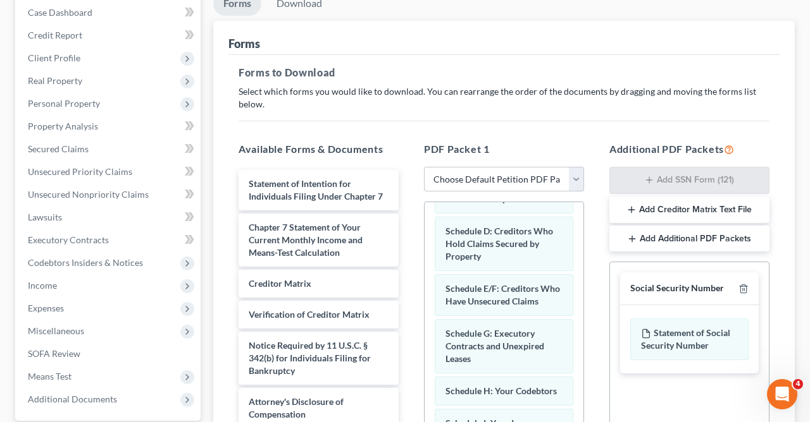
click at [633, 237] on icon "button" at bounding box center [632, 239] width 10 height 10
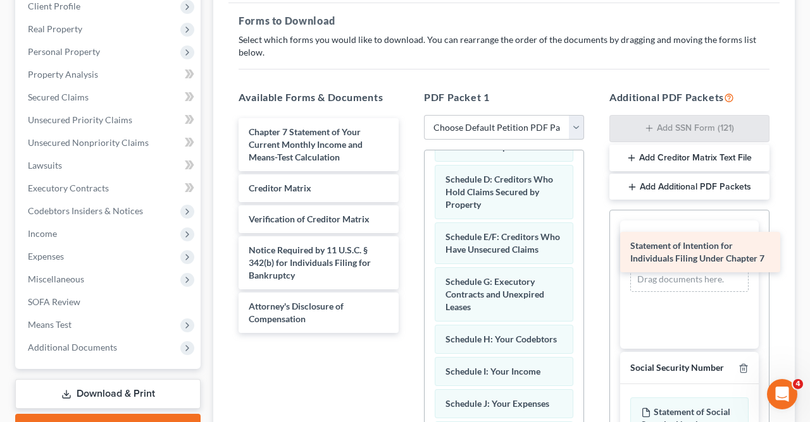
drag, startPoint x: 301, startPoint y: 140, endPoint x: 682, endPoint y: 255, distance: 398.4
click at [409, 255] on div "Statement of Intention for Individuals Filing Under Chapter 7 Statement of Inte…" at bounding box center [318, 225] width 180 height 215
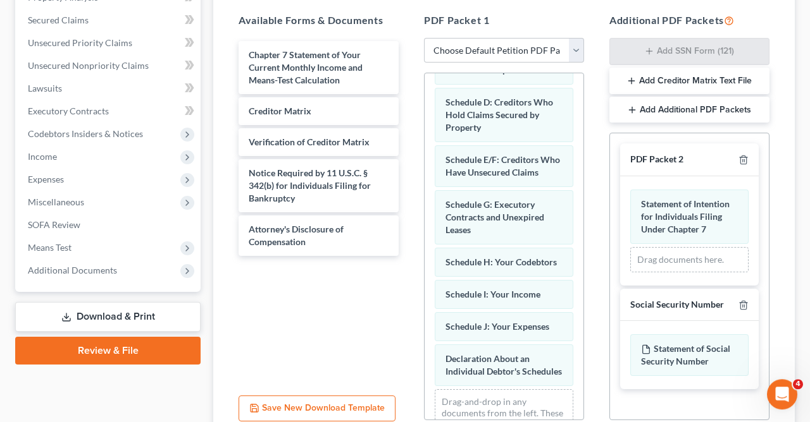
scroll to position [371, 0]
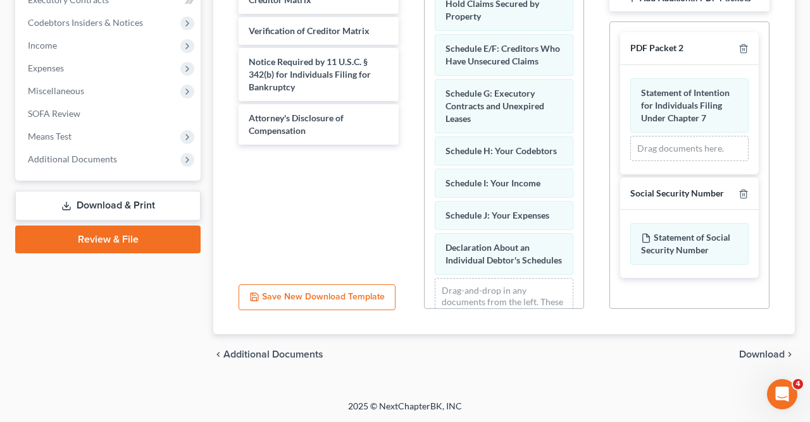
click at [761, 354] on span "Download" at bounding box center [762, 355] width 46 height 10
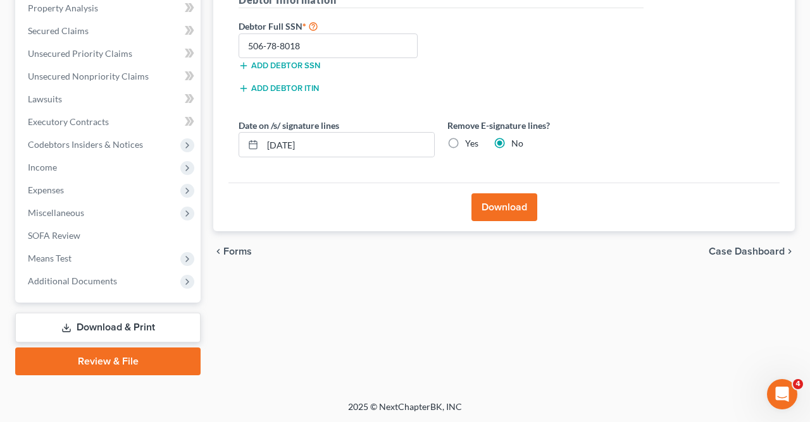
click at [507, 200] on button "Download" at bounding box center [504, 208] width 66 height 28
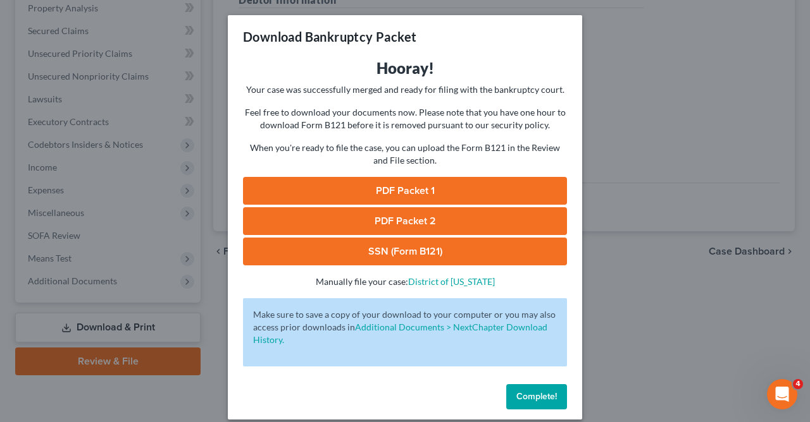
click at [417, 219] on link "PDF Packet 2" at bounding box center [405, 221] width 324 height 28
click at [537, 393] on span "Complete!" at bounding box center [536, 396] width 40 height 11
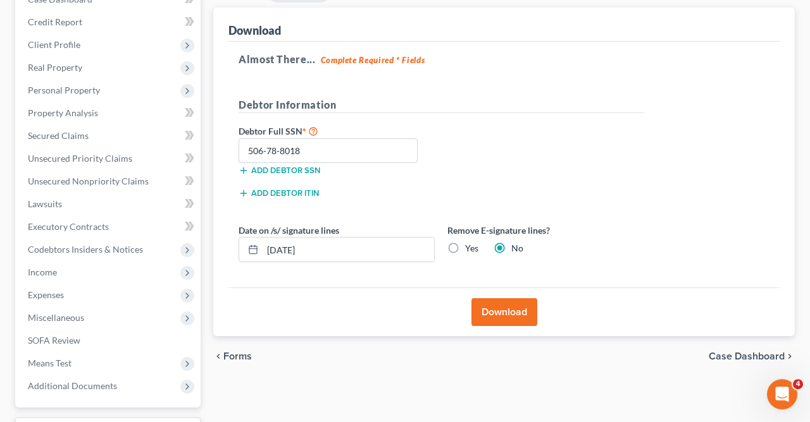
scroll to position [0, 0]
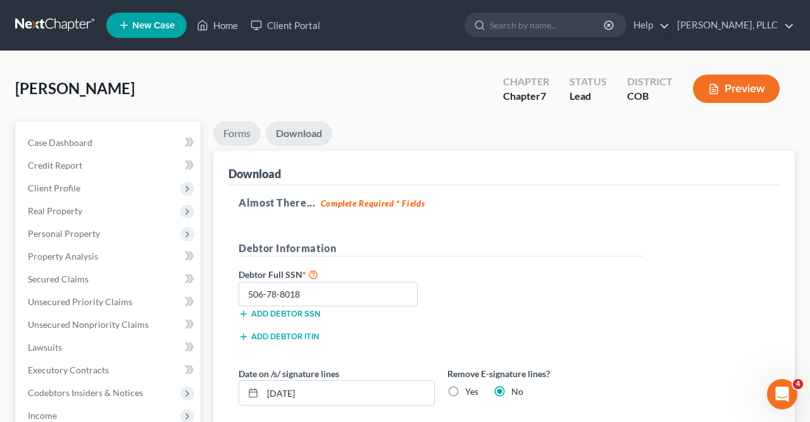
click at [235, 130] on link "Forms" at bounding box center [236, 133] width 47 height 25
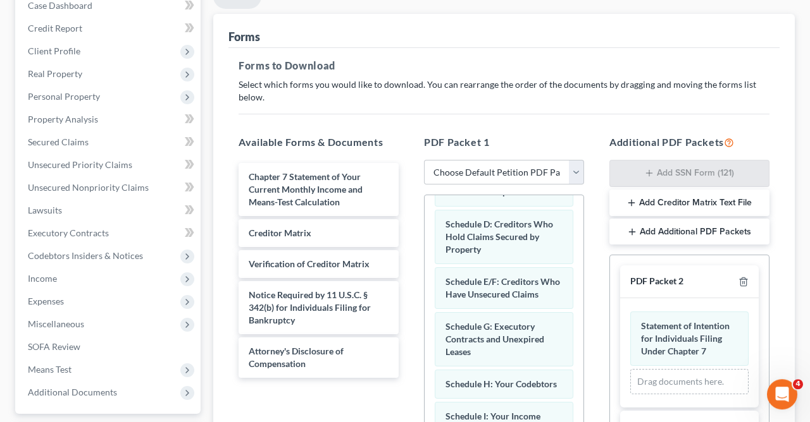
scroll to position [235, 0]
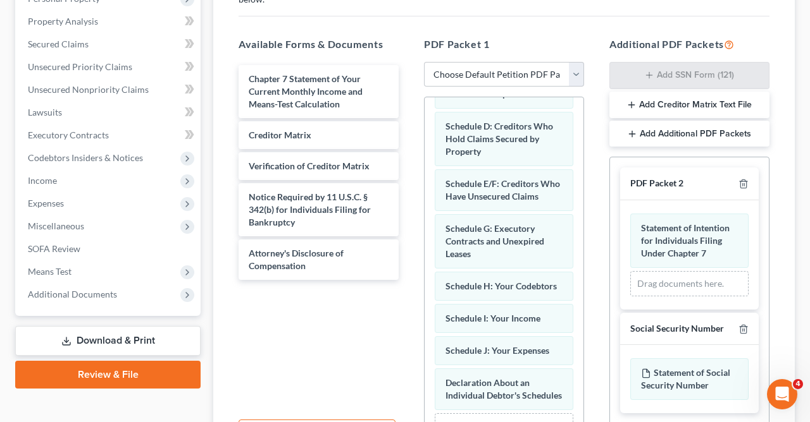
click at [642, 134] on button "Add Additional PDF Packets" at bounding box center [689, 134] width 160 height 27
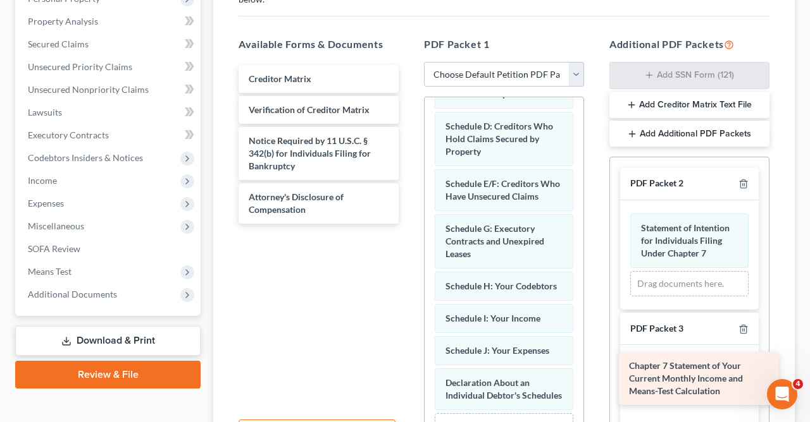
drag, startPoint x: 321, startPoint y: 85, endPoint x: 701, endPoint y: 376, distance: 479.6
click at [409, 224] on div "Chapter 7 Statement of Your Current Monthly Income and Means-Test Calculation C…" at bounding box center [318, 144] width 180 height 159
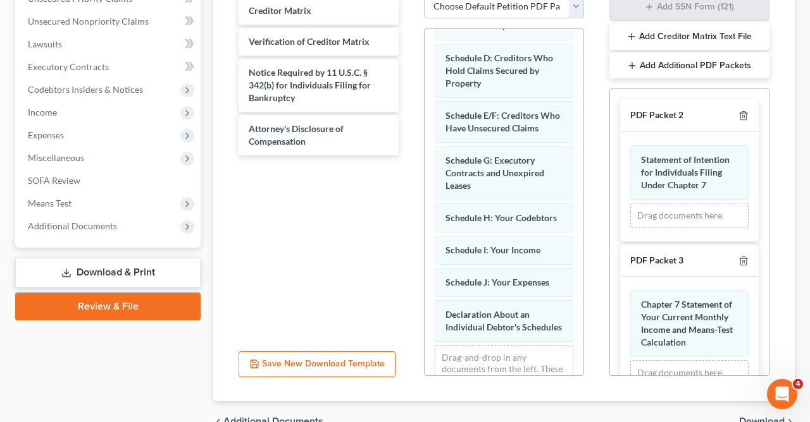
scroll to position [371, 0]
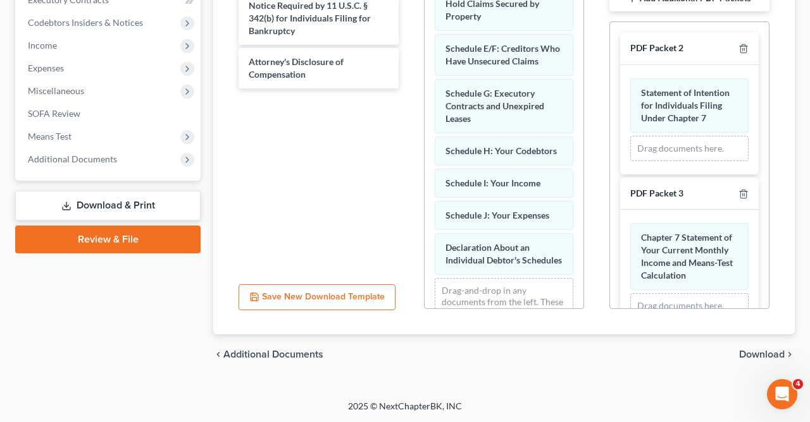
click at [766, 350] on span "Download" at bounding box center [762, 355] width 46 height 10
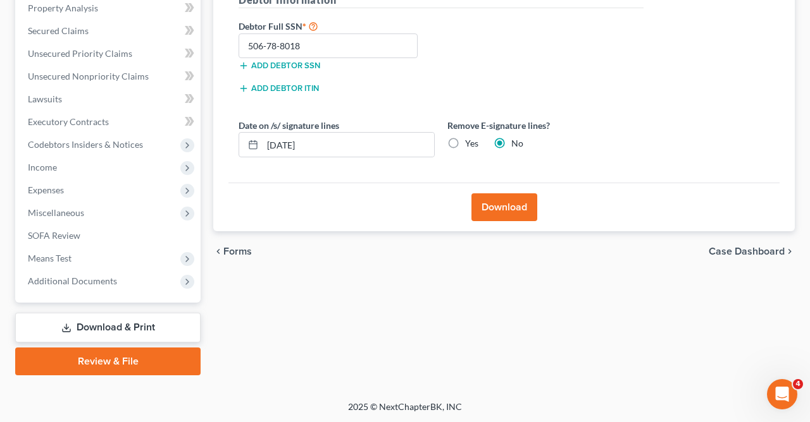
click at [465, 142] on label "Yes" at bounding box center [471, 143] width 13 height 13
click at [470, 142] on input "Yes" at bounding box center [474, 141] width 8 height 8
radio input "true"
radio input "false"
click at [372, 146] on input "[DATE]" at bounding box center [347, 145] width 171 height 24
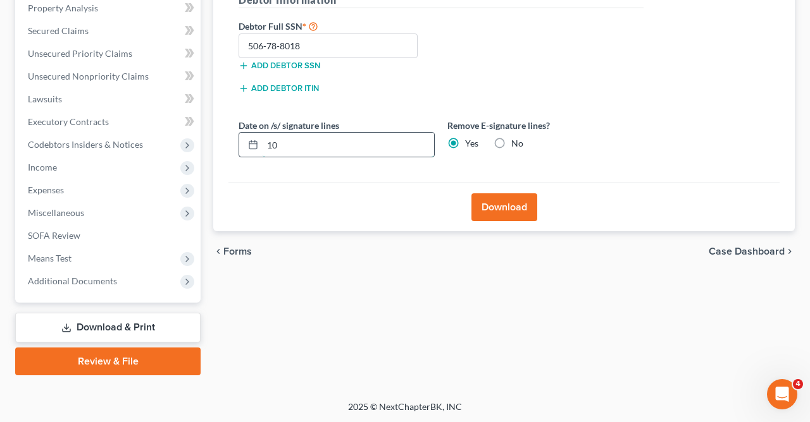
type input "1"
click at [492, 201] on button "Download" at bounding box center [504, 208] width 66 height 28
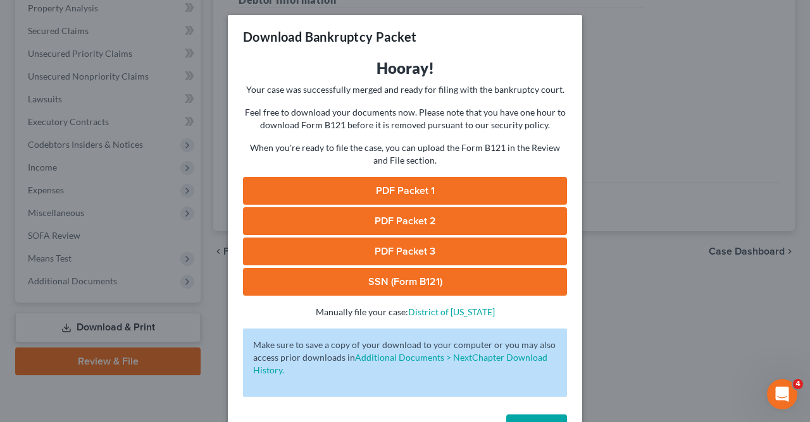
click at [450, 256] on link "PDF Packet 3" at bounding box center [405, 252] width 324 height 28
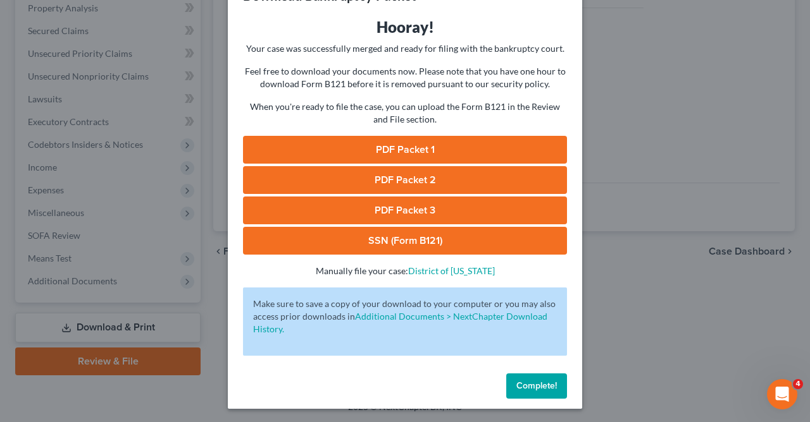
scroll to position [43, 0]
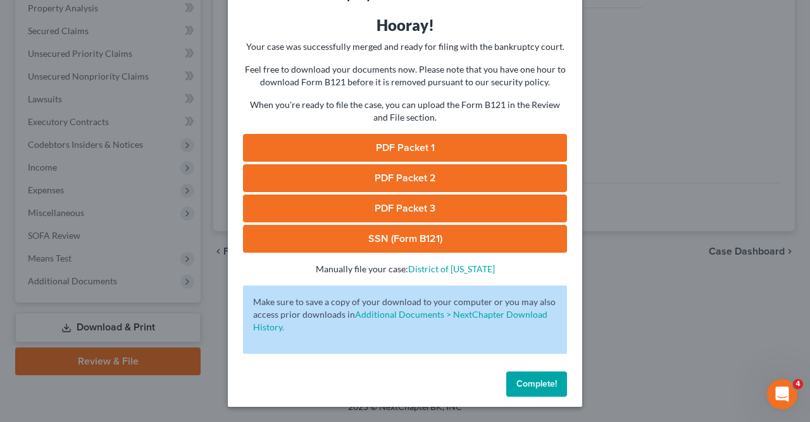
click at [537, 393] on button "Complete!" at bounding box center [536, 384] width 61 height 25
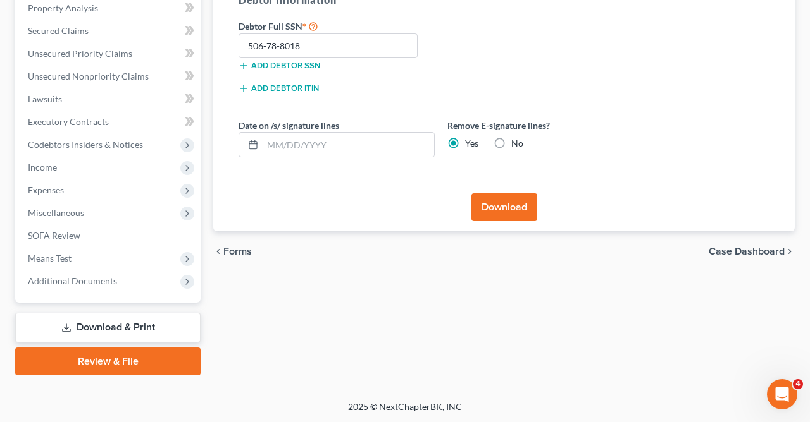
click at [511, 140] on label "No" at bounding box center [517, 143] width 12 height 13
click at [516, 140] on input "No" at bounding box center [520, 141] width 8 height 8
radio input "true"
radio input "false"
click at [371, 145] on input "text" at bounding box center [347, 145] width 171 height 24
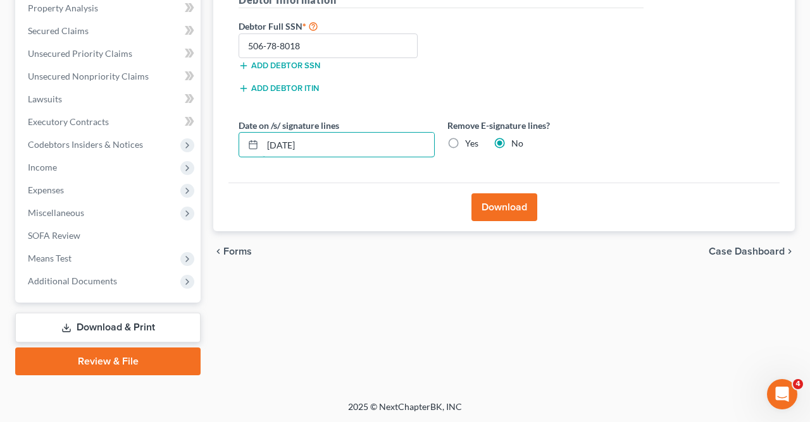
type input "[DATE]"
click at [508, 204] on button "Download" at bounding box center [504, 208] width 66 height 28
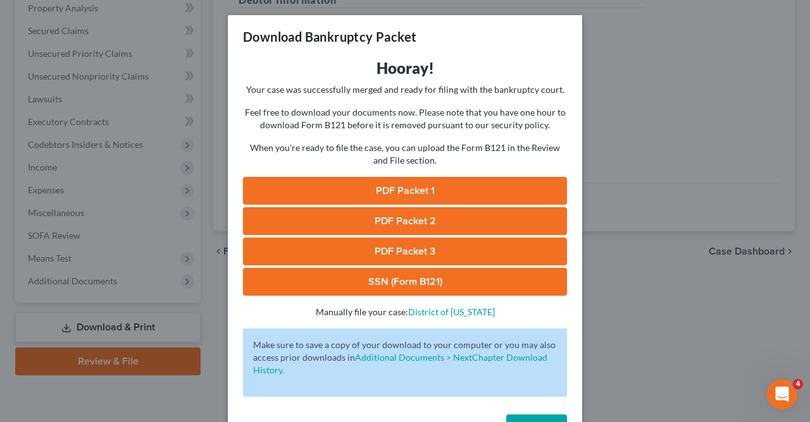
click at [451, 243] on link "PDF Packet 3" at bounding box center [405, 252] width 324 height 28
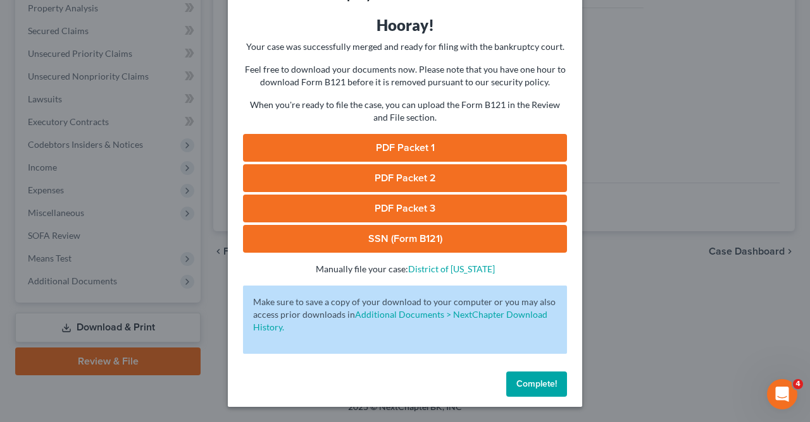
click at [537, 383] on span "Complete!" at bounding box center [536, 384] width 40 height 11
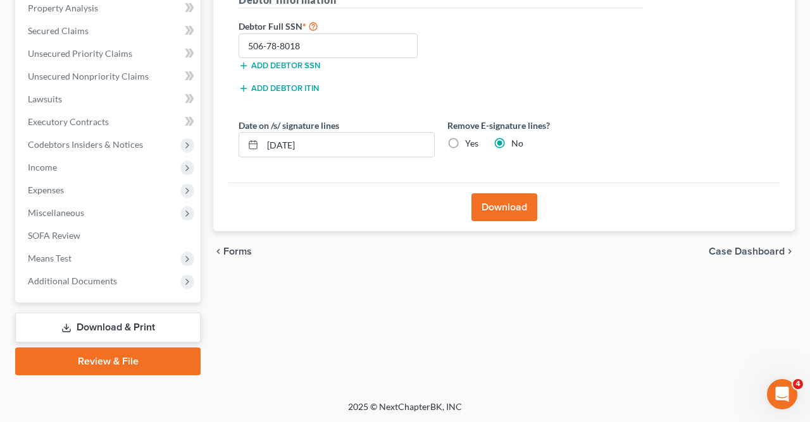
click at [228, 247] on span "Forms" at bounding box center [237, 252] width 28 height 10
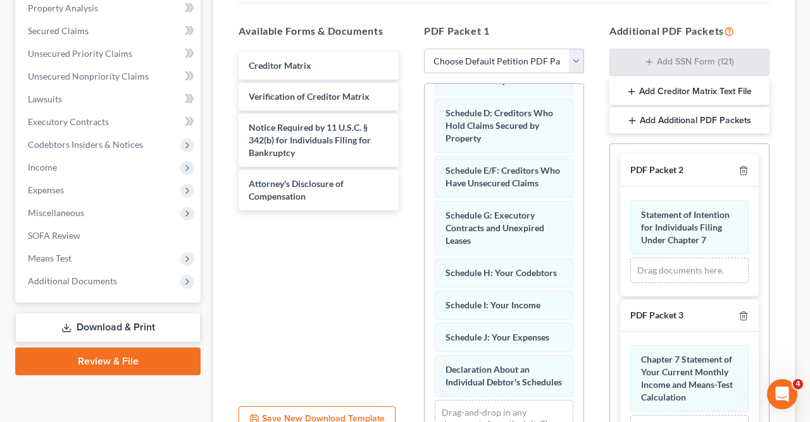
scroll to position [233, 0]
click at [634, 121] on line "button" at bounding box center [632, 121] width 6 height 0
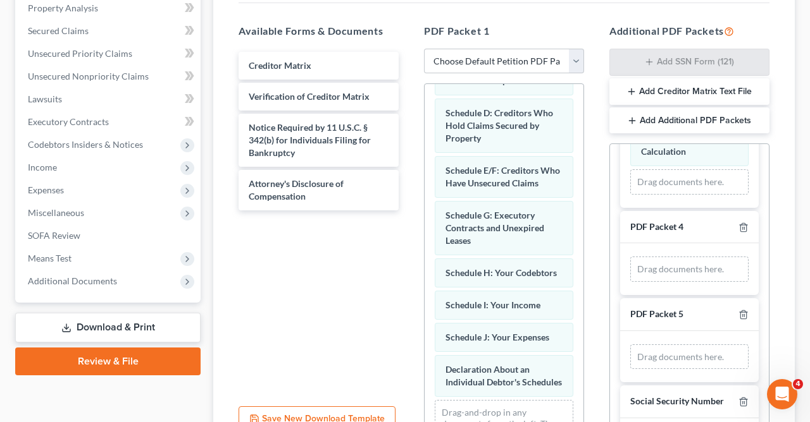
scroll to position [282, 0]
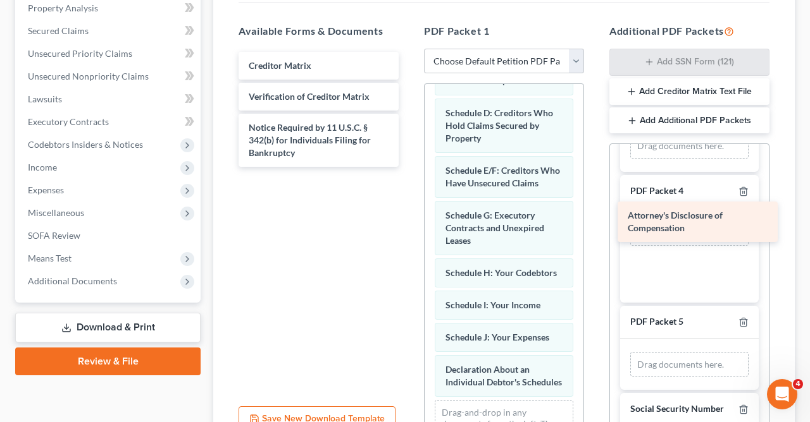
drag, startPoint x: 288, startPoint y: 186, endPoint x: 666, endPoint y: 223, distance: 380.0
click at [409, 167] on div "Attorney's Disclosure of Compensation Creditor Matrix Verification of Creditor …" at bounding box center [318, 109] width 180 height 115
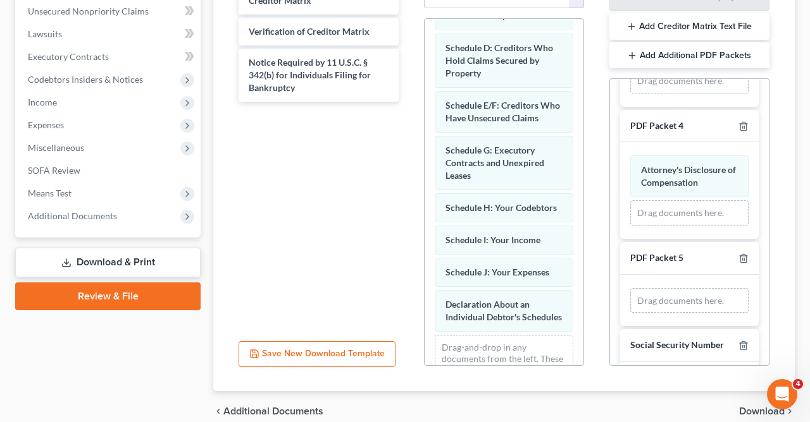
scroll to position [371, 0]
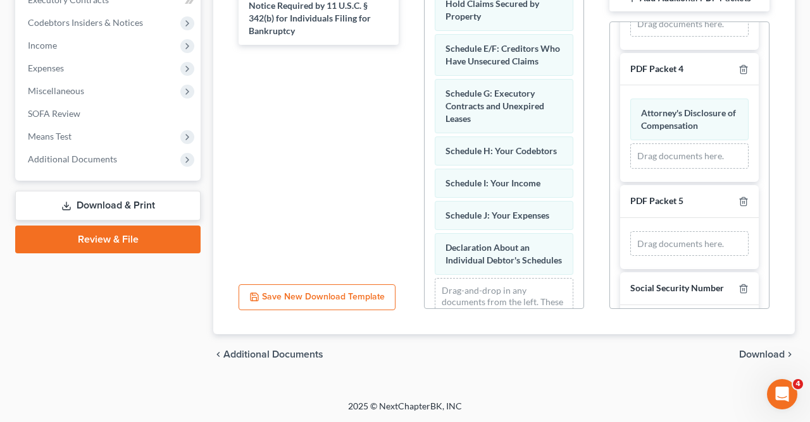
click at [763, 351] on span "Download" at bounding box center [762, 355] width 46 height 10
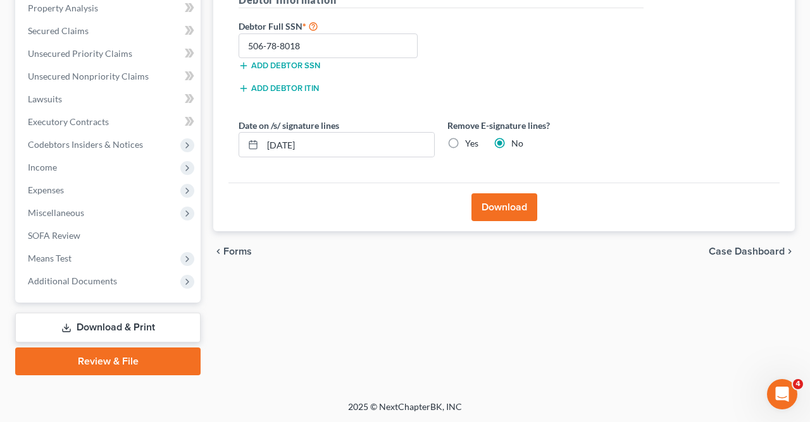
click at [503, 204] on button "Download" at bounding box center [504, 208] width 66 height 28
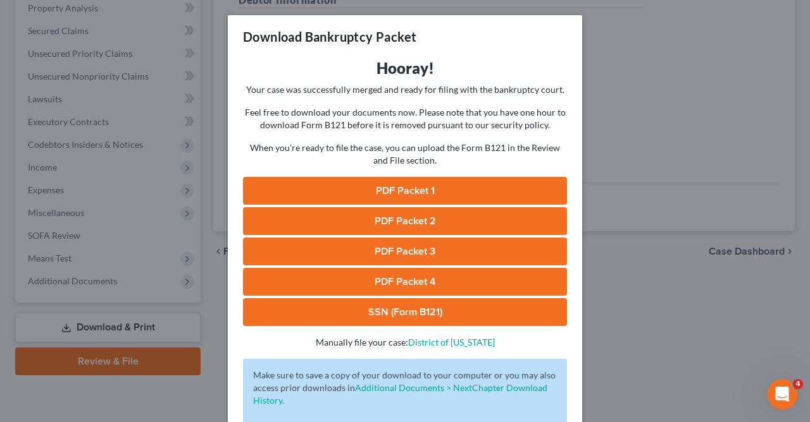
click at [420, 286] on link "PDF Packet 4" at bounding box center [405, 282] width 324 height 28
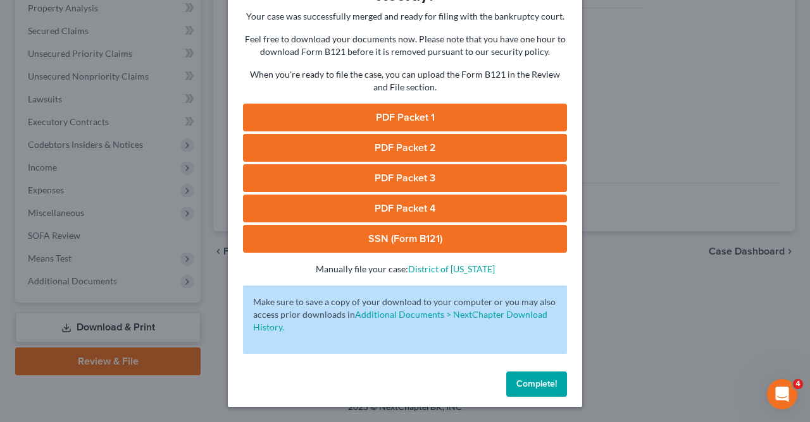
click at [530, 382] on span "Complete!" at bounding box center [536, 384] width 40 height 11
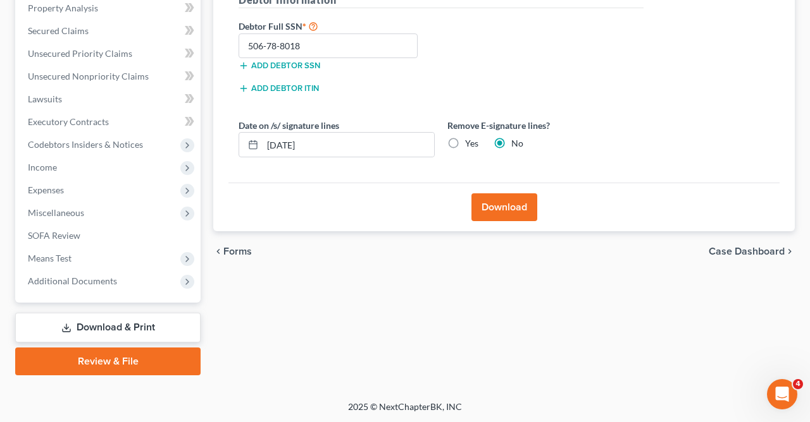
click at [235, 249] on span "Forms" at bounding box center [237, 252] width 28 height 10
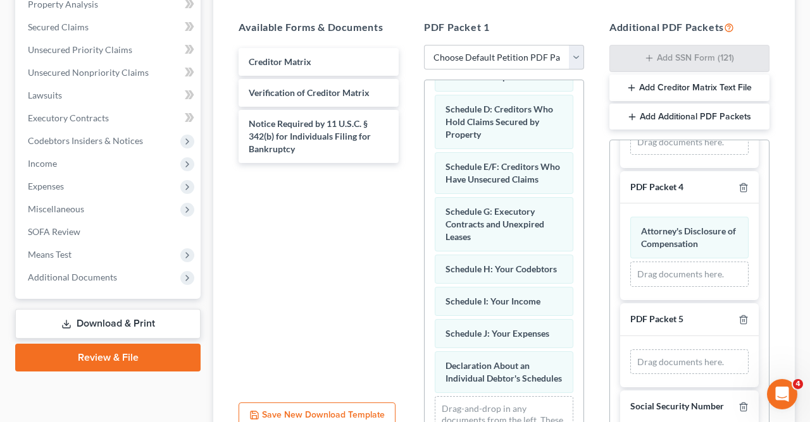
scroll to position [248, 0]
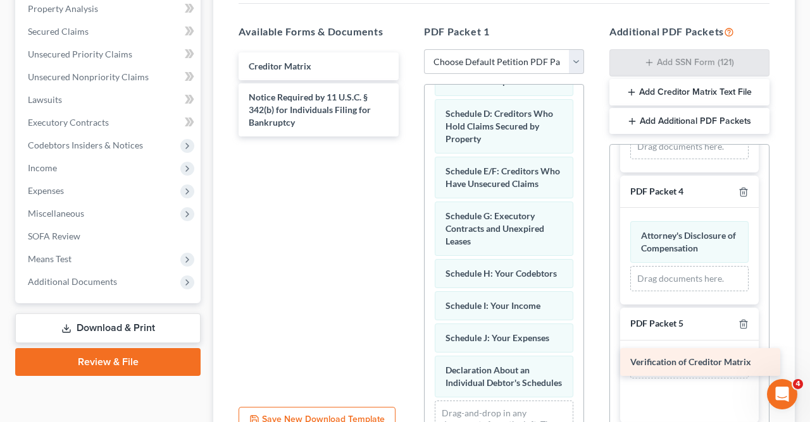
drag, startPoint x: 312, startPoint y: 91, endPoint x: 694, endPoint y: 357, distance: 464.8
click at [409, 137] on div "Verification of Creditor Matrix Creditor Matrix Verification of Creditor Matrix…" at bounding box center [318, 94] width 180 height 84
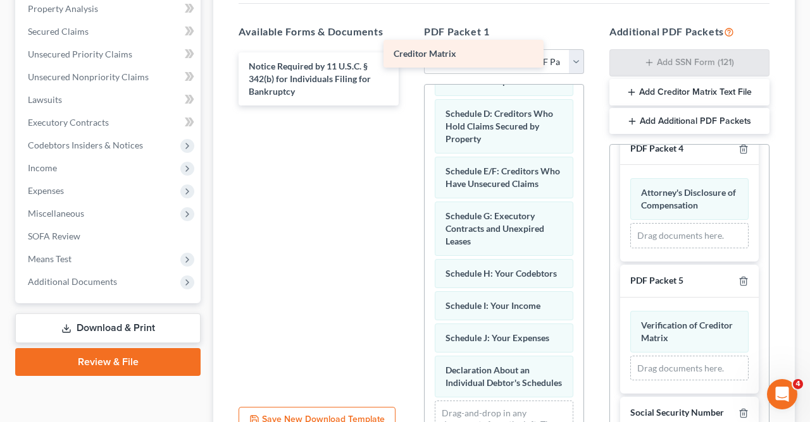
scroll to position [233, 0]
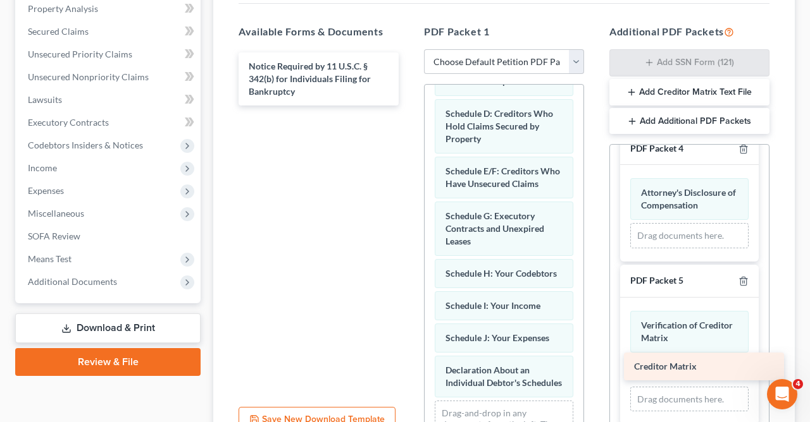
drag, startPoint x: 305, startPoint y: 56, endPoint x: 691, endPoint y: 358, distance: 489.3
click at [409, 106] on div "Creditor Matrix Creditor Matrix Notice Required by 11 U.S.C. § 342(b) for Indiv…" at bounding box center [318, 78] width 180 height 53
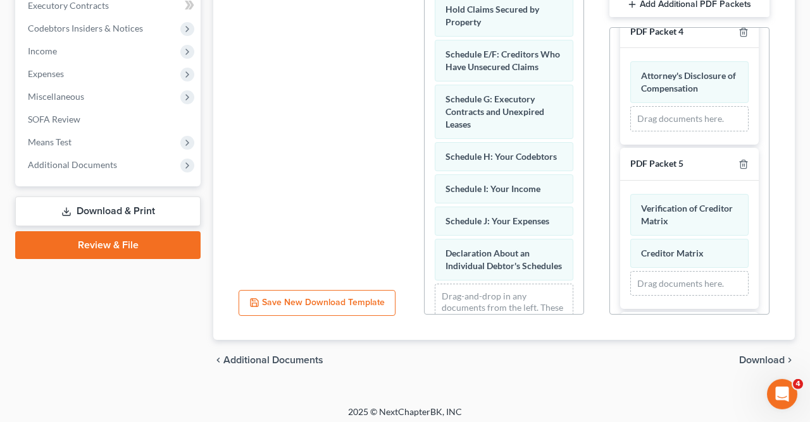
scroll to position [371, 0]
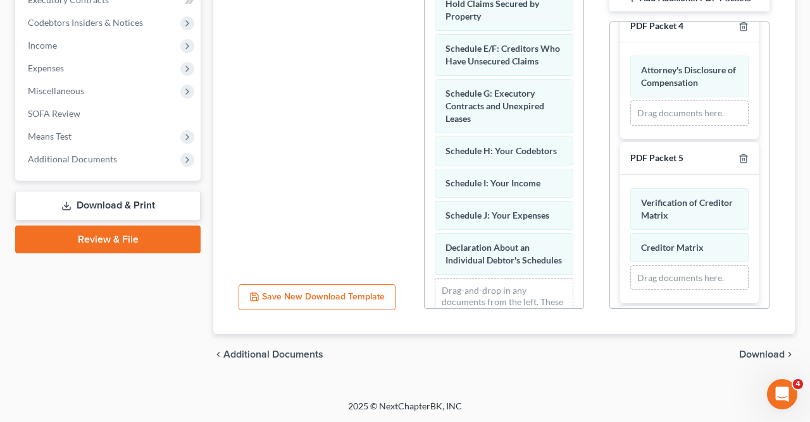
click at [756, 350] on span "Download" at bounding box center [762, 355] width 46 height 10
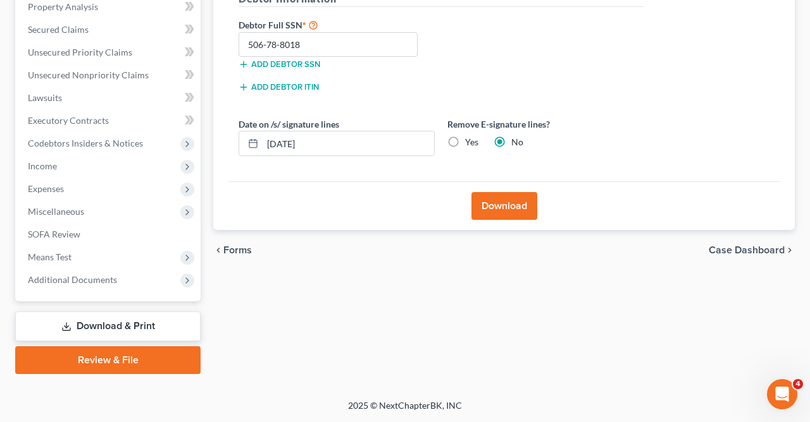
scroll to position [249, 0]
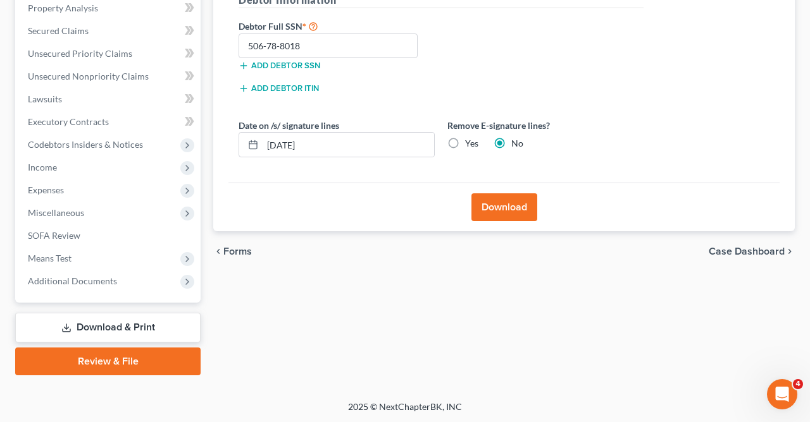
click at [505, 200] on button "Download" at bounding box center [504, 208] width 66 height 28
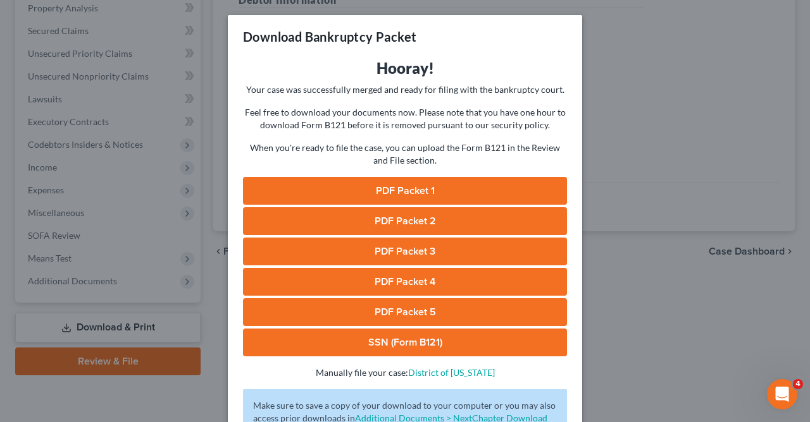
click at [421, 316] on link "PDF Packet 5" at bounding box center [405, 313] width 324 height 28
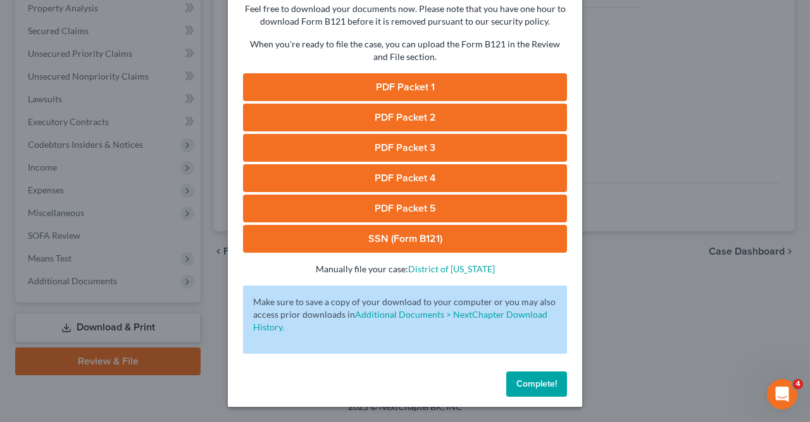
click at [541, 385] on span "Complete!" at bounding box center [536, 384] width 40 height 11
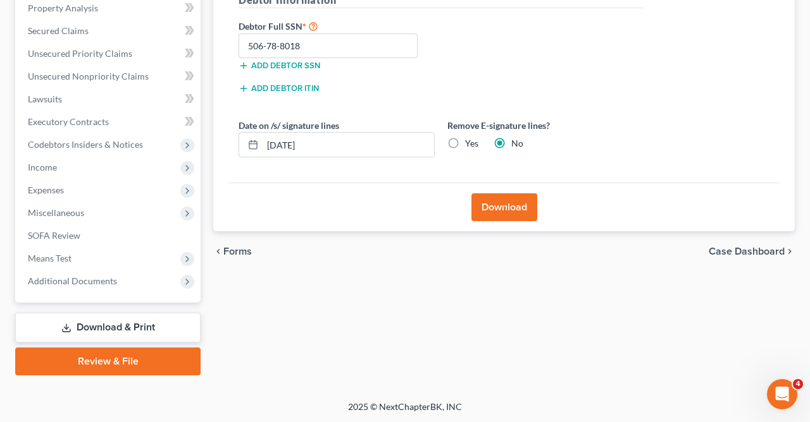
click at [236, 252] on span "Forms" at bounding box center [237, 252] width 28 height 10
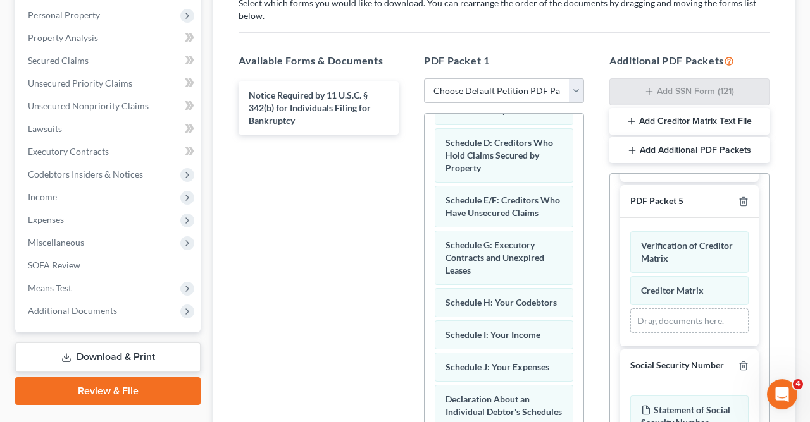
scroll to position [168, 0]
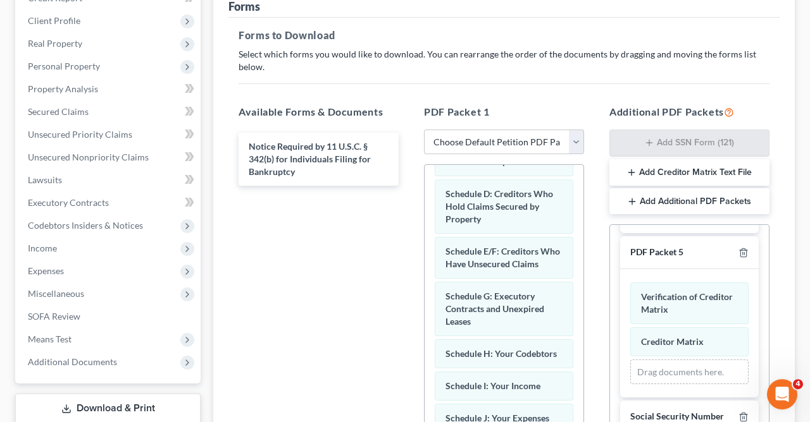
click at [631, 199] on icon "button" at bounding box center [632, 202] width 10 height 10
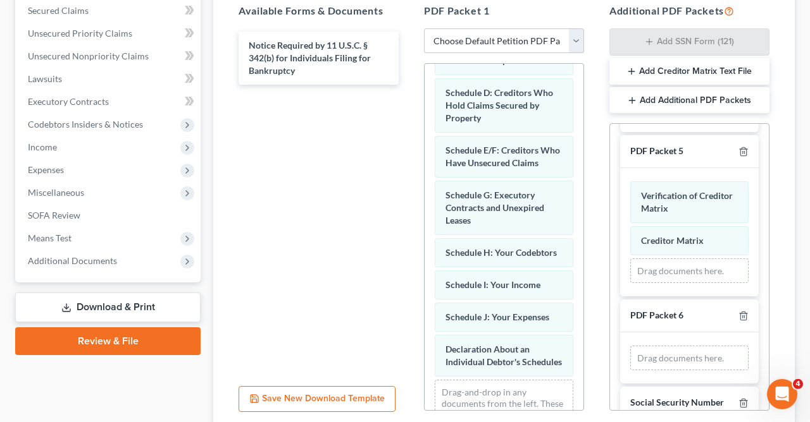
scroll to position [288, 0]
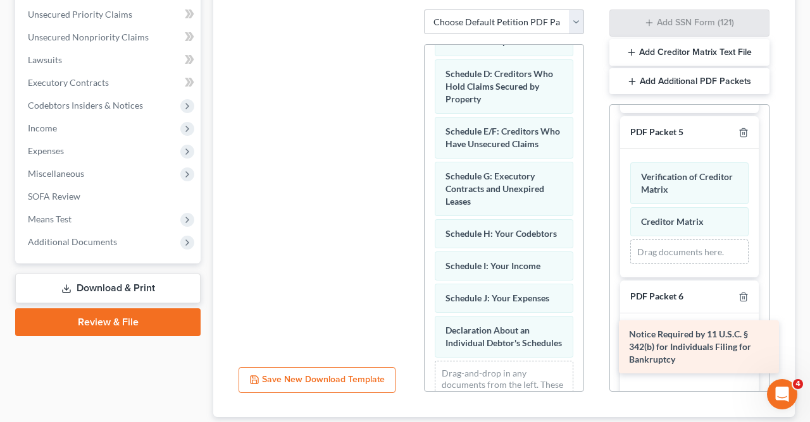
drag, startPoint x: 307, startPoint y: 30, endPoint x: 687, endPoint y: 339, distance: 490.0
click at [409, 9] on div "Notice Required by 11 U.S.C. § 342(b) for Individuals Filing for Bankruptcy Not…" at bounding box center [318, 9] width 180 height 0
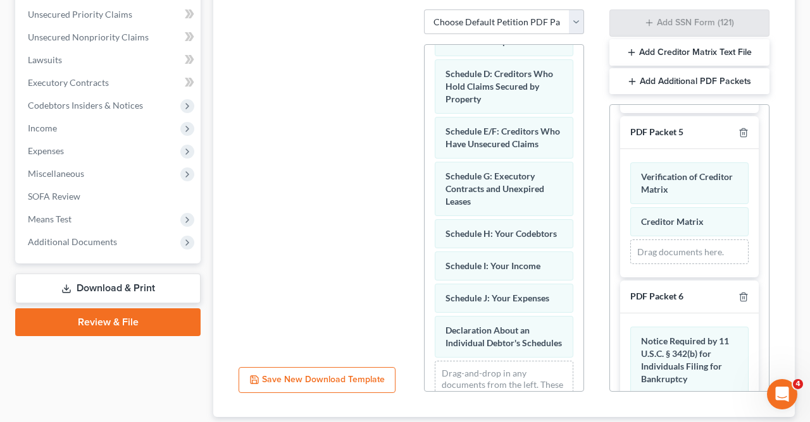
scroll to position [371, 0]
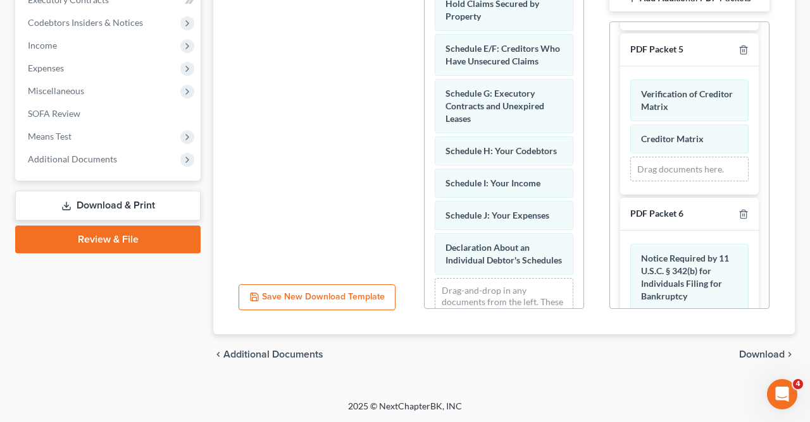
click at [766, 350] on span "Download" at bounding box center [762, 355] width 46 height 10
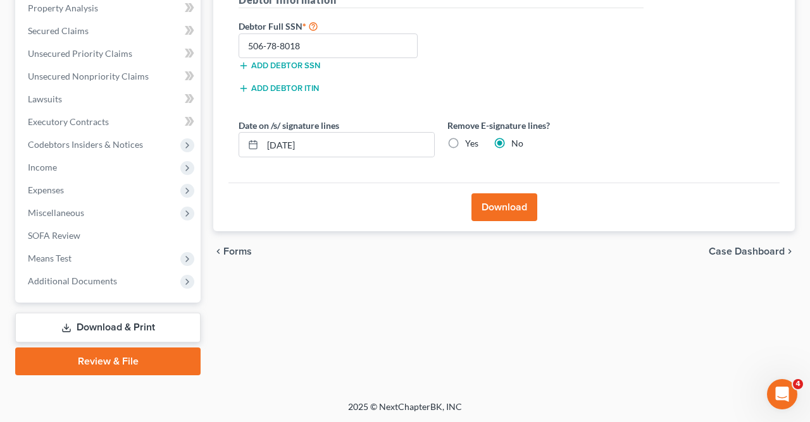
click at [465, 142] on label "Yes" at bounding box center [471, 143] width 13 height 13
click at [470, 142] on input "Yes" at bounding box center [474, 141] width 8 height 8
radio input "true"
radio input "false"
click at [327, 144] on input "[DATE]" at bounding box center [347, 145] width 171 height 24
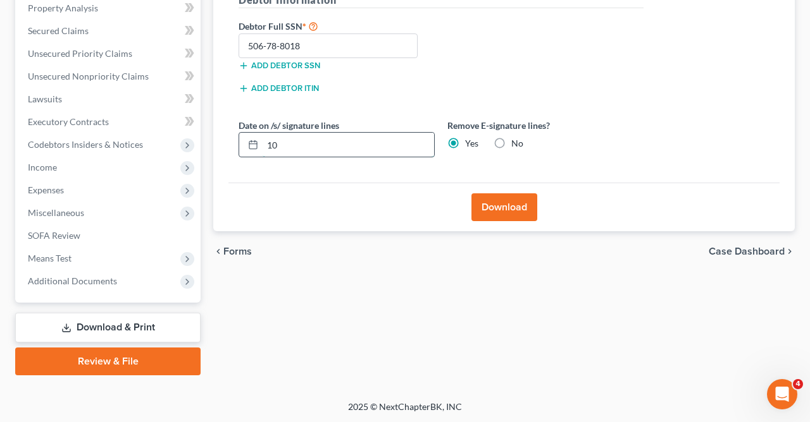
type input "1"
click at [507, 200] on button "Download" at bounding box center [504, 208] width 66 height 28
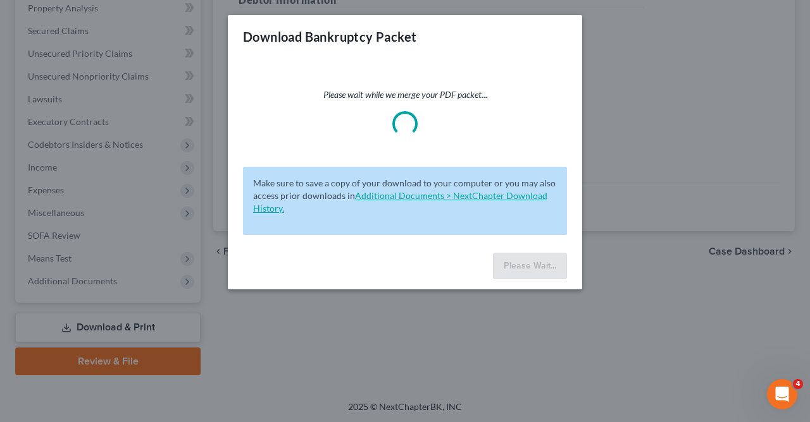
click at [507, 200] on link "Additional Documents > NextChapter Download History." at bounding box center [400, 201] width 294 height 23
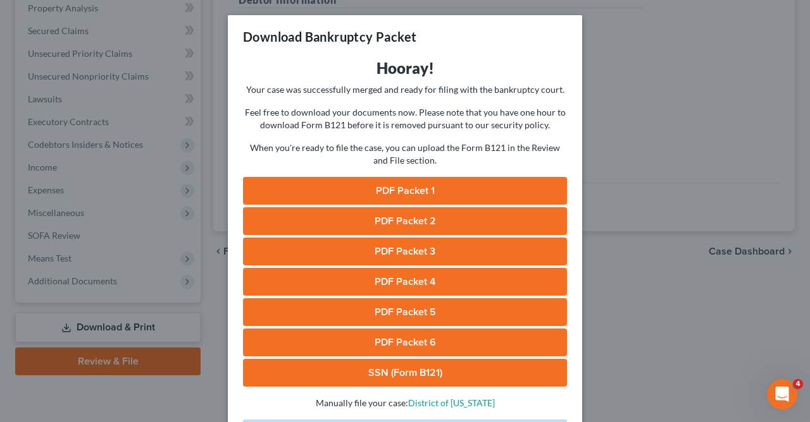
click at [421, 338] on link "PDF Packet 6" at bounding box center [405, 343] width 324 height 28
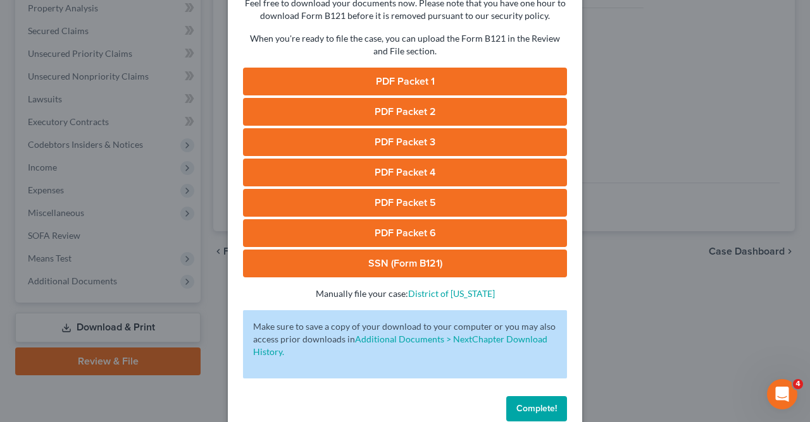
scroll to position [134, 0]
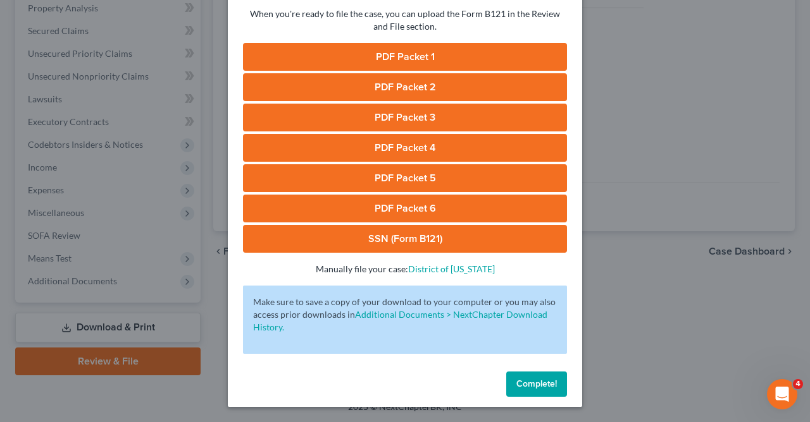
click at [533, 383] on span "Complete!" at bounding box center [536, 384] width 40 height 11
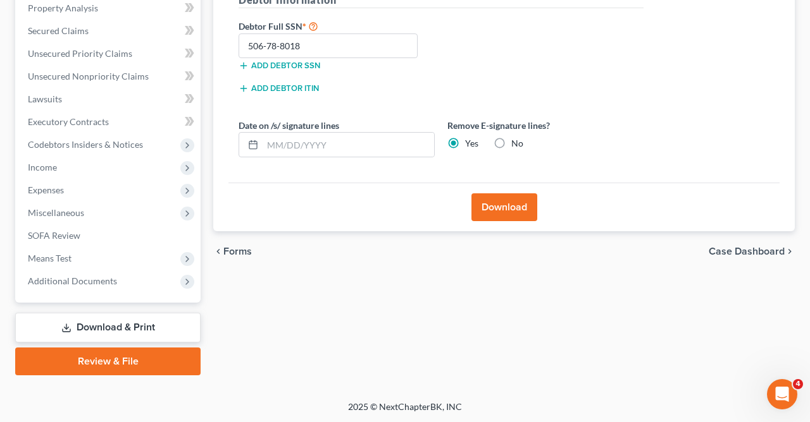
click at [238, 248] on span "Forms" at bounding box center [237, 252] width 28 height 10
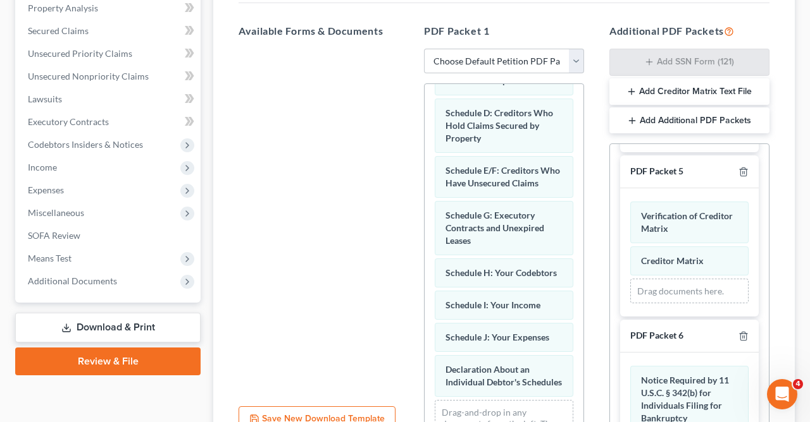
click at [648, 88] on button "Add Creditor Matrix Text File" at bounding box center [689, 91] width 160 height 27
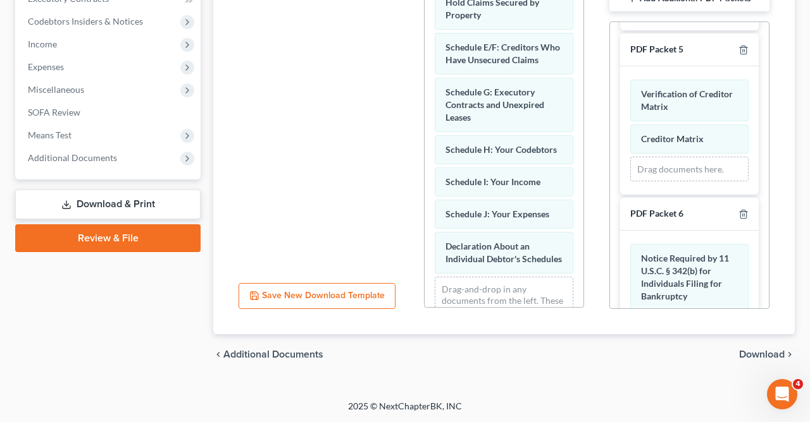
click at [756, 351] on span "Download" at bounding box center [762, 355] width 46 height 10
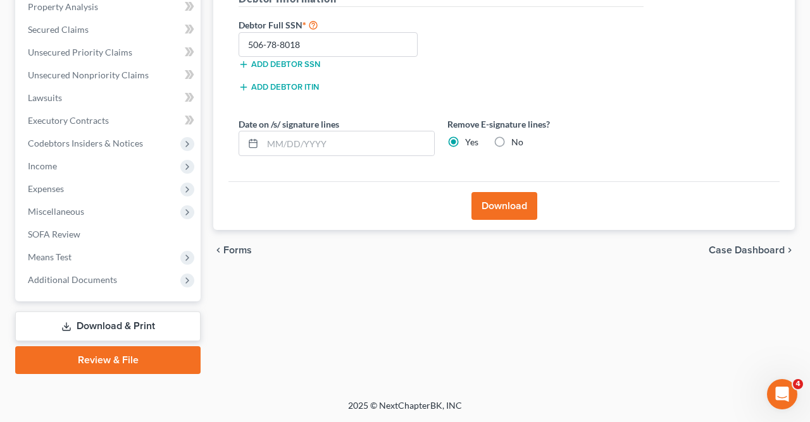
scroll to position [249, 0]
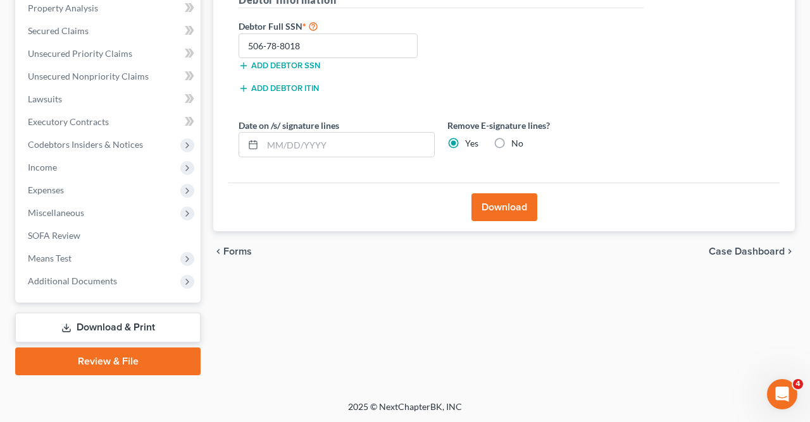
click at [502, 204] on button "Download" at bounding box center [504, 208] width 66 height 28
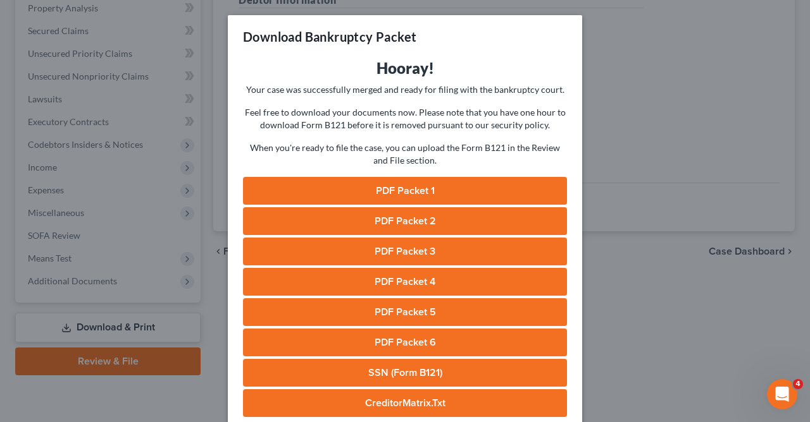
click at [419, 399] on link "CreditorMatrix.txt" at bounding box center [405, 404] width 324 height 28
click at [513, 15] on div "Download Bankruptcy Packet" at bounding box center [405, 36] width 354 height 43
